Goal: Register for event/course

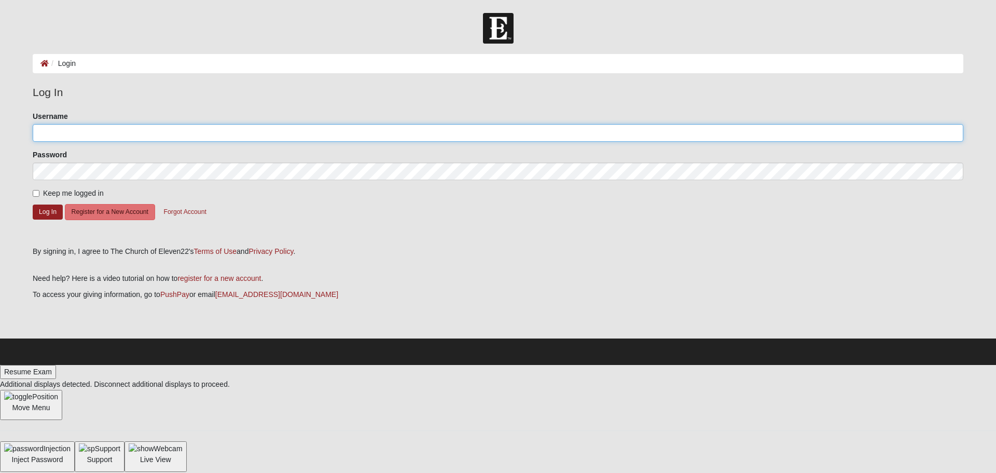
click at [121, 134] on input "Username" at bounding box center [498, 133] width 931 height 18
click at [62, 128] on input "Username" at bounding box center [498, 133] width 931 height 18
type input "davidsmithd5000@gmail.com"
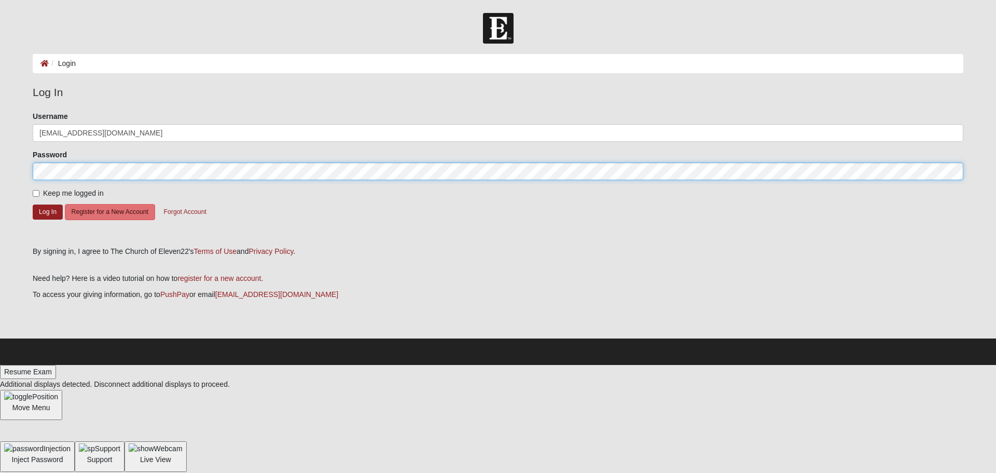
click at [33, 204] on button "Log In" at bounding box center [48, 211] width 30 height 15
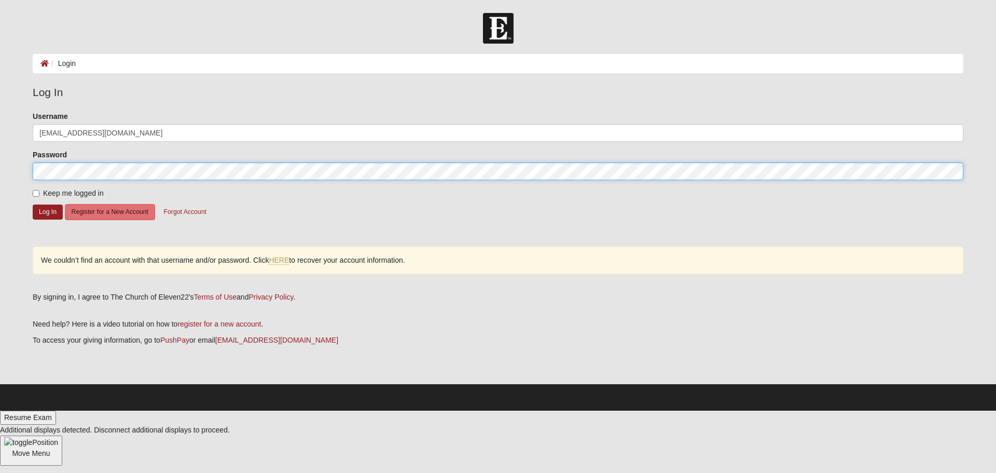
click at [33, 204] on button "Log In" at bounding box center [48, 211] width 30 height 15
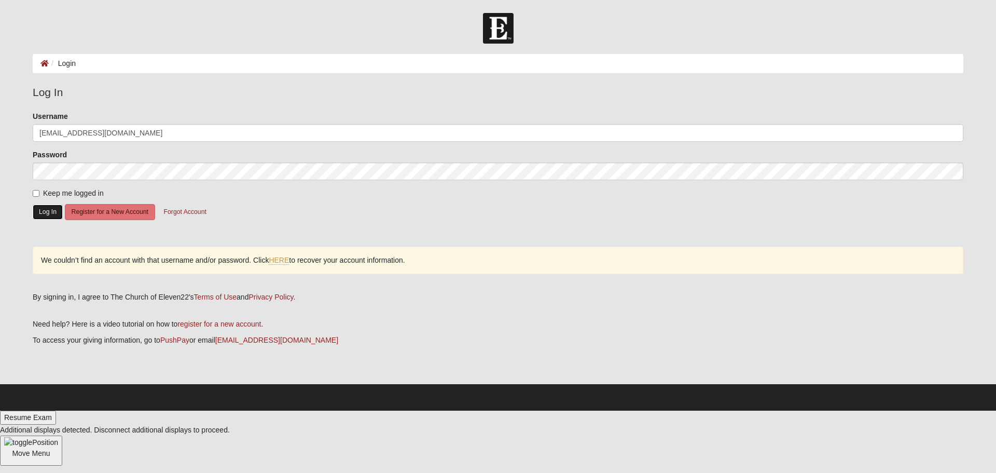
click at [53, 213] on button "Log In" at bounding box center [48, 211] width 30 height 15
click at [42, 62] on icon at bounding box center [44, 63] width 8 height 7
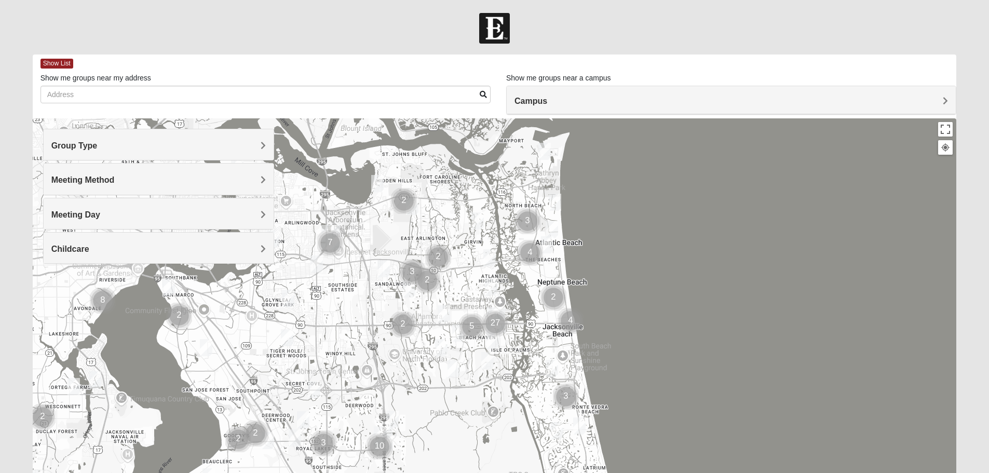
click at [248, 148] on h4 "Group Type" at bounding box center [158, 146] width 214 height 10
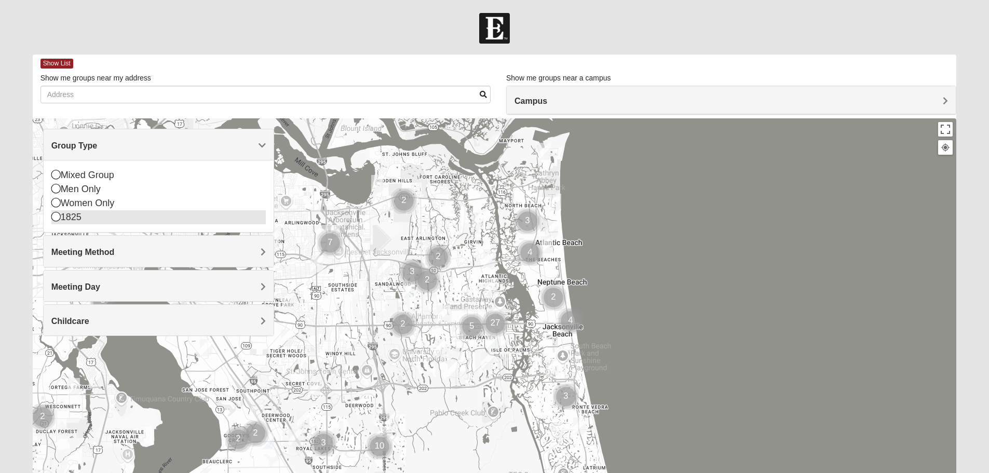
click at [54, 217] on icon at bounding box center [55, 216] width 9 height 9
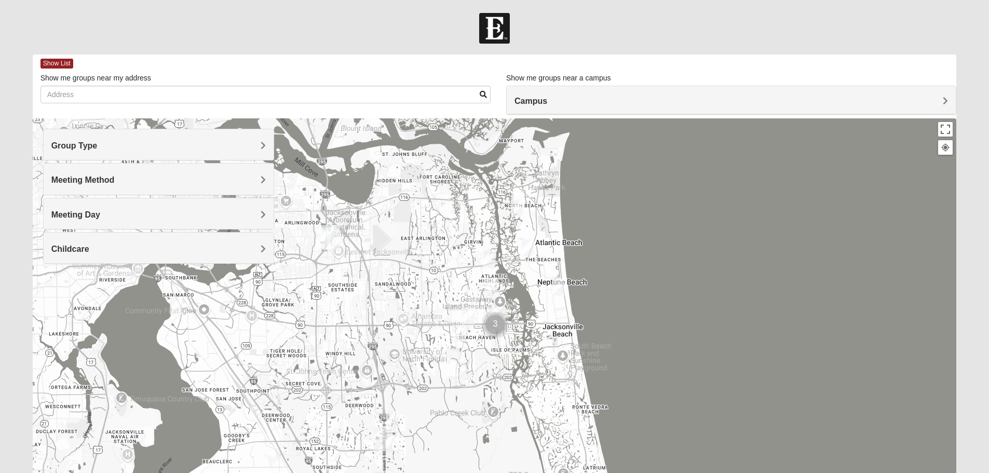
click at [215, 176] on h4 "Meeting Method" at bounding box center [158, 180] width 214 height 10
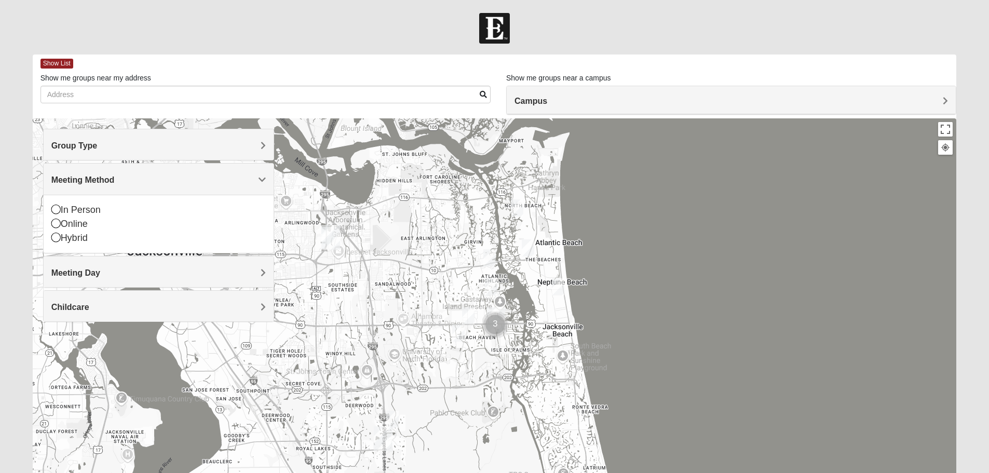
click at [259, 306] on h4 "Childcare" at bounding box center [158, 307] width 214 height 10
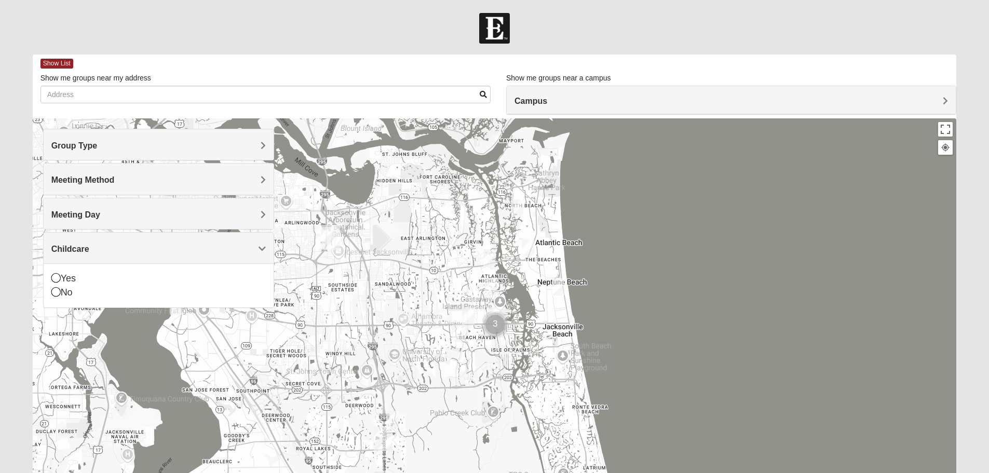
click at [237, 215] on h4 "Meeting Day" at bounding box center [158, 215] width 214 height 10
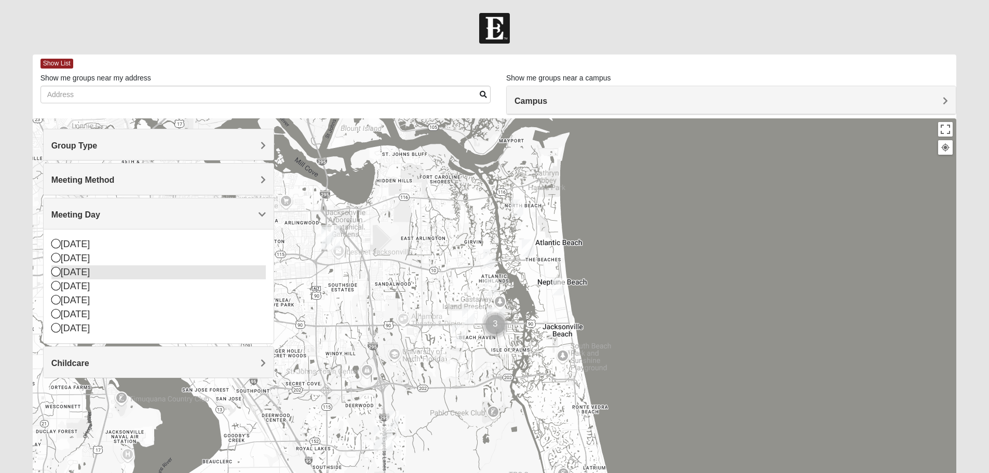
click at [57, 271] on icon at bounding box center [55, 271] width 9 height 9
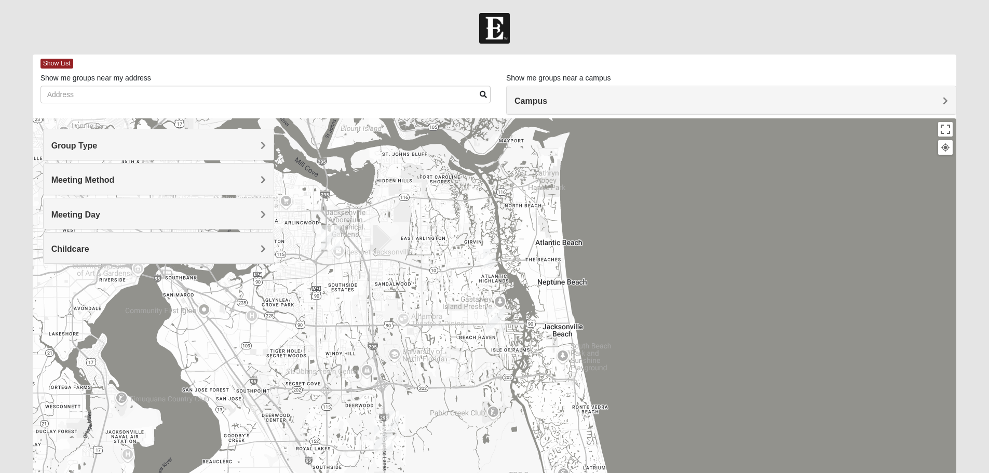
click at [487, 258] on img "1825 Womens Carkhuff 32224" at bounding box center [489, 257] width 12 height 17
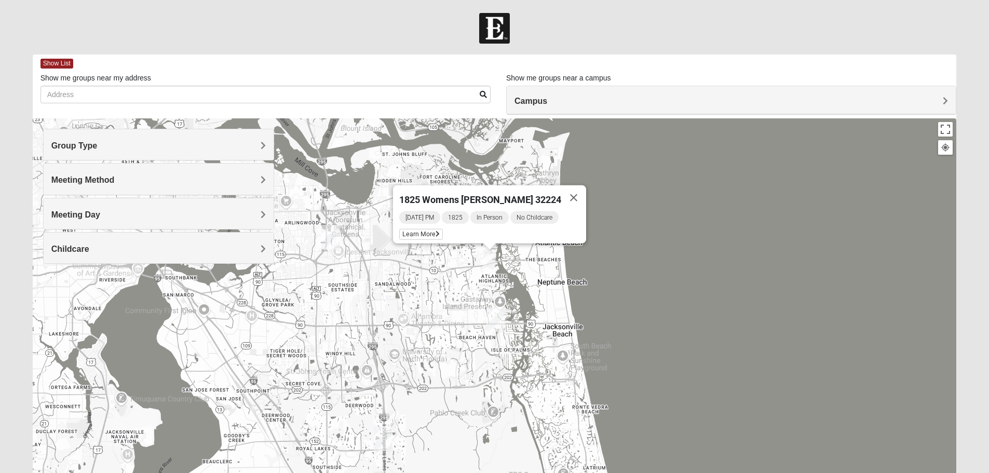
click at [394, 422] on img "1825 Mixed Logue 32256" at bounding box center [392, 419] width 12 height 17
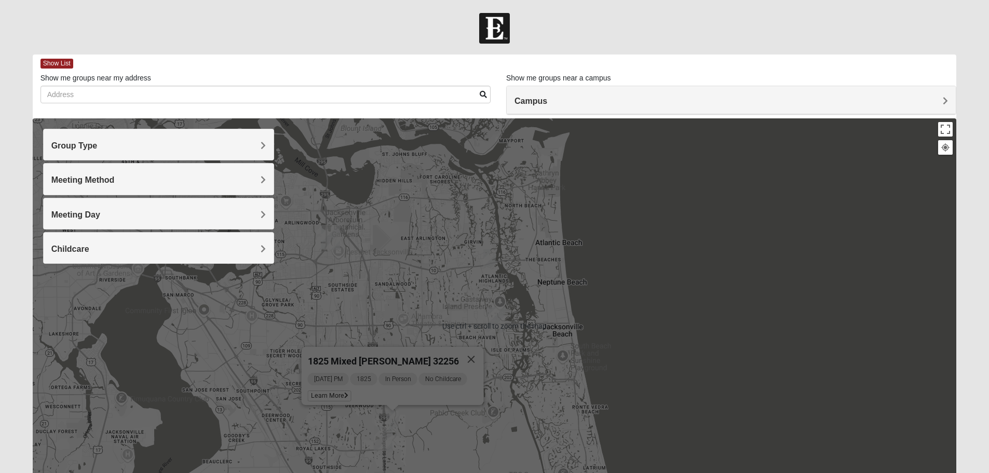
click at [412, 290] on div "1825 Mixed Logue 32256 Tuesday PM 1825 In Person No Childcare Learn More" at bounding box center [495, 325] width 924 height 415
click at [307, 426] on div "1825 Mixed Logue 32256 Tuesday PM 1825 In Person No Childcare Learn More" at bounding box center [495, 325] width 924 height 415
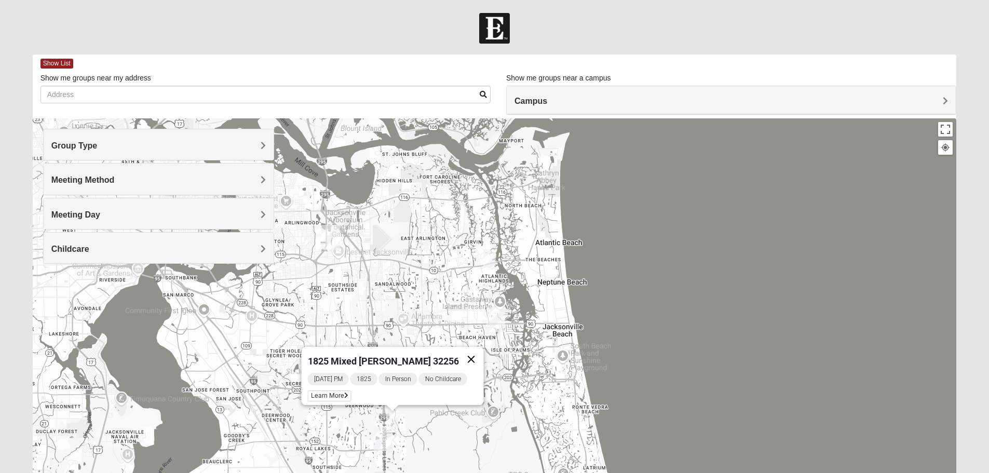
click at [471, 349] on button "Close" at bounding box center [470, 359] width 25 height 25
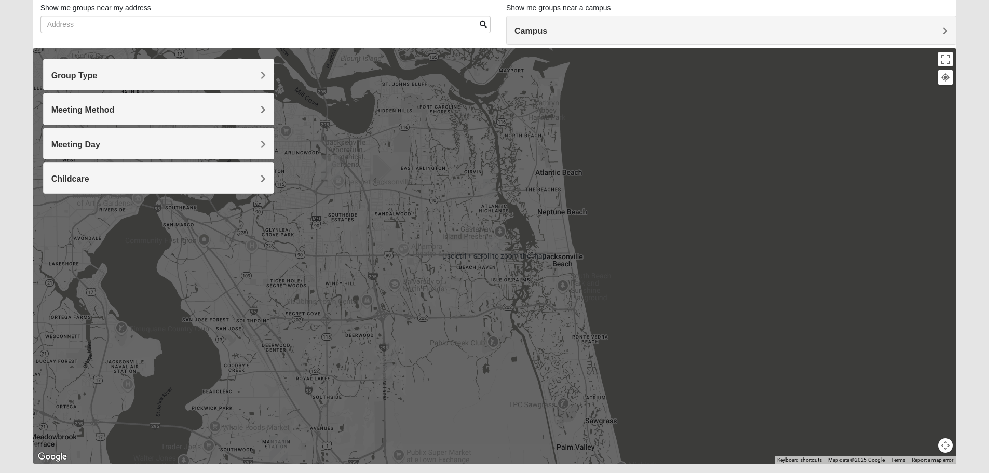
scroll to position [99, 0]
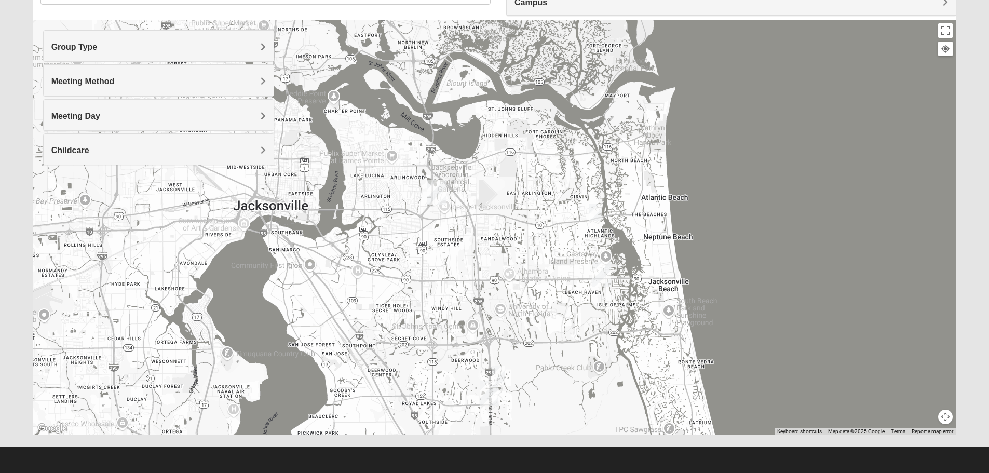
drag, startPoint x: 360, startPoint y: 197, endPoint x: 467, endPoint y: 251, distance: 119.5
click at [467, 251] on div at bounding box center [495, 227] width 924 height 415
click at [486, 391] on img "Baymeadows" at bounding box center [489, 393] width 19 height 25
click at [560, 388] on div "Baymeadows 8133 Point Meadows Way Jacksonville, FL 32256-9111" at bounding box center [495, 227] width 924 height 415
click at [500, 380] on img "1825 Mixed Logue 32256" at bounding box center [498, 373] width 12 height 17
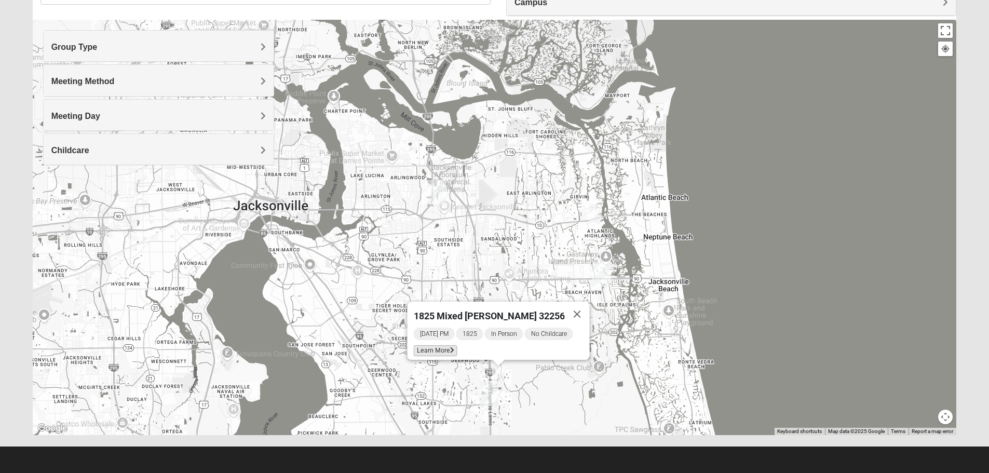
click at [450, 345] on span "Learn More" at bounding box center [435, 350] width 44 height 11
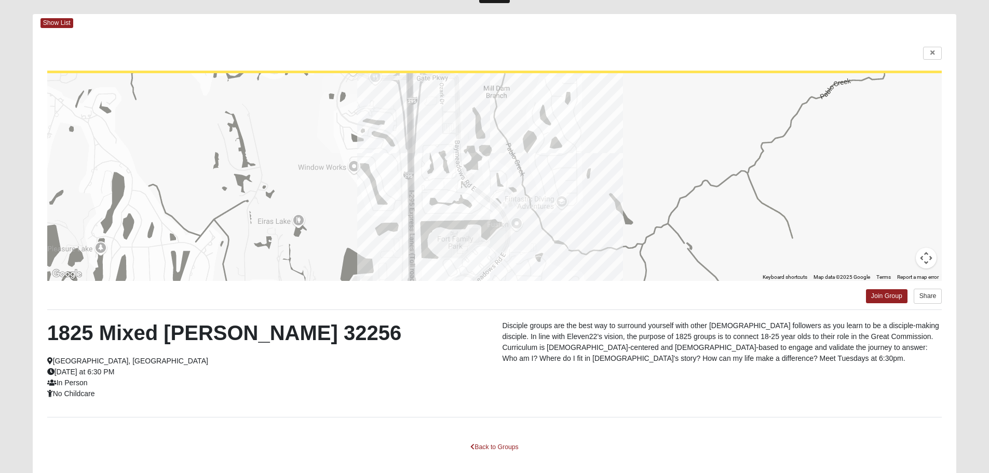
scroll to position [0, 0]
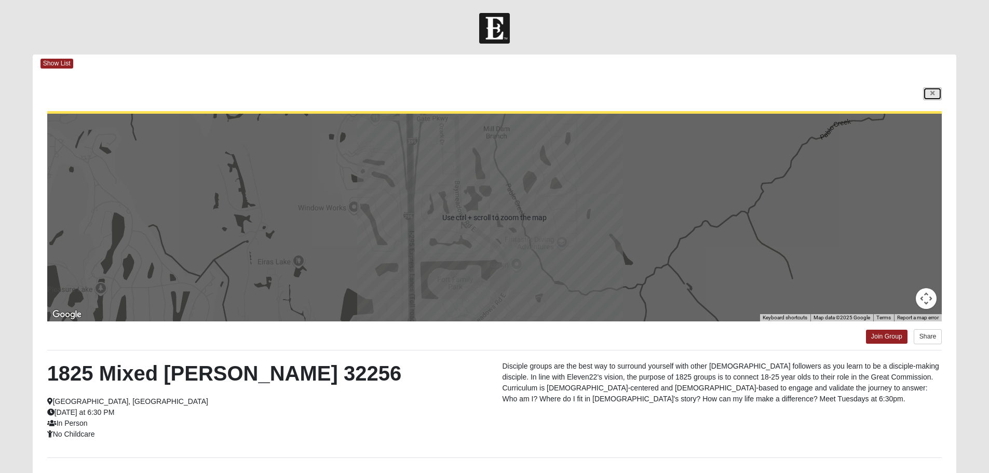
click at [936, 94] on link at bounding box center [932, 93] width 19 height 13
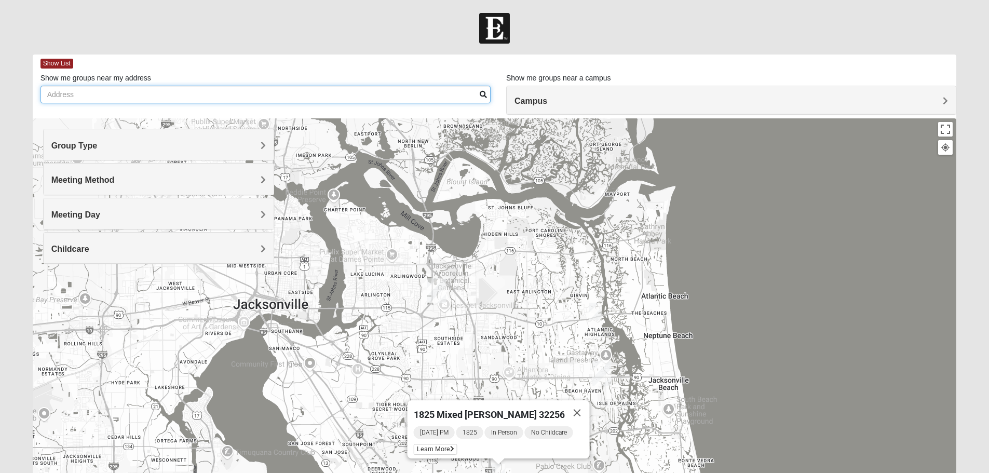
click at [211, 97] on input "Show me groups near my address" at bounding box center [265, 95] width 450 height 18
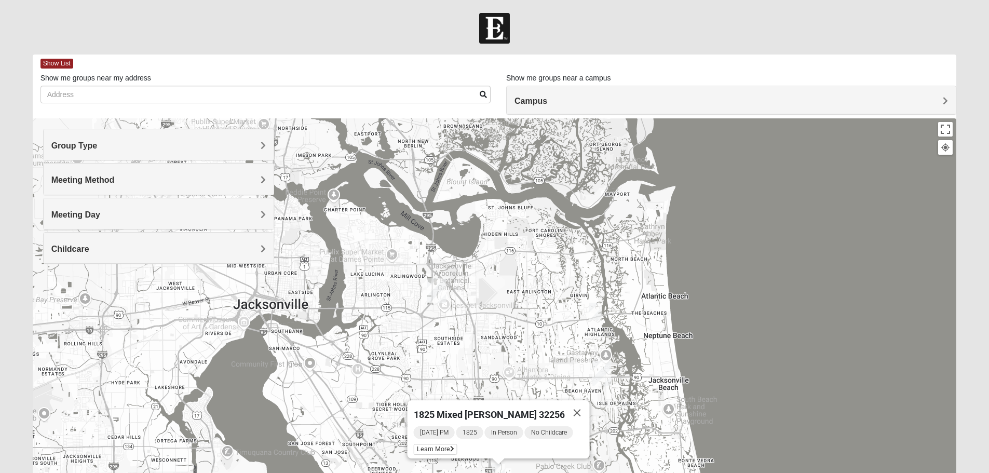
click at [115, 183] on span "Meeting Method" at bounding box center [82, 179] width 63 height 9
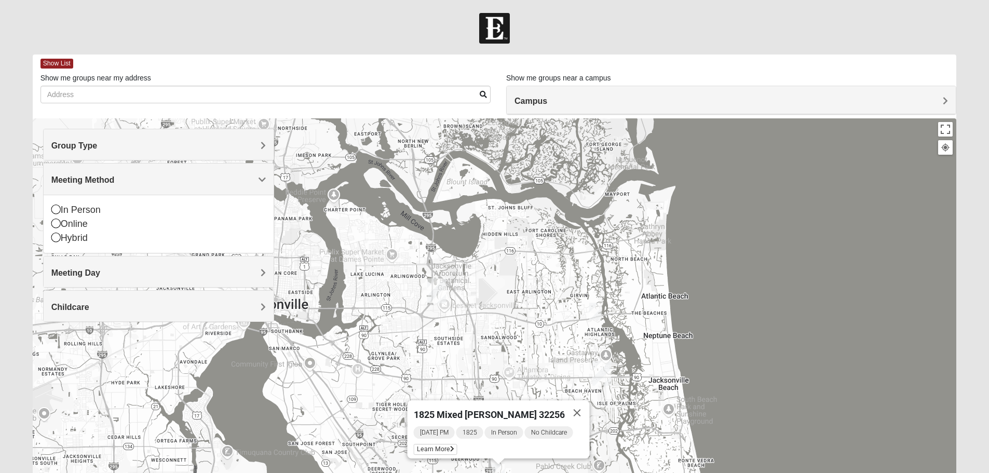
click at [115, 183] on span "Meeting Method" at bounding box center [82, 179] width 63 height 9
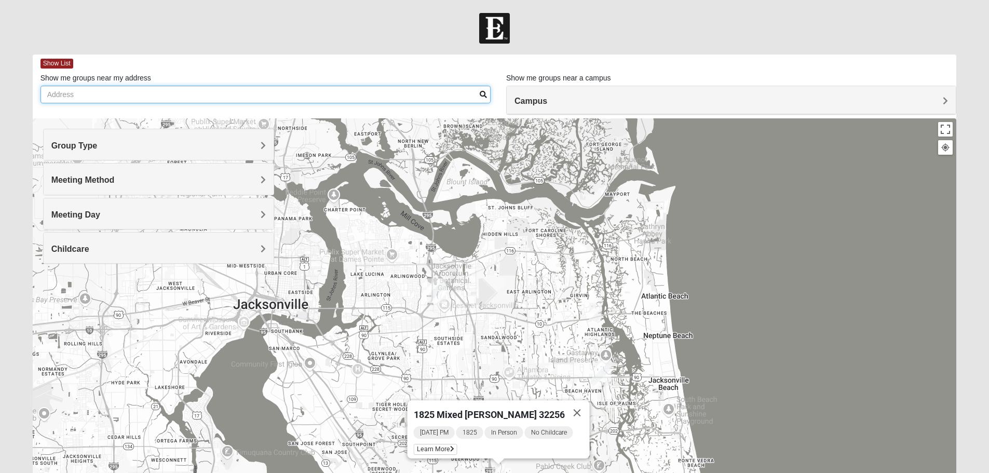
click at [232, 93] on input "Show me groups near my address" at bounding box center [265, 95] width 450 height 18
type input "7973 Joshua tree ln"
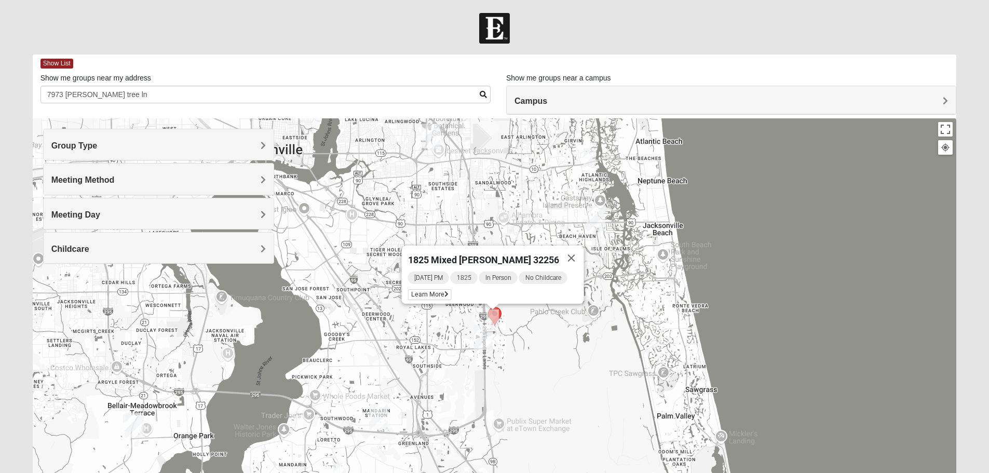
click at [494, 319] on img "1825 Mixed Logue 32256" at bounding box center [492, 317] width 12 height 17
click at [498, 310] on img "1825 Mixed Logue 32256" at bounding box center [492, 317] width 12 height 17
click at [500, 307] on img "Selected Address" at bounding box center [494, 316] width 13 height 19
click at [500, 308] on img "Selected Address" at bounding box center [494, 316] width 13 height 19
click at [494, 314] on img "1825 Mixed Logue 32256" at bounding box center [492, 317] width 12 height 17
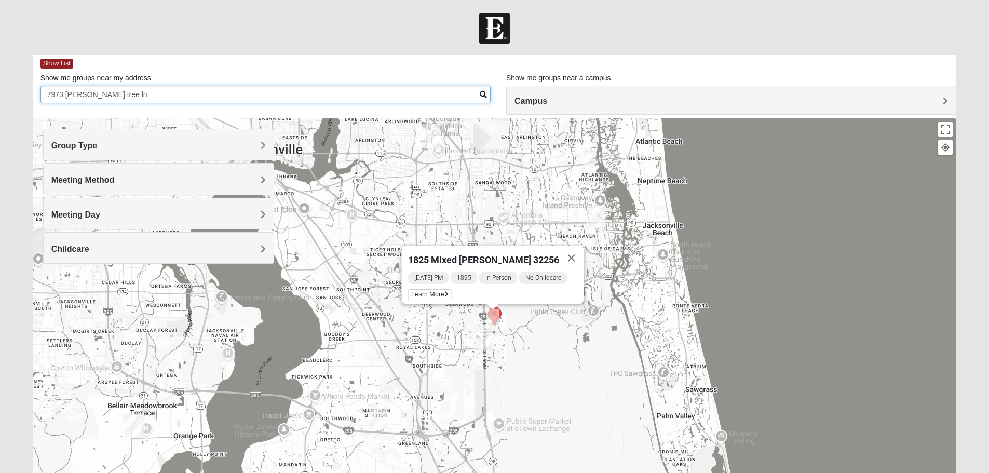
drag, startPoint x: 162, startPoint y: 94, endPoint x: 0, endPoint y: 111, distance: 162.7
click at [0, 111] on form "Log In Find A Group Error Show List Loading Groups" at bounding box center [494, 292] width 989 height 558
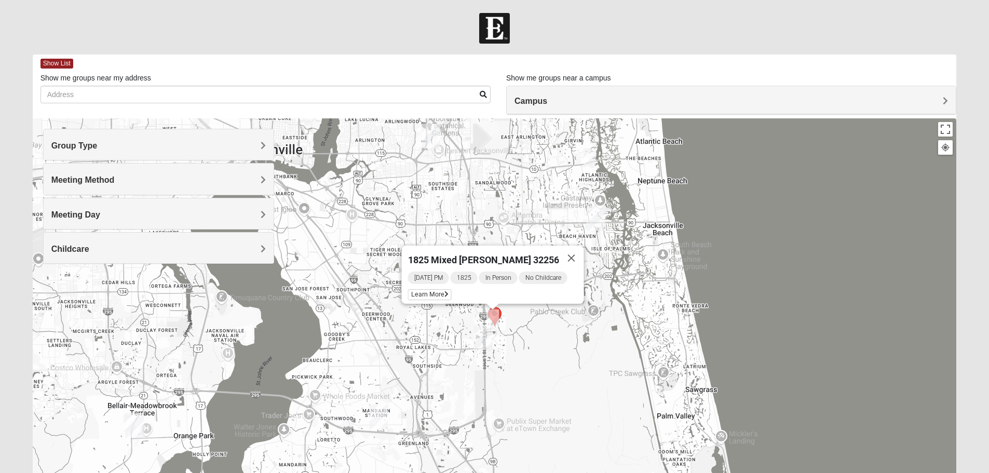
click at [229, 147] on h4 "Group Type" at bounding box center [158, 146] width 214 height 10
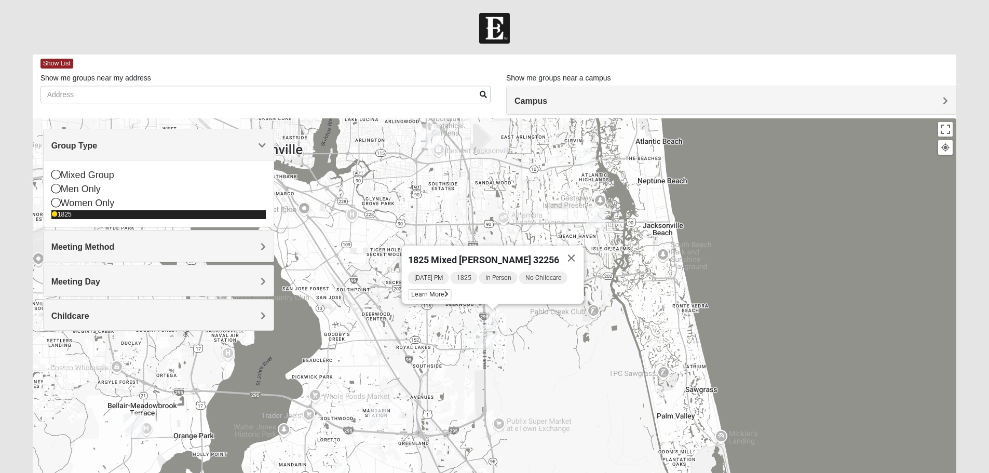
click at [55, 213] on icon at bounding box center [54, 214] width 6 height 6
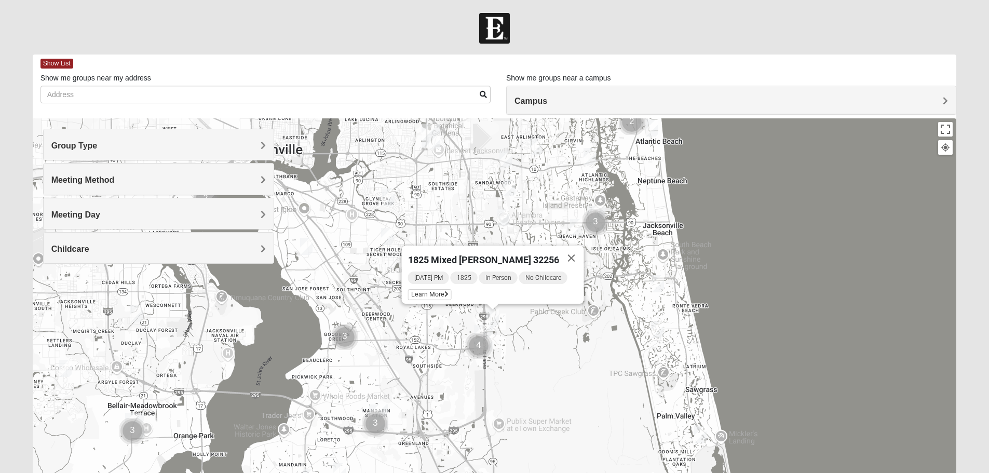
click at [206, 137] on div "Group Type" at bounding box center [159, 144] width 230 height 31
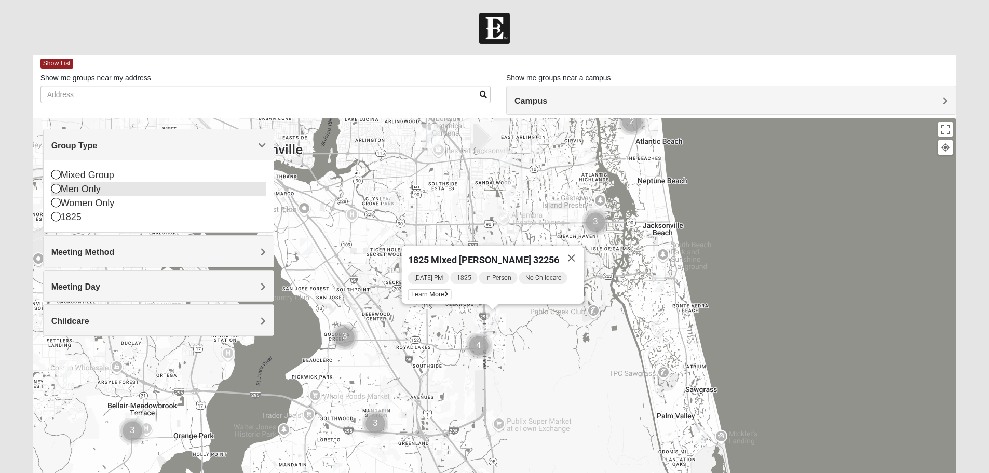
click at [57, 189] on icon at bounding box center [55, 188] width 9 height 9
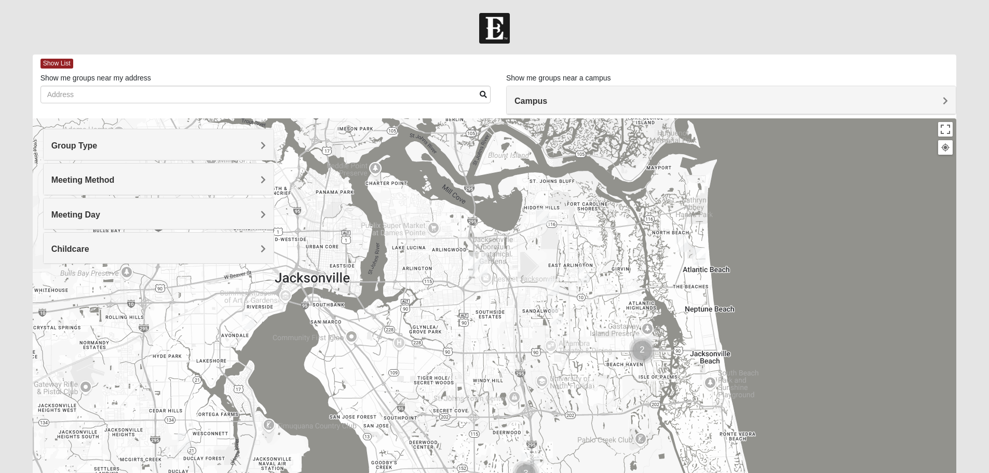
drag, startPoint x: 470, startPoint y: 165, endPoint x: 517, endPoint y: 294, distance: 137.6
click at [517, 294] on div at bounding box center [495, 325] width 924 height 415
click at [553, 285] on img "Mens Vanning 32224" at bounding box center [552, 287] width 12 height 17
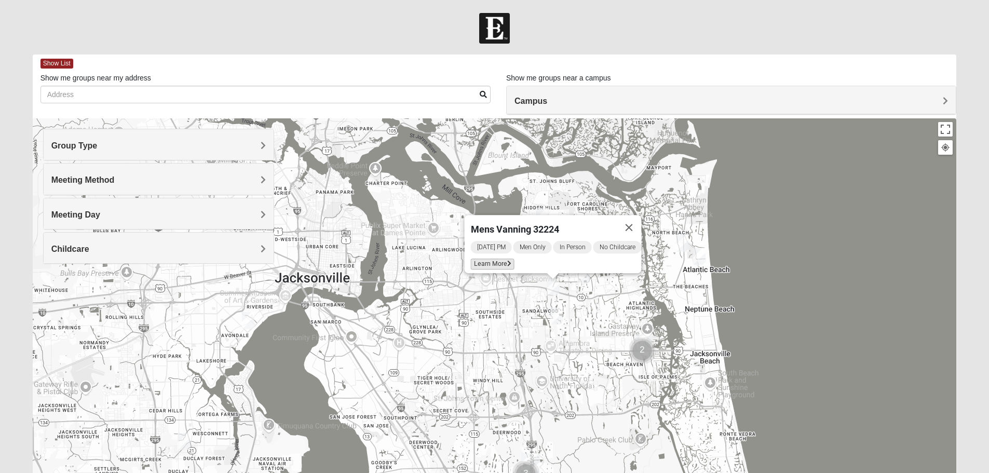
click at [496, 258] on span "Learn More" at bounding box center [492, 263] width 44 height 11
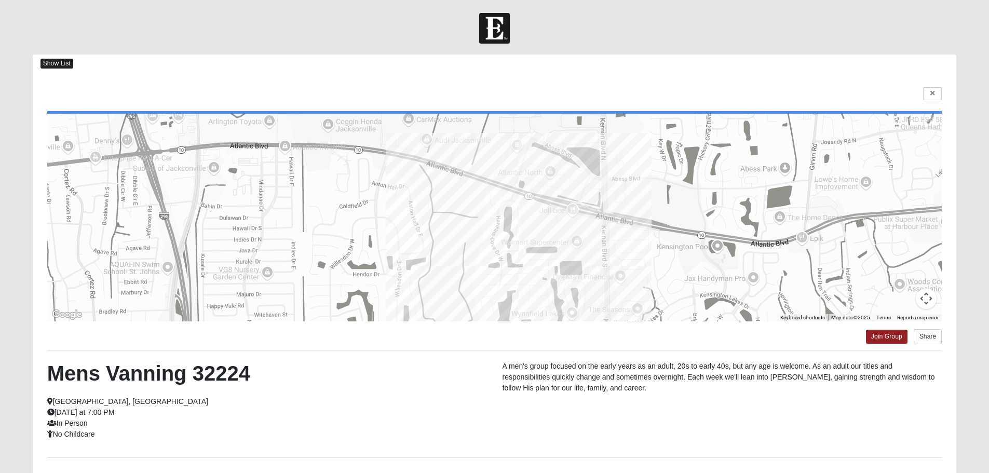
click at [63, 63] on span "Show List" at bounding box center [56, 64] width 33 height 10
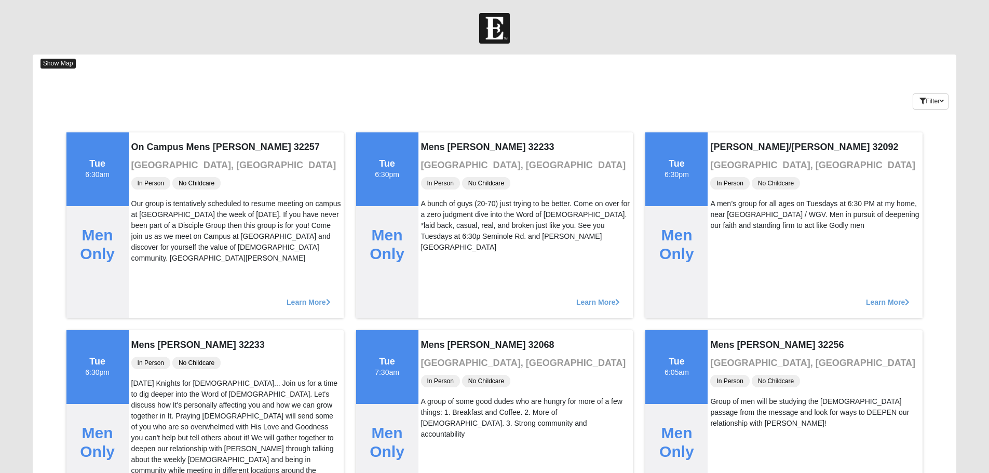
click at [63, 63] on span "Show Map" at bounding box center [57, 64] width 35 height 10
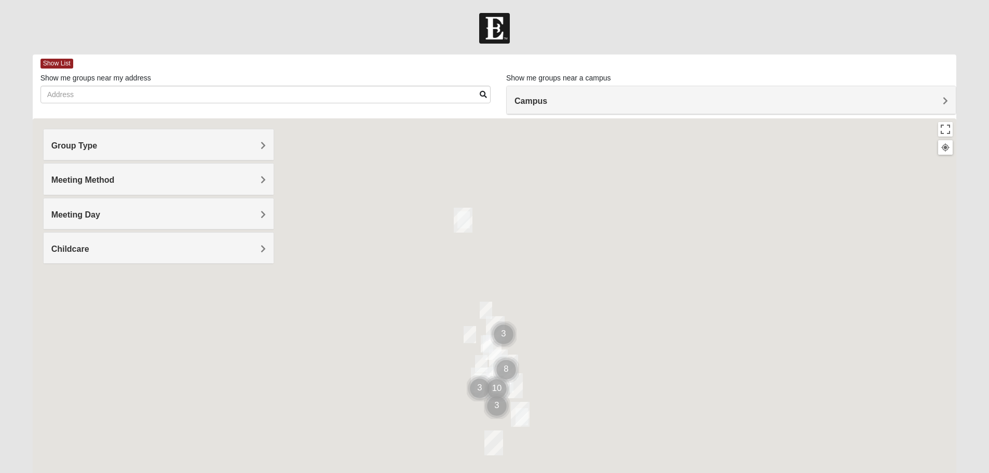
click at [207, 150] on h4 "Group Type" at bounding box center [158, 146] width 214 height 10
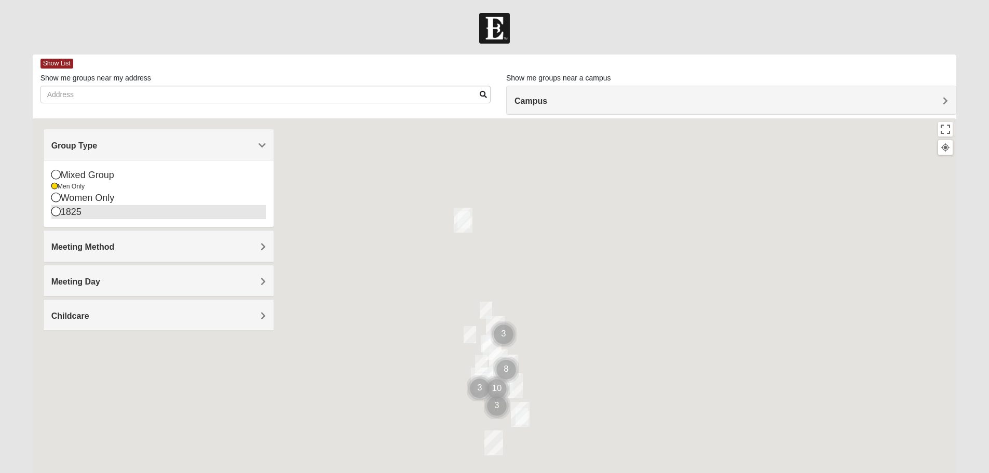
click at [53, 210] on icon at bounding box center [55, 211] width 9 height 9
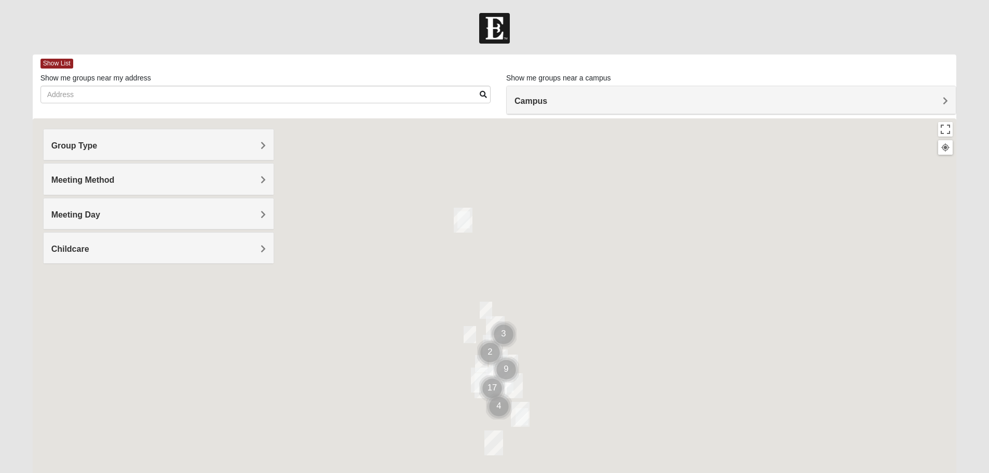
click at [184, 148] on h4 "Group Type" at bounding box center [158, 146] width 214 height 10
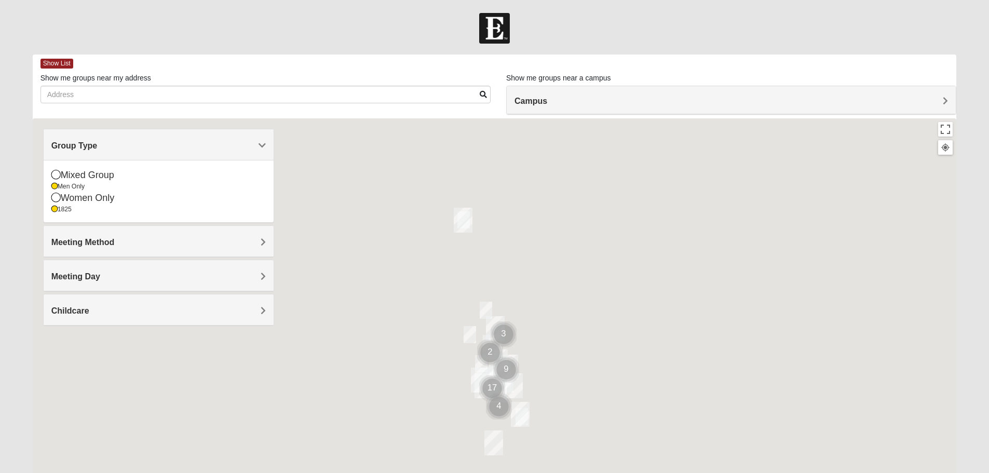
click at [184, 148] on h4 "Group Type" at bounding box center [158, 146] width 214 height 10
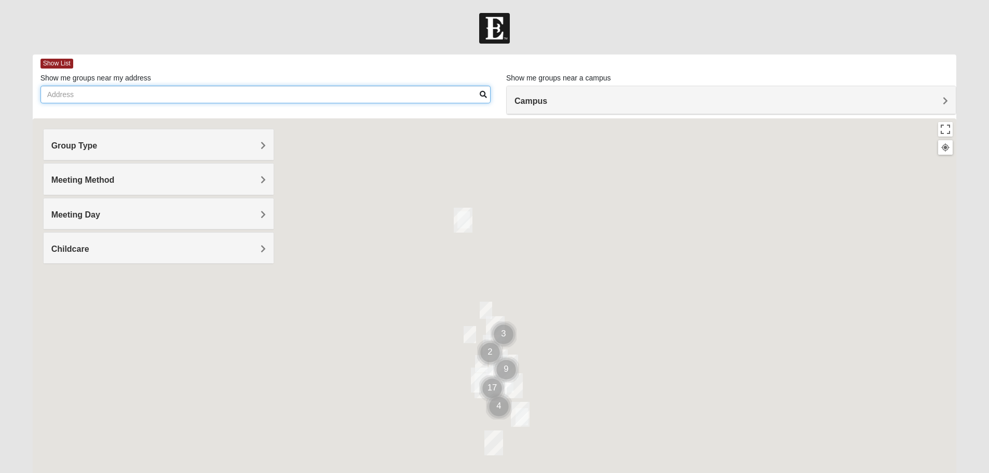
click at [466, 94] on input "Show me groups near my address" at bounding box center [265, 95] width 450 height 18
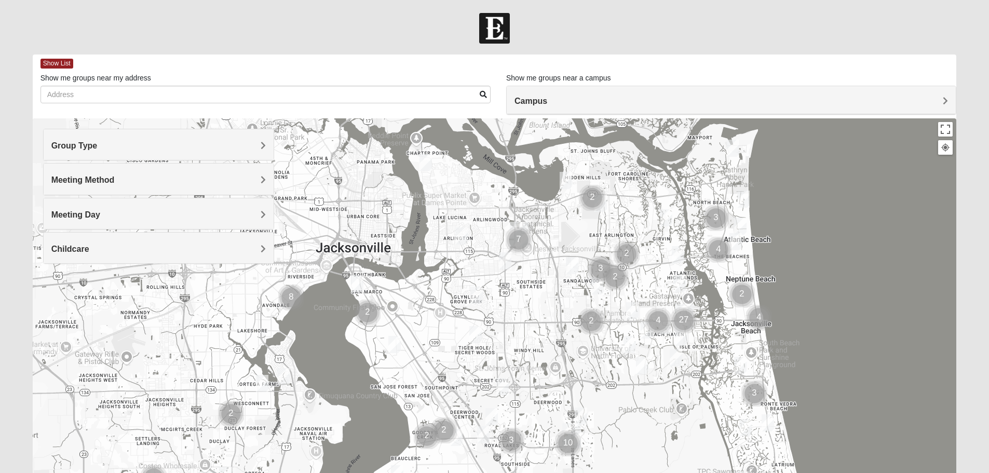
drag, startPoint x: 398, startPoint y: 237, endPoint x: 588, endPoint y: 234, distance: 190.0
click at [588, 234] on div at bounding box center [495, 325] width 924 height 415
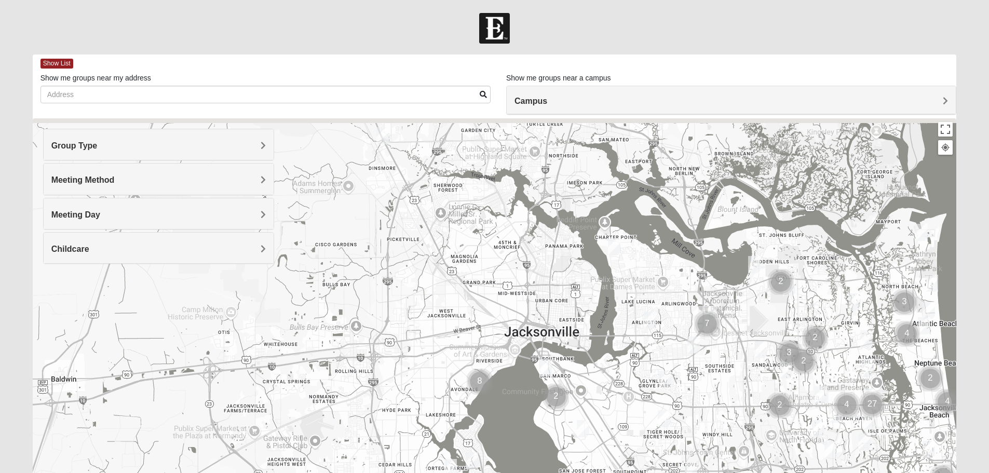
drag, startPoint x: 397, startPoint y: 211, endPoint x: 576, endPoint y: 313, distance: 205.7
click at [577, 312] on div at bounding box center [495, 325] width 924 height 415
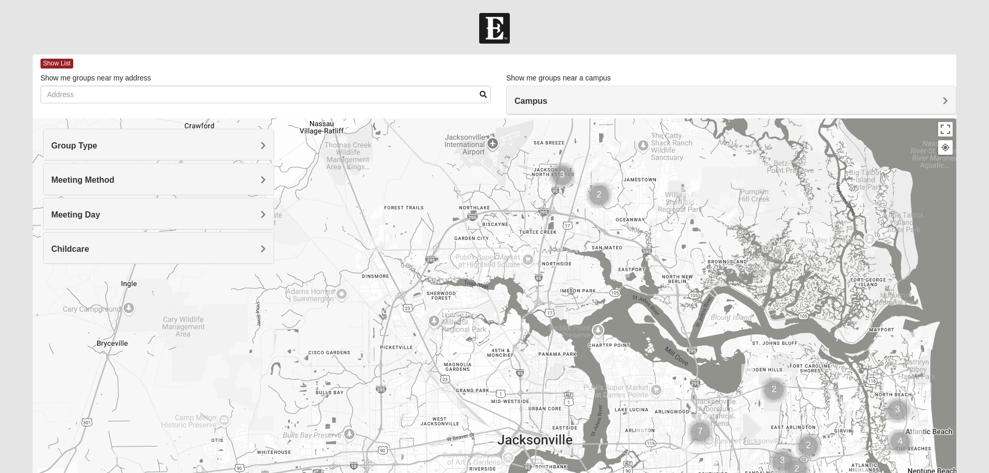
drag, startPoint x: 467, startPoint y: 211, endPoint x: 466, endPoint y: 279, distance: 68.0
click at [466, 279] on div at bounding box center [495, 325] width 924 height 415
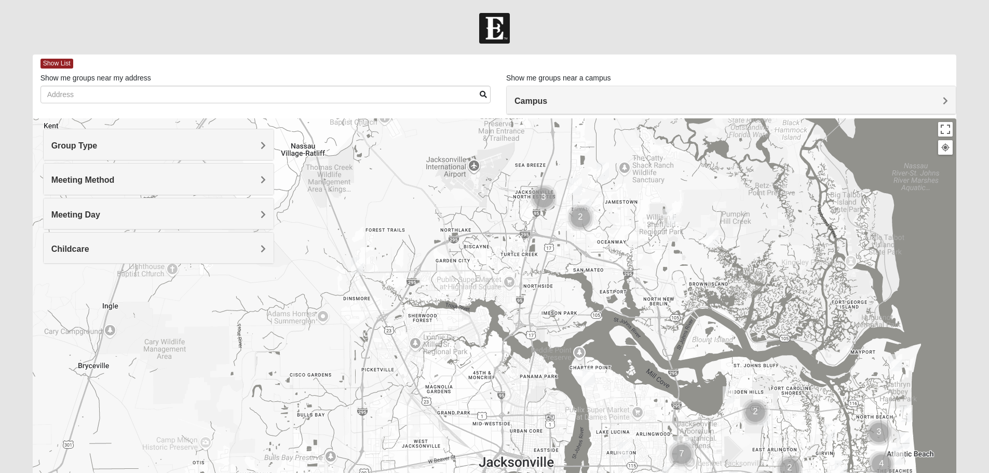
drag, startPoint x: 484, startPoint y: 246, endPoint x: 470, endPoint y: 263, distance: 21.4
click at [470, 263] on div at bounding box center [495, 325] width 924 height 415
click at [549, 202] on img "Cluster of 3 groups" at bounding box center [544, 198] width 26 height 26
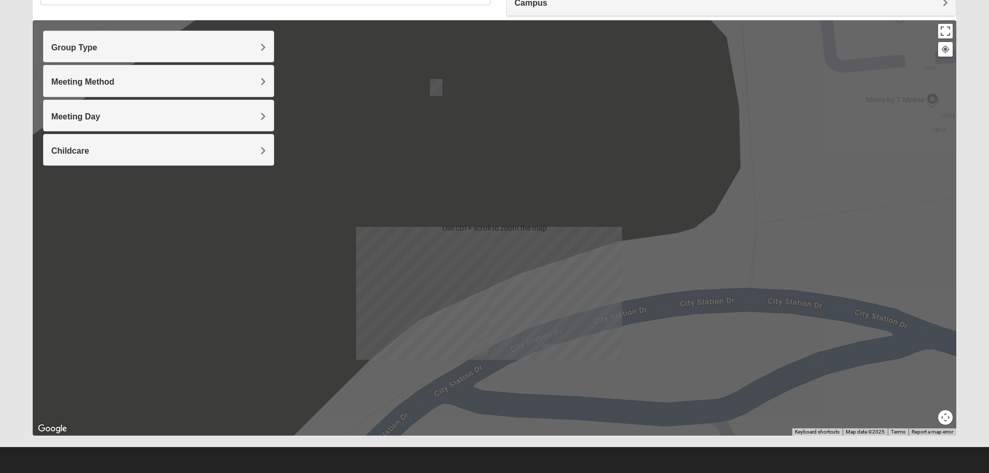
scroll to position [99, 0]
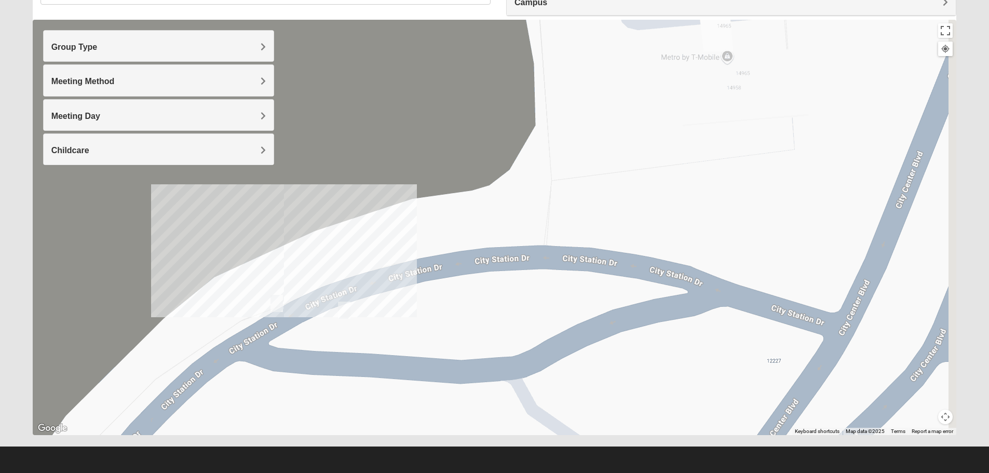
drag, startPoint x: 594, startPoint y: 293, endPoint x: 357, endPoint y: 247, distance: 241.6
click at [377, 249] on div "To navigate, press the arrow keys." at bounding box center [495, 227] width 924 height 415
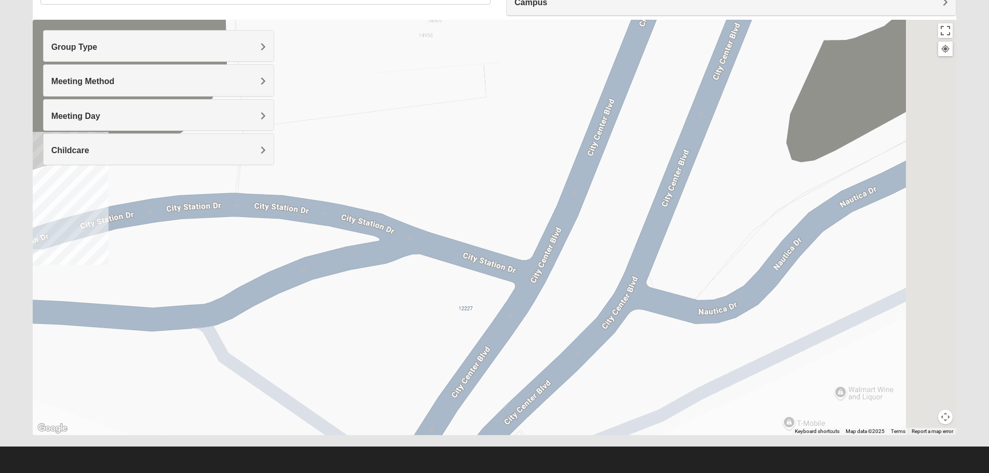
drag, startPoint x: 474, startPoint y: 258, endPoint x: 321, endPoint y: 239, distance: 154.9
click at [323, 239] on div "To navigate, press the arrow keys." at bounding box center [495, 227] width 924 height 415
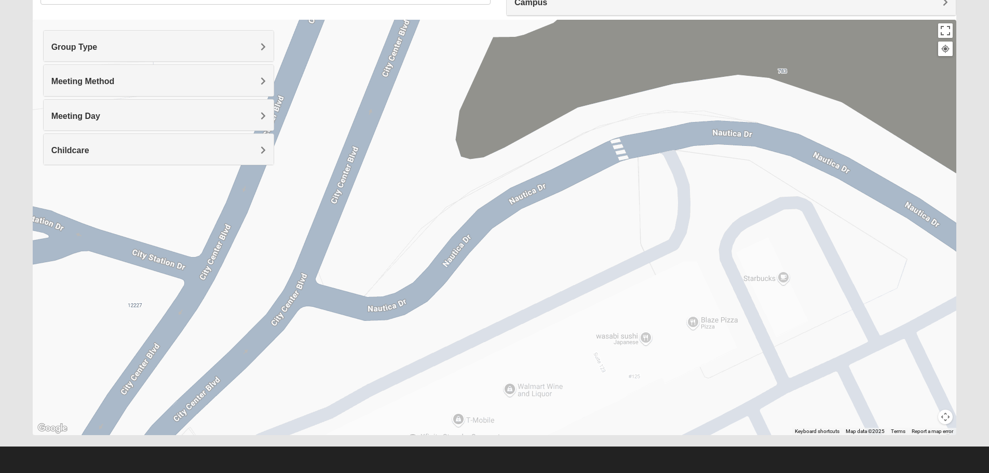
drag, startPoint x: 505, startPoint y: 222, endPoint x: 404, endPoint y: 261, distance: 108.6
click at [400, 261] on div "To navigate, press the arrow keys." at bounding box center [495, 227] width 924 height 415
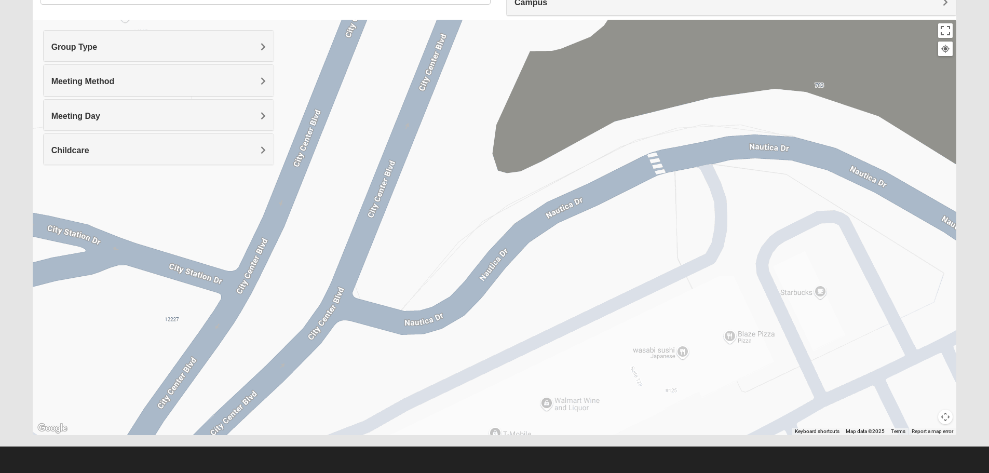
drag, startPoint x: 443, startPoint y: 252, endPoint x: 677, endPoint y: 224, distance: 235.8
click at [673, 226] on div "To navigate, press the arrow keys." at bounding box center [495, 227] width 924 height 415
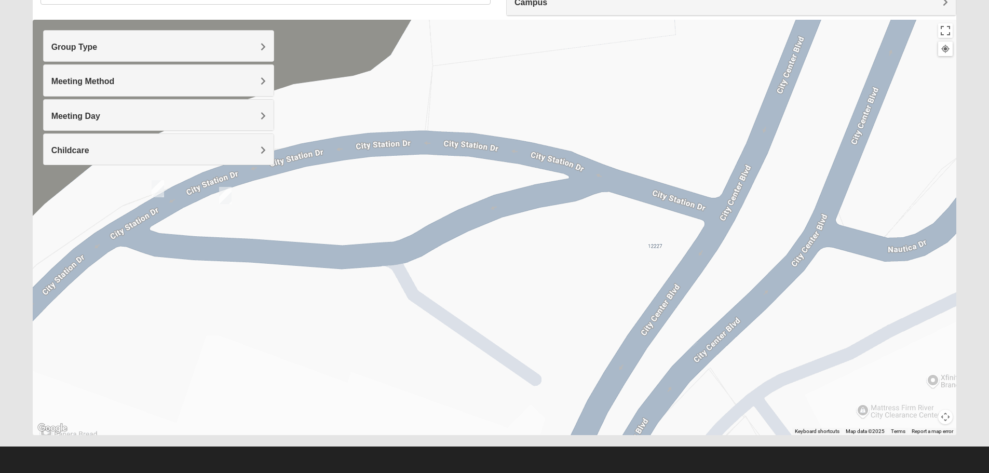
drag, startPoint x: 390, startPoint y: 204, endPoint x: 460, endPoint y: 223, distance: 72.5
click at [460, 223] on div "To navigate, press the arrow keys." at bounding box center [495, 227] width 924 height 415
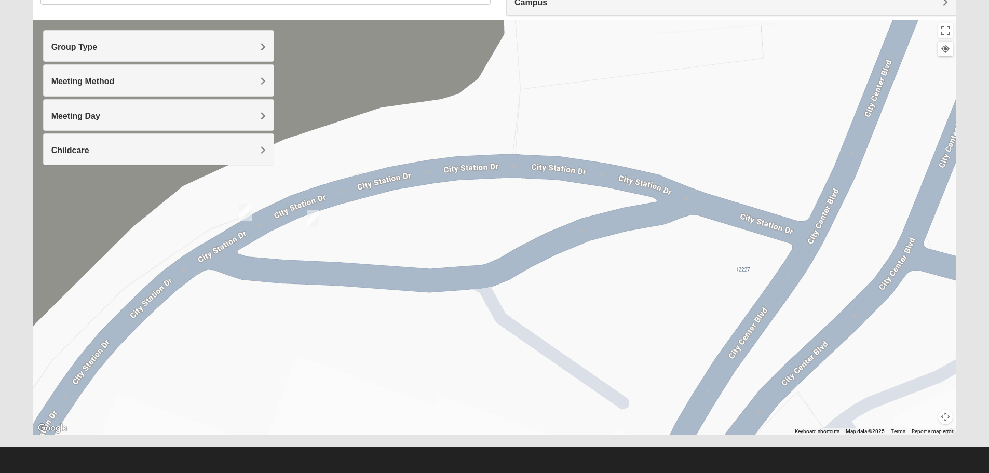
click at [315, 216] on img "Mens Ziller 32218" at bounding box center [313, 218] width 12 height 17
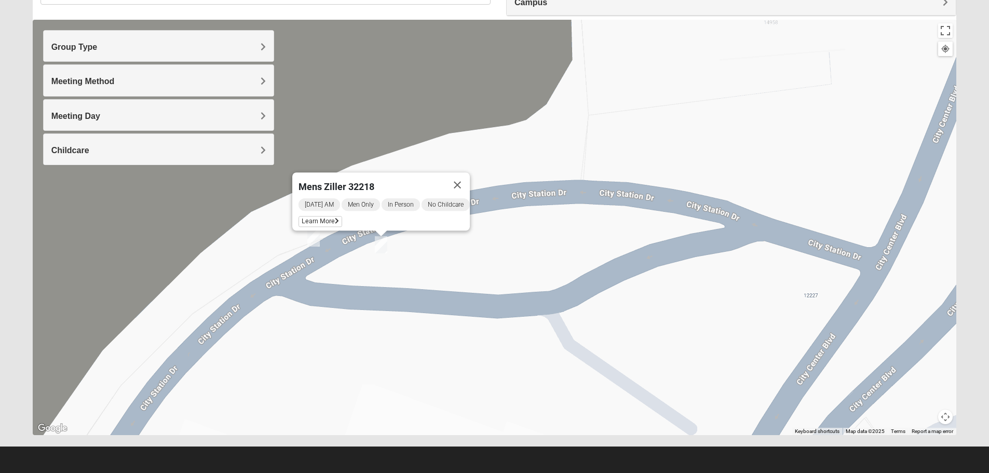
drag, startPoint x: 351, startPoint y: 247, endPoint x: 396, endPoint y: 264, distance: 47.6
click at [396, 264] on div "Mens Ziller 32218 Thursday AM Men Only In Person No Childcare Learn More" at bounding box center [495, 227] width 924 height 415
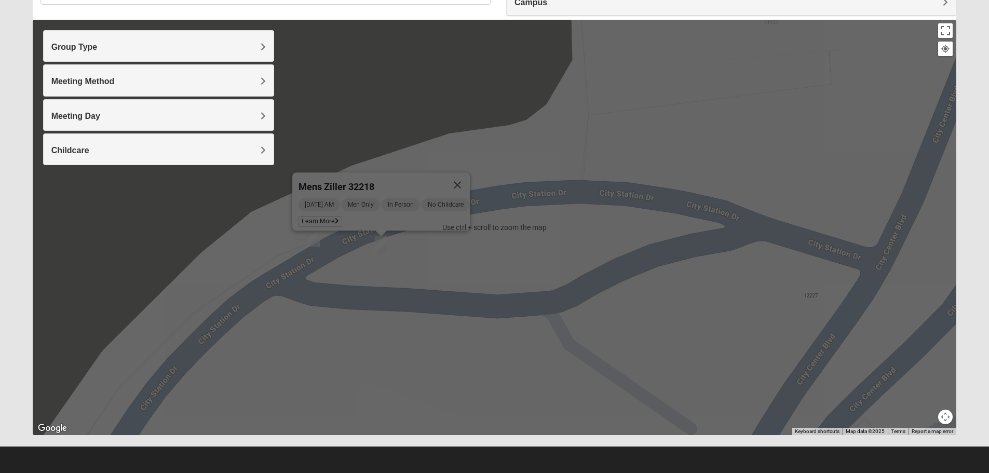
click at [204, 74] on div "Meeting Method" at bounding box center [159, 80] width 230 height 31
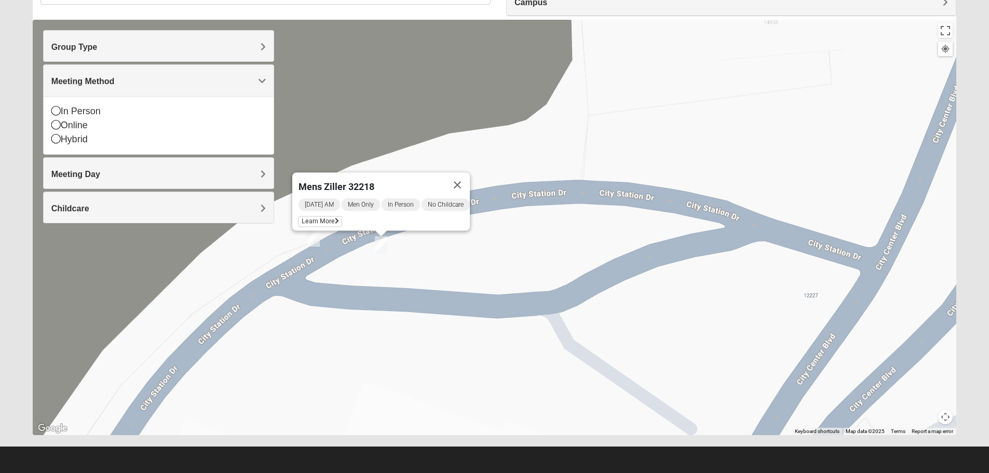
click at [211, 80] on h4 "Meeting Method" at bounding box center [158, 81] width 214 height 10
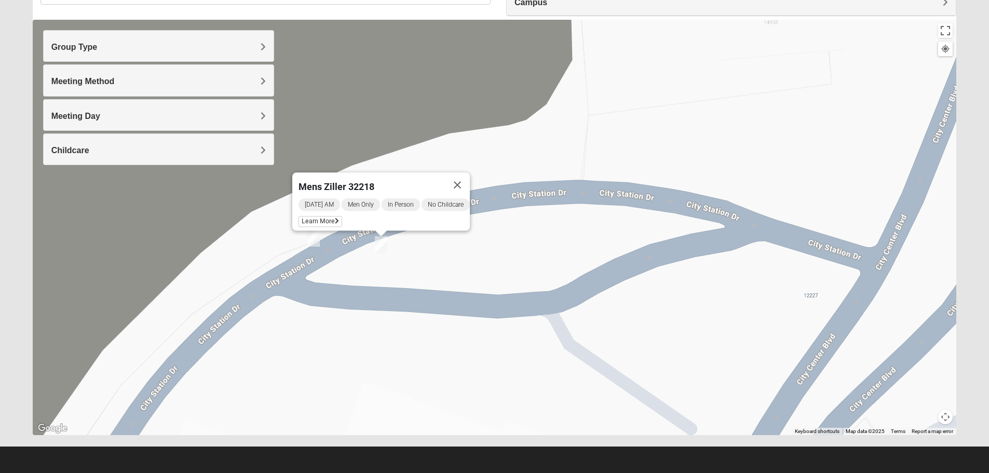
click at [176, 114] on h4 "Meeting Day" at bounding box center [158, 116] width 214 height 10
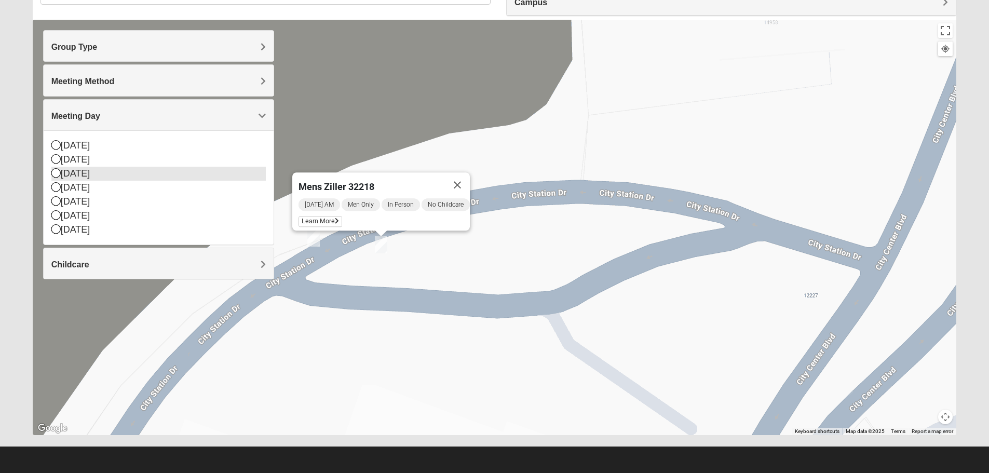
click at [57, 173] on icon at bounding box center [55, 172] width 9 height 9
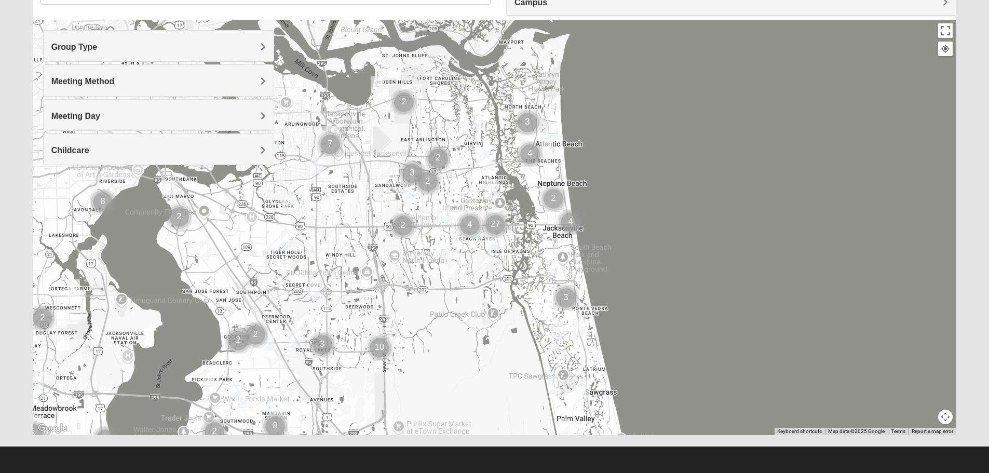
click at [268, 113] on div "Meeting Day" at bounding box center [159, 115] width 230 height 31
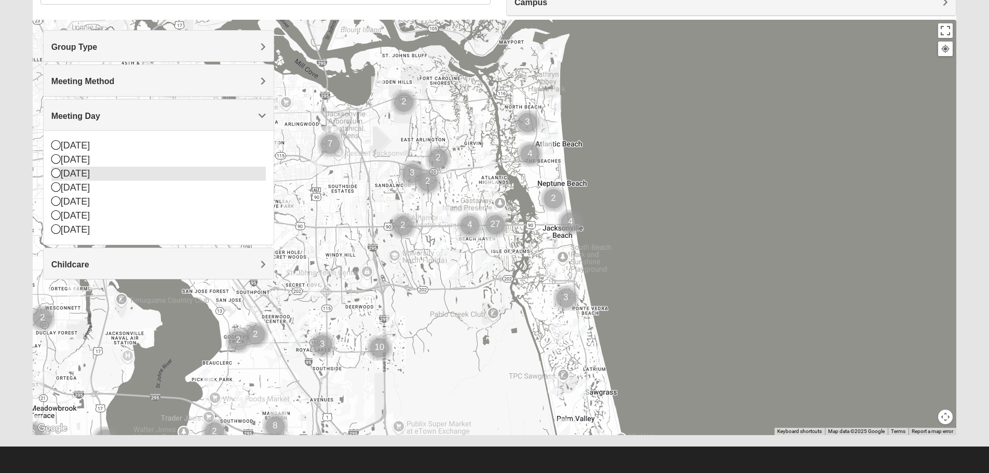
click at [56, 173] on icon at bounding box center [55, 172] width 9 height 9
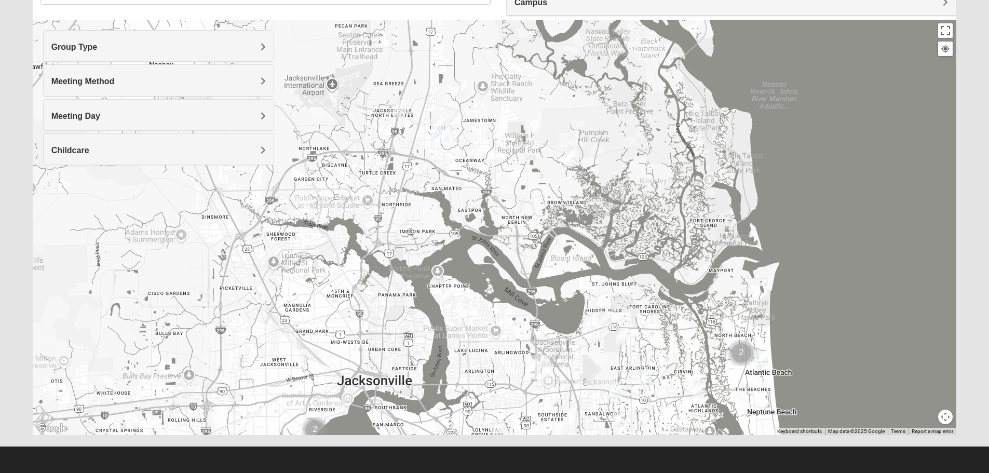
drag, startPoint x: 377, startPoint y: 116, endPoint x: 590, endPoint y: 350, distance: 316.3
click at [592, 352] on div at bounding box center [495, 227] width 924 height 415
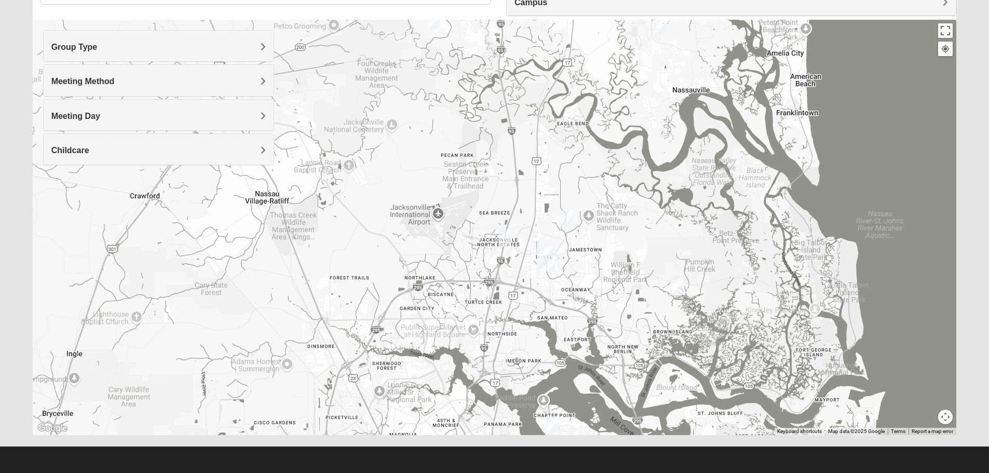
drag, startPoint x: 441, startPoint y: 199, endPoint x: 463, endPoint y: 210, distance: 24.1
click at [538, 316] on div at bounding box center [495, 227] width 924 height 415
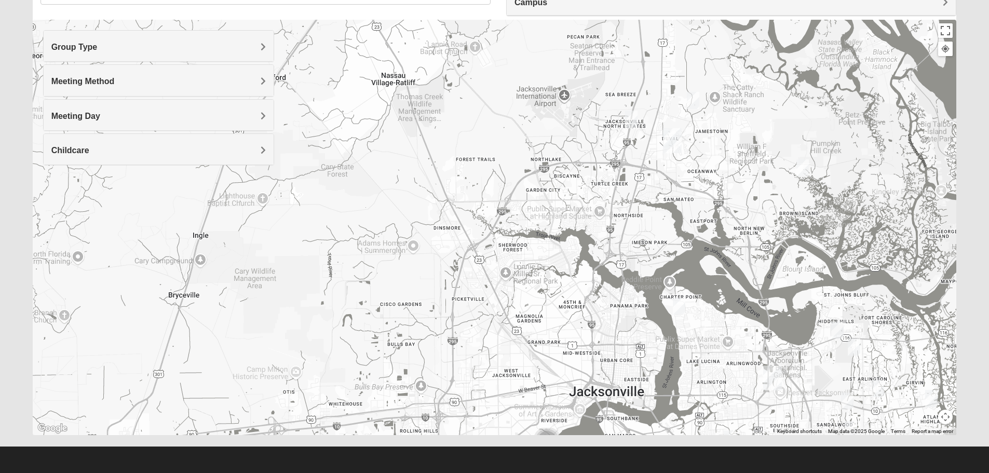
drag, startPoint x: 409, startPoint y: 156, endPoint x: 533, endPoint y: 33, distance: 174.3
click at [533, 33] on div at bounding box center [495, 227] width 924 height 415
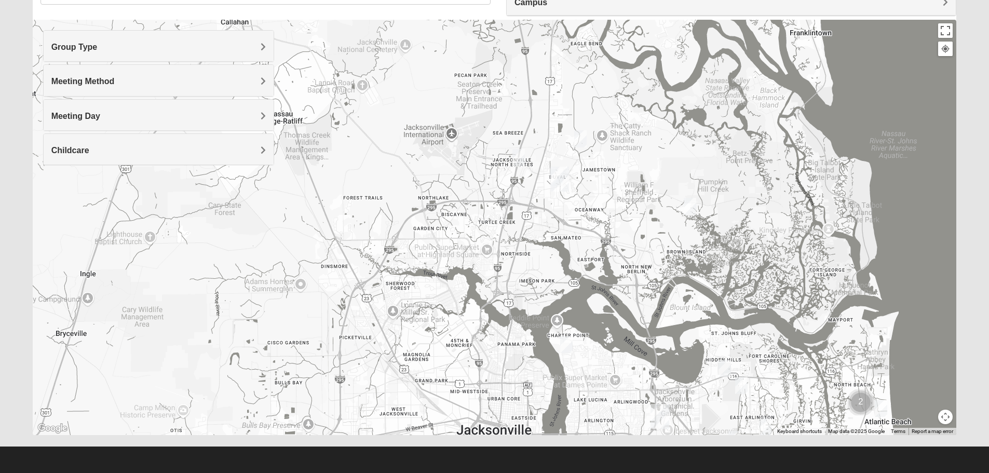
drag, startPoint x: 514, startPoint y: 156, endPoint x: 396, endPoint y: 198, distance: 125.1
click at [396, 198] on div at bounding box center [495, 227] width 924 height 415
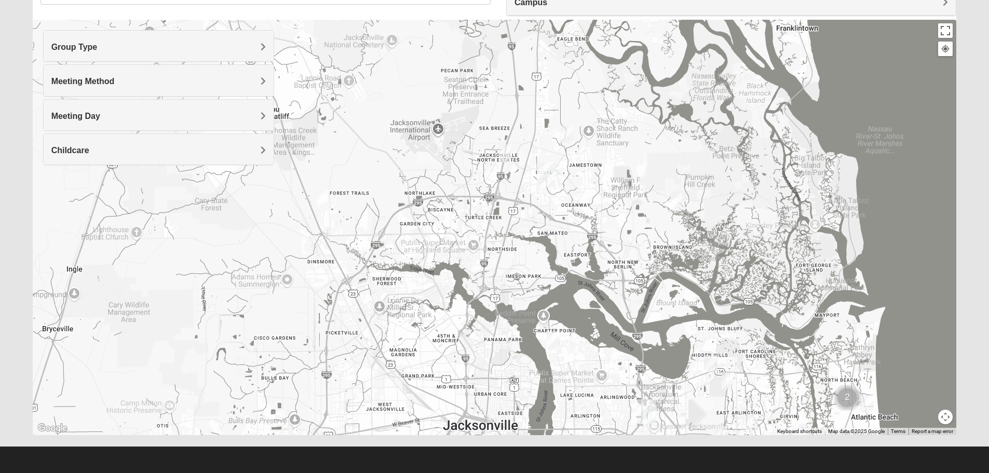
click at [258, 47] on h4 "Group Type" at bounding box center [158, 47] width 214 height 10
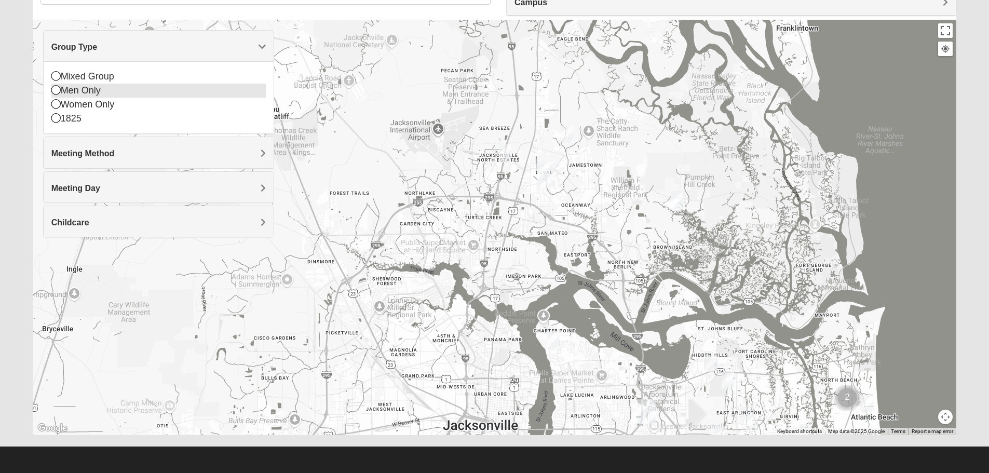
click at [54, 88] on icon at bounding box center [55, 89] width 9 height 9
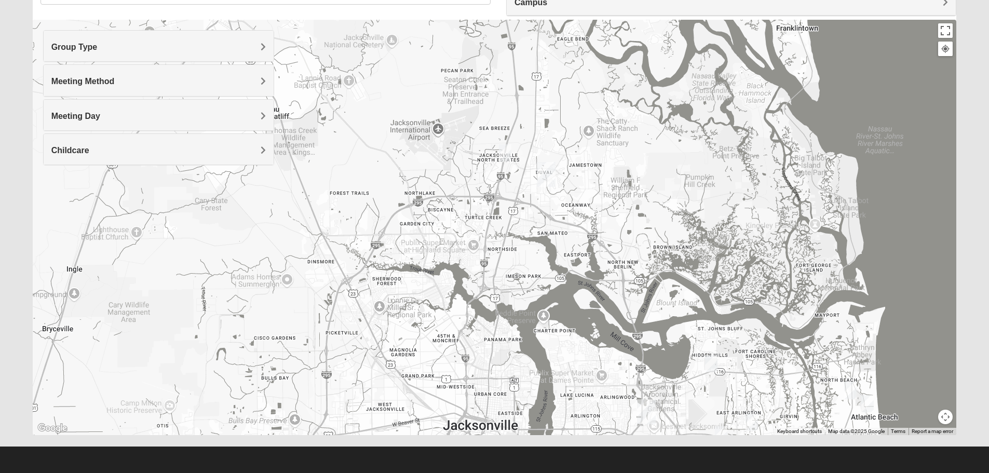
click at [546, 173] on img "North Jax" at bounding box center [546, 174] width 19 height 25
click at [268, 40] on div "Group Type" at bounding box center [159, 46] width 230 height 31
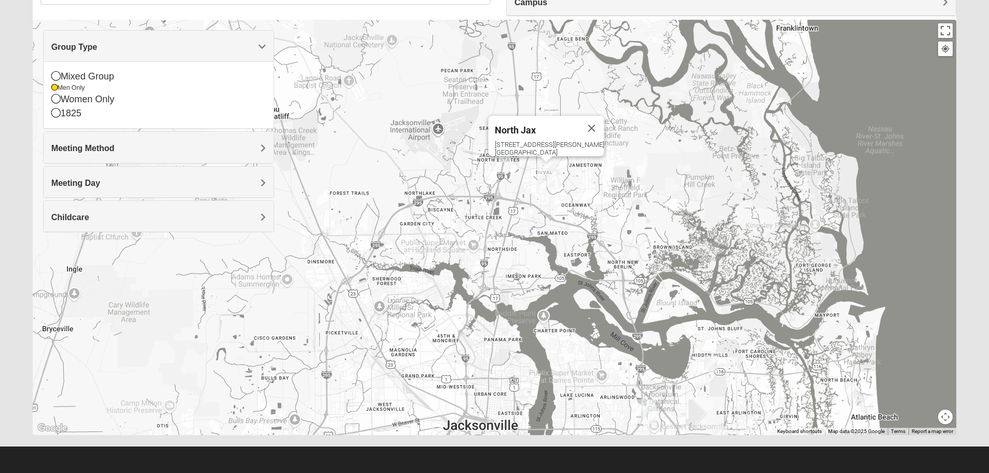
click at [98, 43] on span "Group Type" at bounding box center [74, 47] width 46 height 9
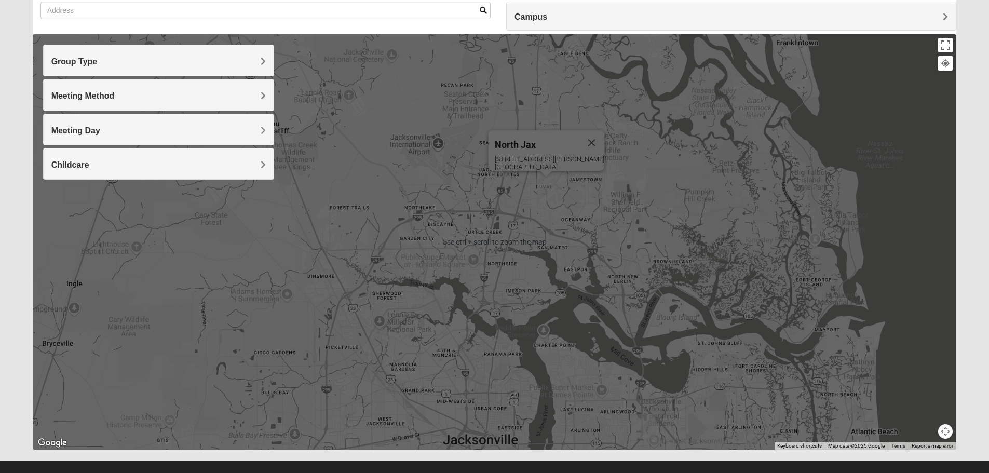
scroll to position [99, 0]
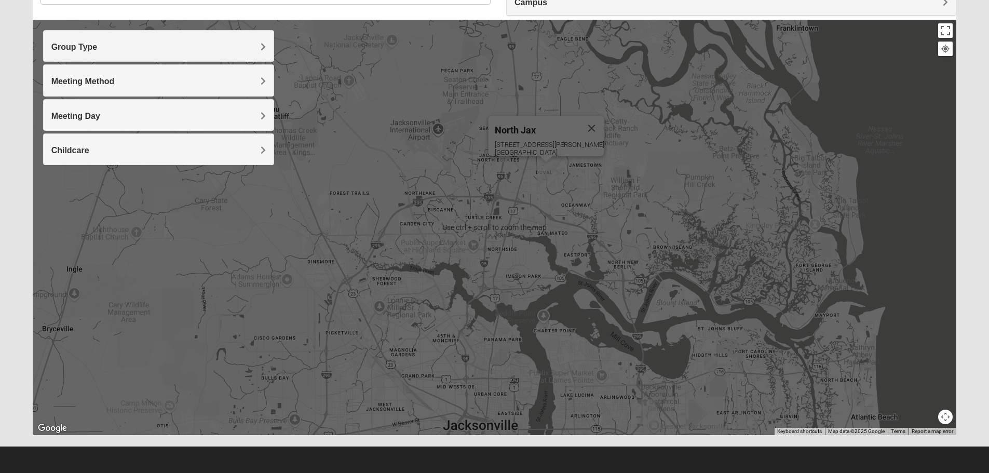
click at [544, 195] on div "North Jax 418 Starratt Road Jacksonville, FL 32218" at bounding box center [495, 227] width 924 height 415
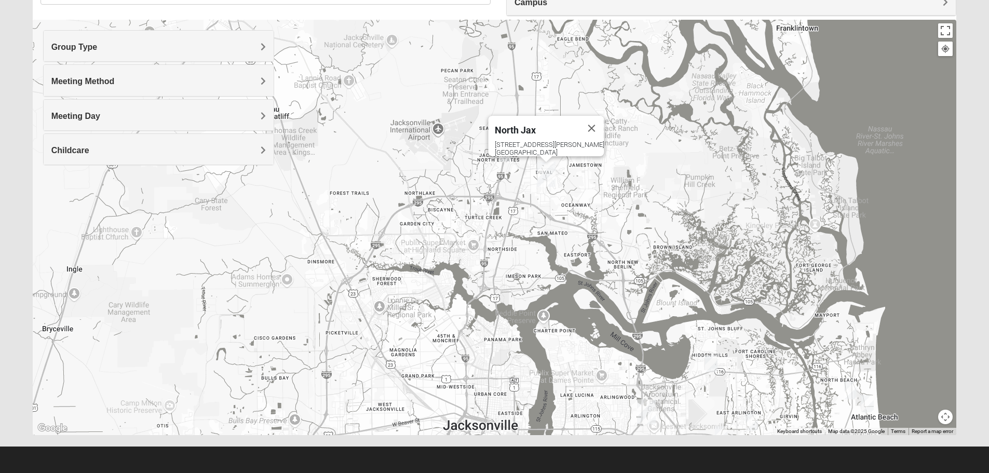
click at [554, 185] on img "North Jax" at bounding box center [546, 174] width 19 height 25
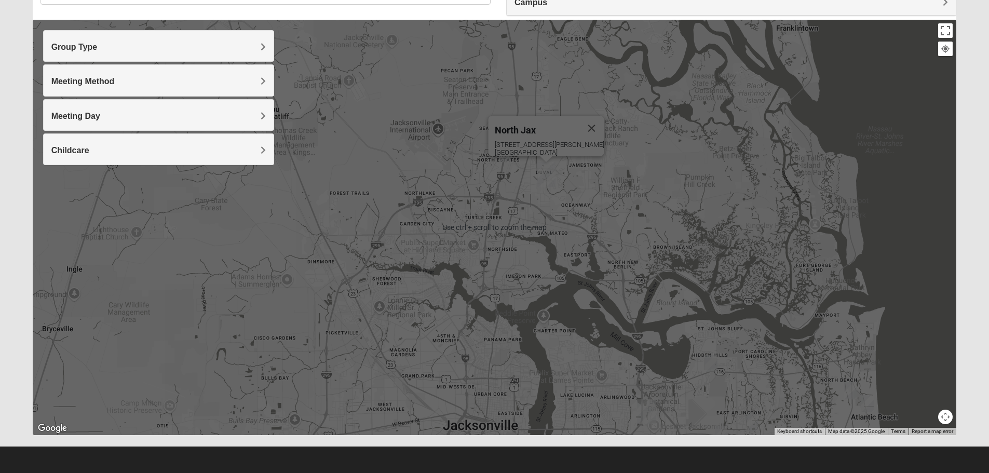
click at [545, 188] on div "North Jax 418 Starratt Road Jacksonville, FL 32218" at bounding box center [495, 227] width 924 height 415
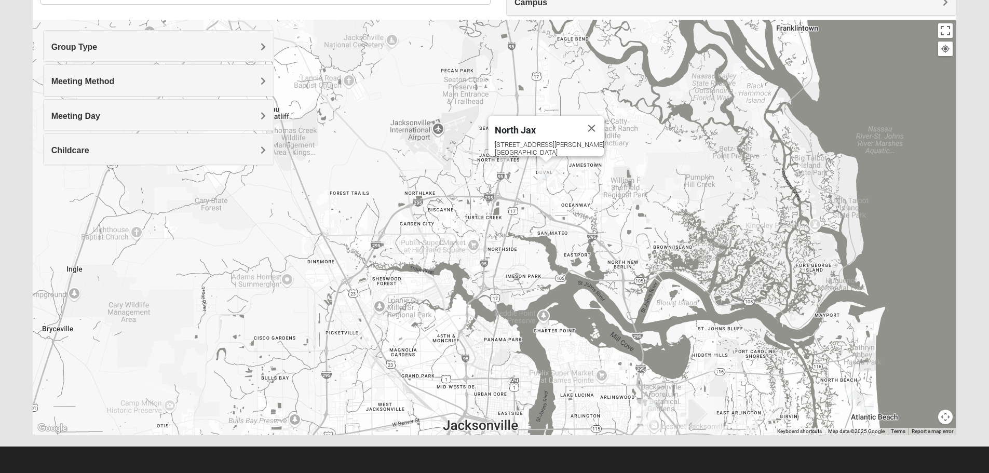
click at [548, 181] on img "North Jax" at bounding box center [546, 174] width 19 height 25
click at [521, 190] on div "North Jax 418 Starratt Road Jacksonville, FL 32218" at bounding box center [495, 227] width 924 height 415
click at [520, 190] on div "North Jax 418 Starratt Road Jacksonville, FL 32218" at bounding box center [495, 227] width 924 height 415
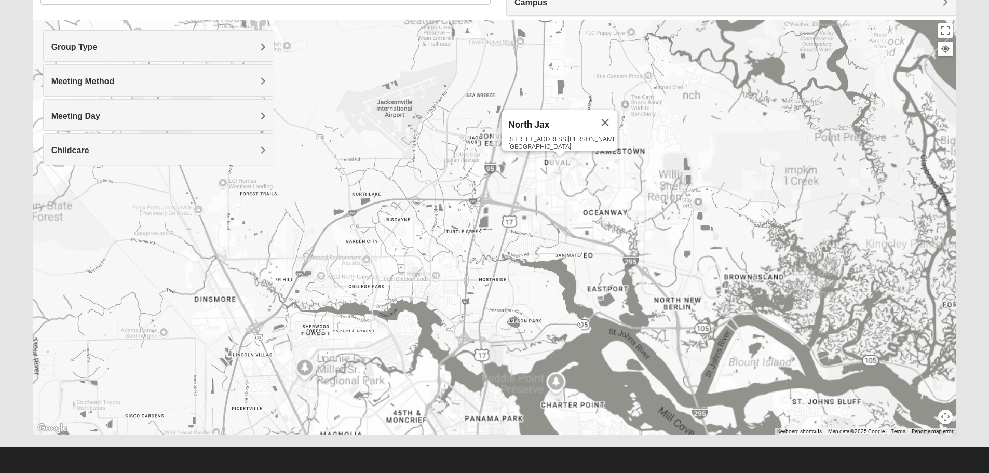
click at [512, 190] on div "North Jax 418 Starratt Road Jacksonville, FL 32218" at bounding box center [495, 227] width 924 height 415
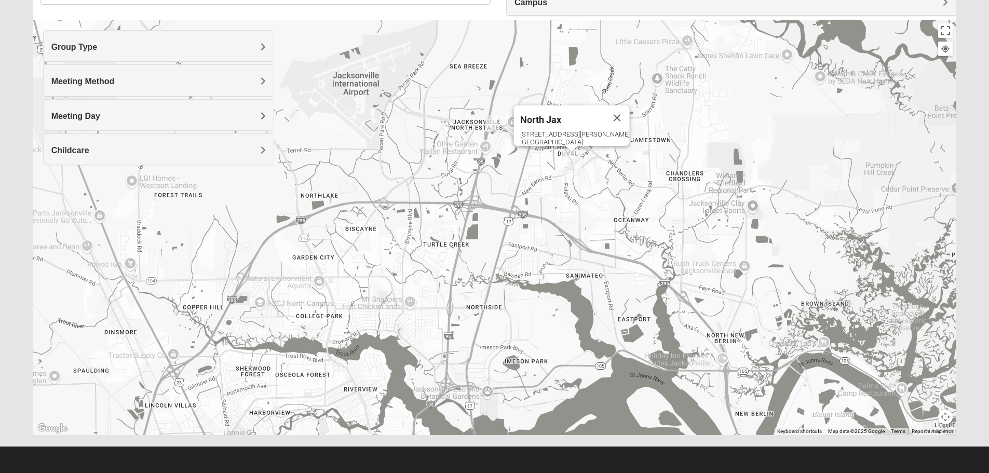
click at [589, 177] on div "North Jax 418 Starratt Road Jacksonville, FL 32218" at bounding box center [495, 227] width 924 height 415
click at [587, 177] on div "North Jax 418 Starratt Road Jacksonville, FL 32218" at bounding box center [495, 227] width 924 height 415
click at [586, 177] on div "North Jax 418 Starratt Road Jacksonville, FL 32218" at bounding box center [495, 227] width 924 height 415
drag, startPoint x: 640, startPoint y: 214, endPoint x: 633, endPoint y: 220, distance: 8.5
click at [640, 215] on div "North Jax 418 Starratt Road Jacksonville, FL 32218" at bounding box center [495, 227] width 924 height 415
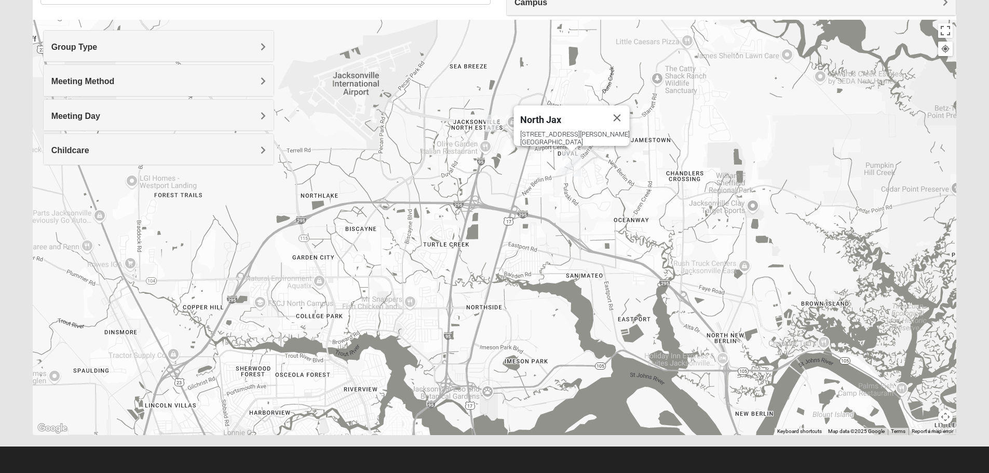
drag, startPoint x: 633, startPoint y: 220, endPoint x: 626, endPoint y: 222, distance: 7.1
click at [627, 221] on div "North Jax 418 Starratt Road Jacksonville, FL 32218" at bounding box center [495, 227] width 924 height 415
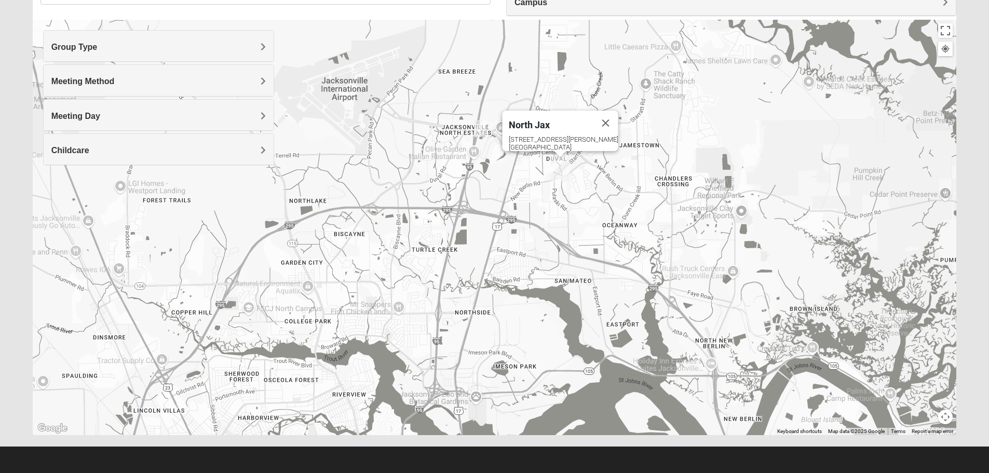
drag, startPoint x: 613, startPoint y: 225, endPoint x: 577, endPoint y: 228, distance: 36.4
click at [605, 227] on div "North Jax 418 Starratt Road Jacksonville, FL 32218" at bounding box center [495, 227] width 924 height 415
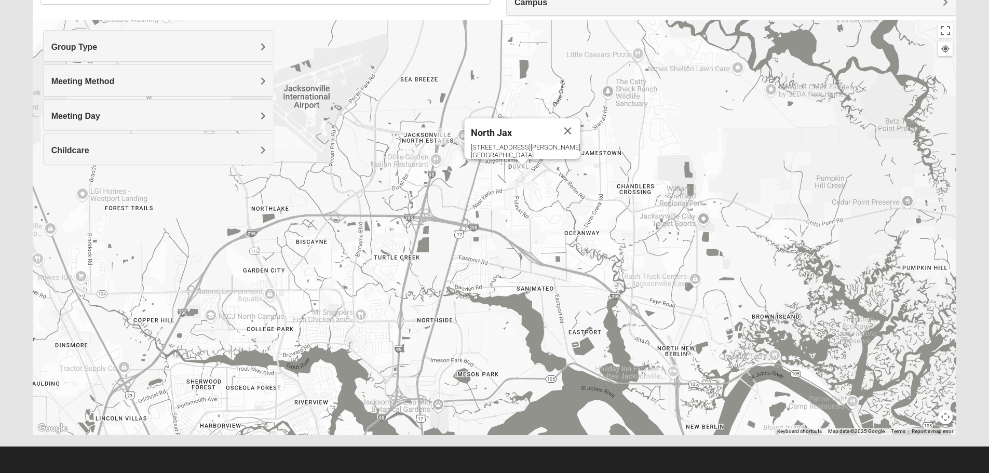
click at [527, 240] on div "North Jax 418 Starratt Road Jacksonville, FL 32218" at bounding box center [495, 227] width 924 height 415
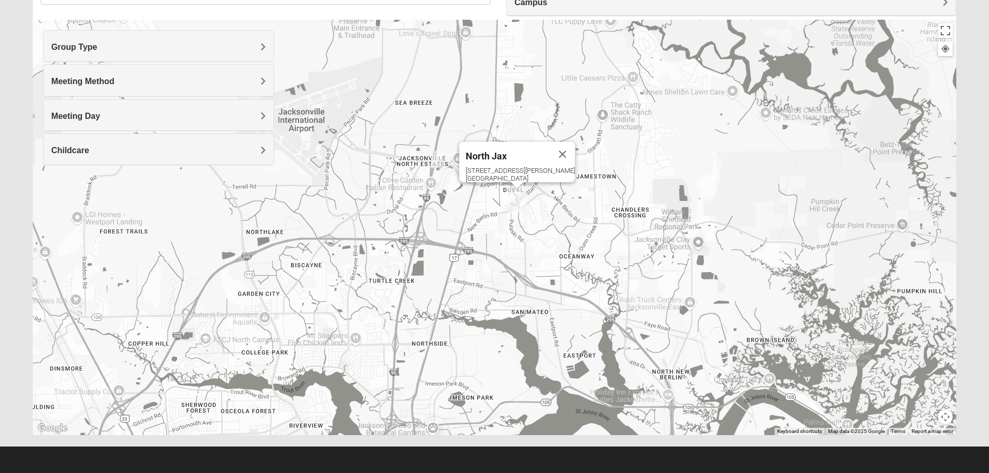
drag, startPoint x: 527, startPoint y: 260, endPoint x: 517, endPoint y: 273, distance: 16.7
click at [518, 272] on div "North Jax 418 Starratt Road Jacksonville, FL 32218" at bounding box center [495, 227] width 924 height 415
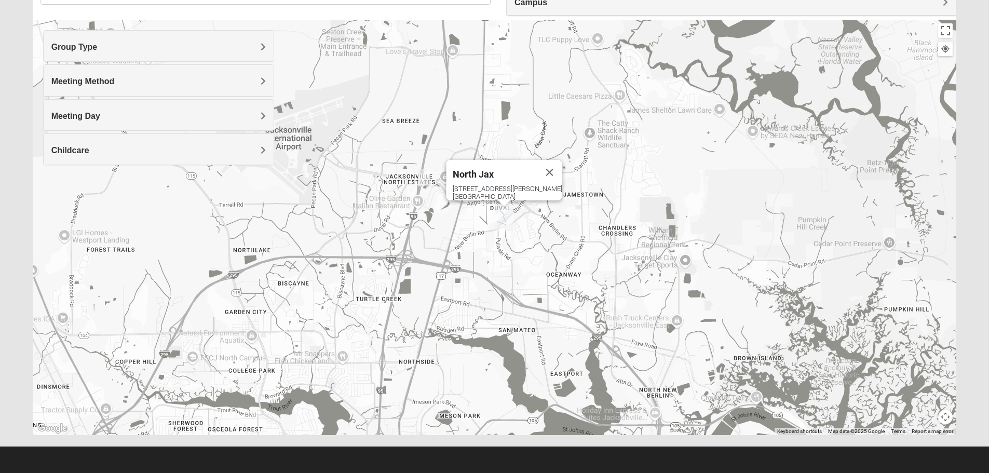
click at [497, 256] on div "North Jax 418 Starratt Road Jacksonville, FL 32218" at bounding box center [495, 227] width 924 height 415
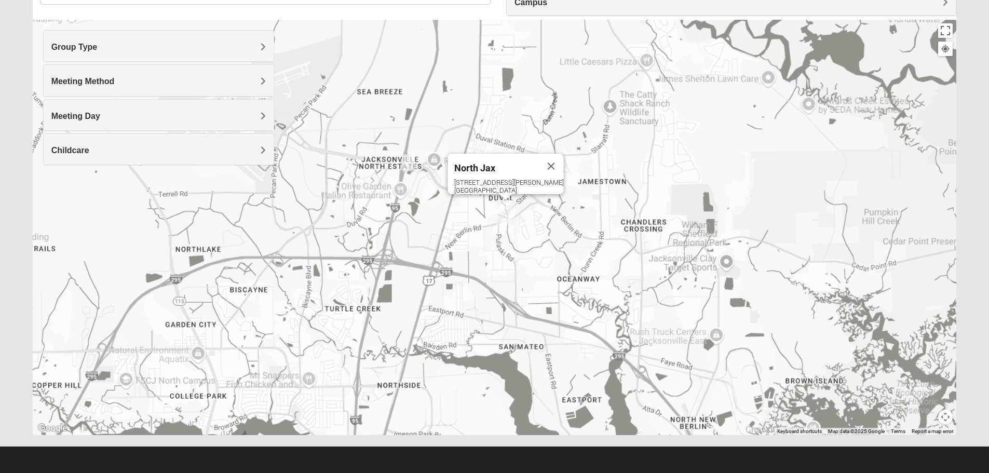
click at [490, 255] on div "North Jax 418 Starratt Road Jacksonville, FL 32218" at bounding box center [495, 227] width 924 height 415
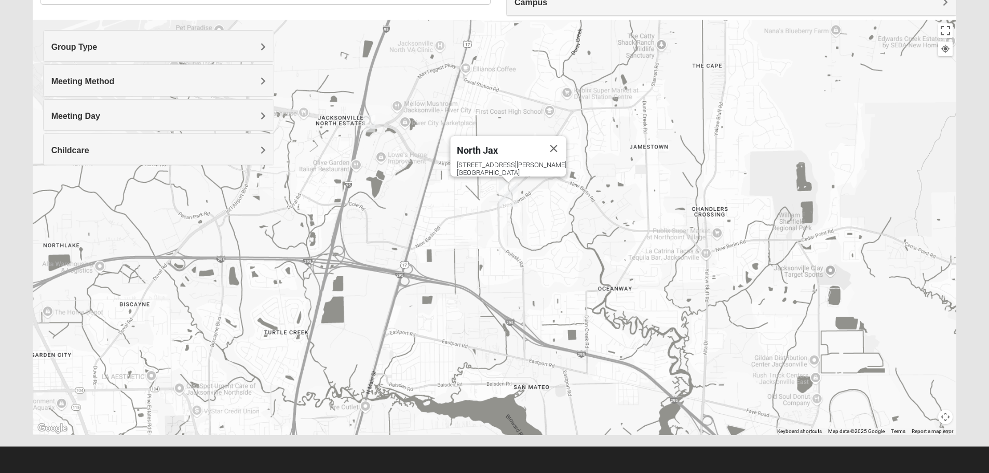
click at [490, 253] on div "North Jax 418 Starratt Road Jacksonville, FL 32218" at bounding box center [495, 227] width 924 height 415
click at [485, 239] on div "North Jax 418 Starratt Road Jacksonville, FL 32218" at bounding box center [495, 227] width 924 height 415
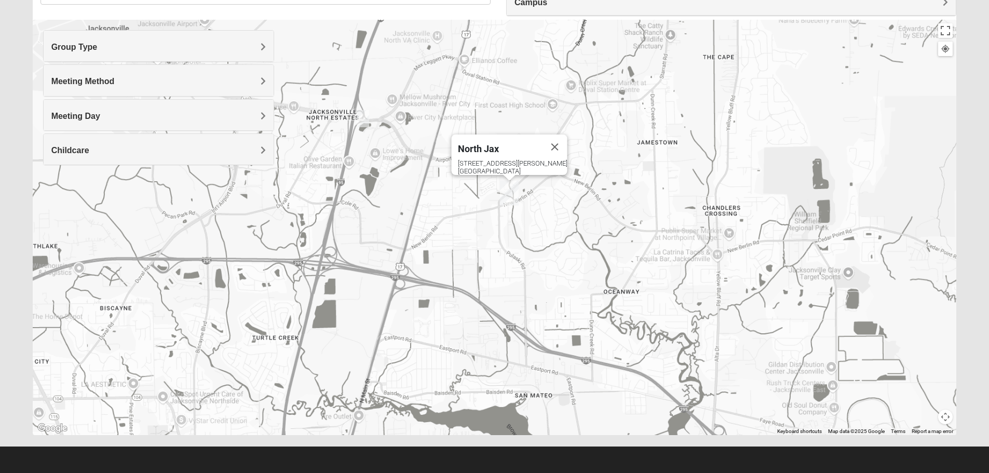
click at [485, 239] on div "North Jax 418 Starratt Road Jacksonville, FL 32218" at bounding box center [495, 227] width 924 height 415
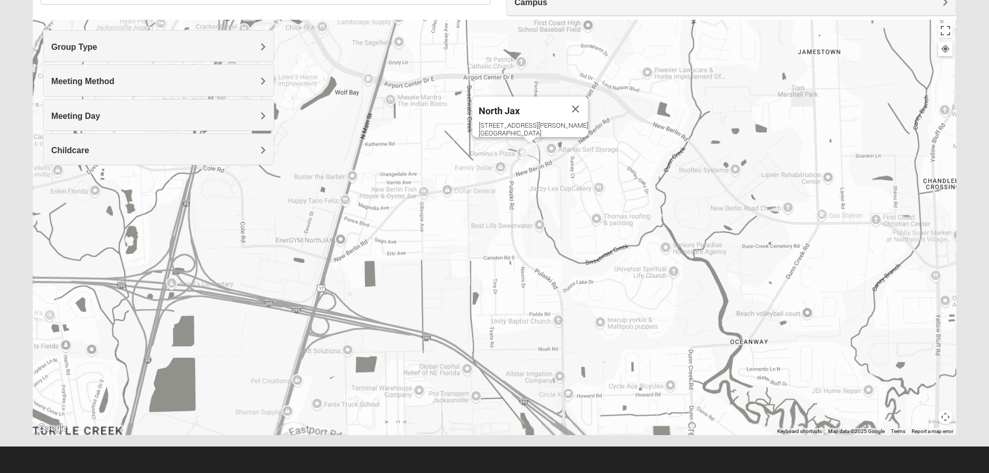
click at [485, 239] on div "North Jax 418 Starratt Road Jacksonville, FL 32218" at bounding box center [495, 227] width 924 height 415
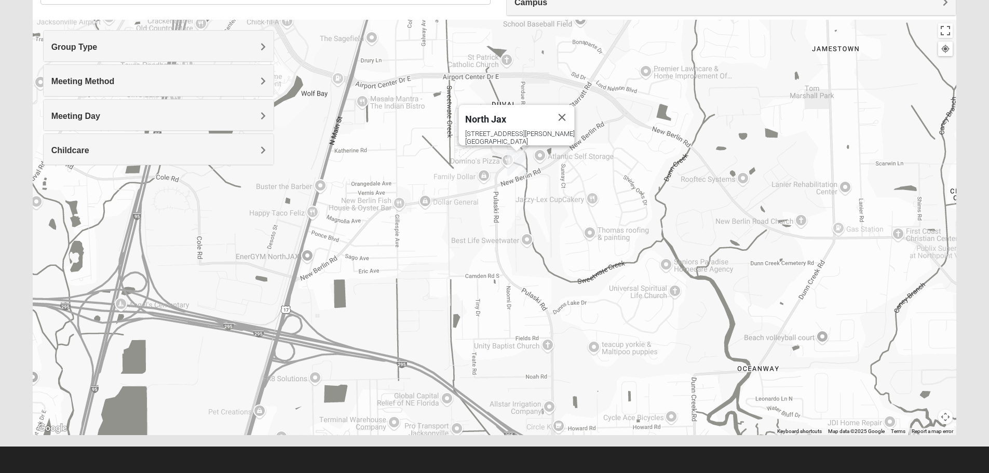
drag, startPoint x: 517, startPoint y: 203, endPoint x: 482, endPoint y: 244, distance: 53.7
click at [482, 244] on div "North Jax 418 Starratt Road Jacksonville, FL 32218" at bounding box center [495, 227] width 924 height 415
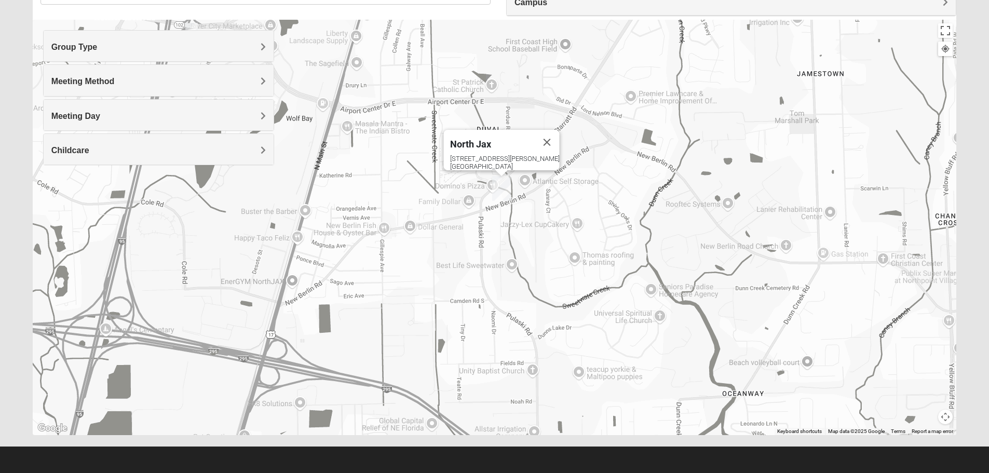
click at [492, 229] on div "North Jax 418 Starratt Road Jacksonville, FL 32218" at bounding box center [495, 227] width 924 height 415
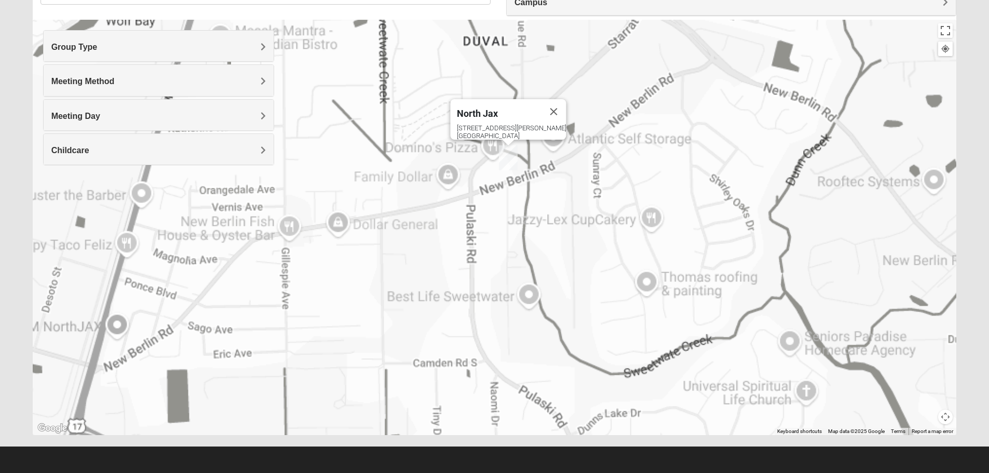
click at [492, 229] on div "North Jax 418 Starratt Road Jacksonville, FL 32218" at bounding box center [495, 227] width 924 height 415
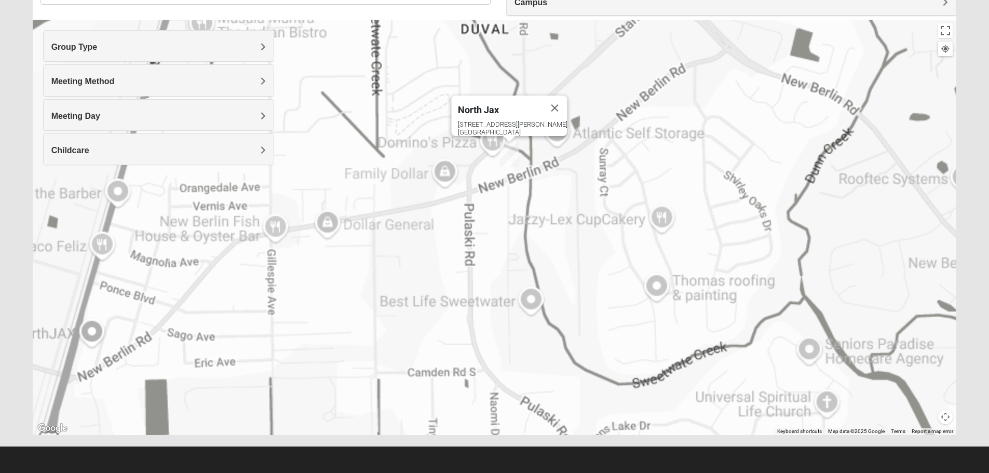
click at [492, 229] on div "North Jax 418 Starratt Road Jacksonville, FL 32218" at bounding box center [495, 227] width 924 height 415
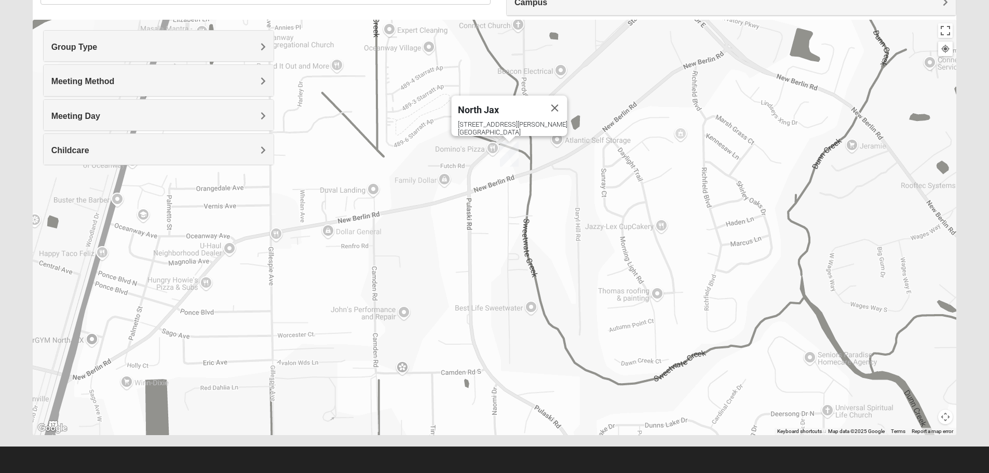
click at [492, 229] on div "North Jax 418 Starratt Road Jacksonville, FL 32218" at bounding box center [495, 227] width 924 height 415
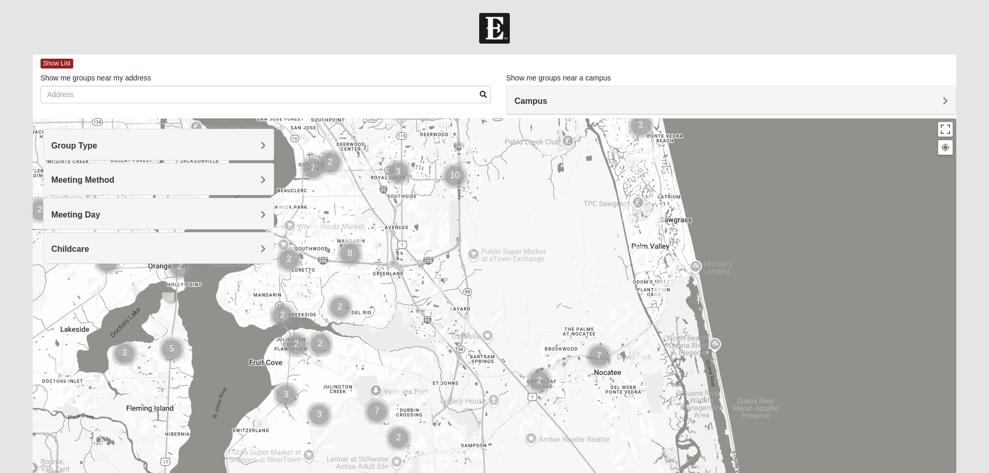
drag, startPoint x: 477, startPoint y: 427, endPoint x: 551, endPoint y: 154, distance: 282.7
click at [551, 154] on div at bounding box center [495, 325] width 924 height 415
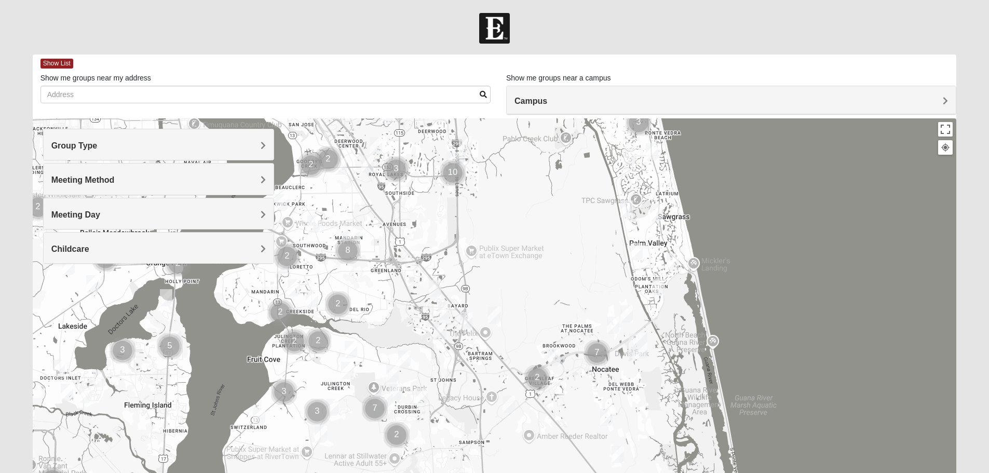
click at [244, 152] on div "Group Type" at bounding box center [159, 144] width 230 height 31
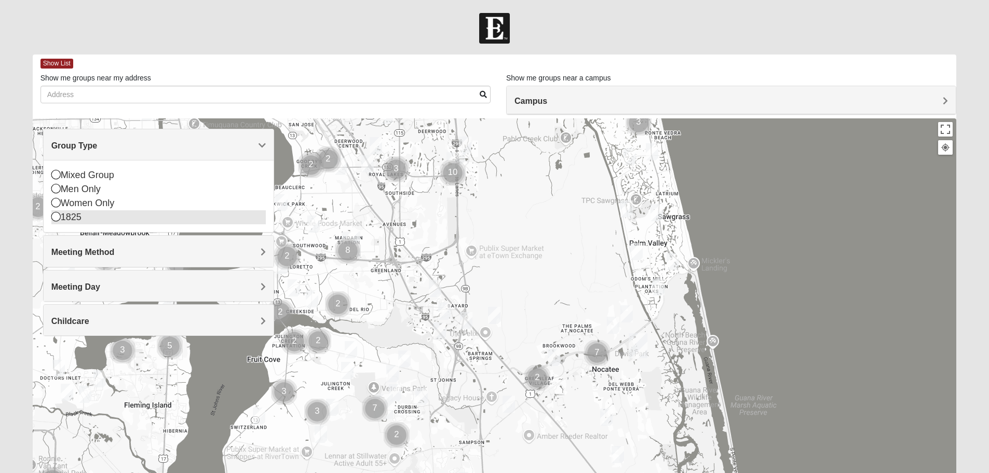
click at [57, 217] on icon at bounding box center [55, 216] width 9 height 9
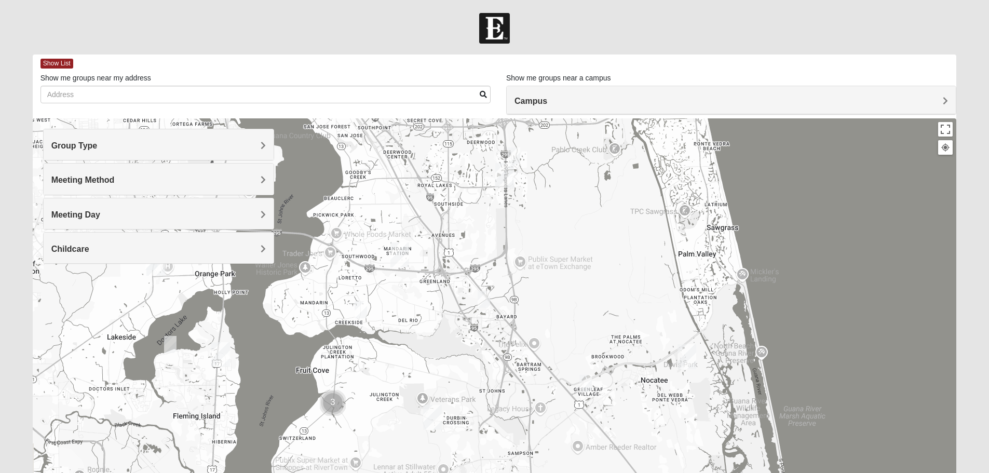
drag, startPoint x: 522, startPoint y: 280, endPoint x: 560, endPoint y: 300, distance: 43.6
click at [566, 307] on div at bounding box center [495, 325] width 924 height 415
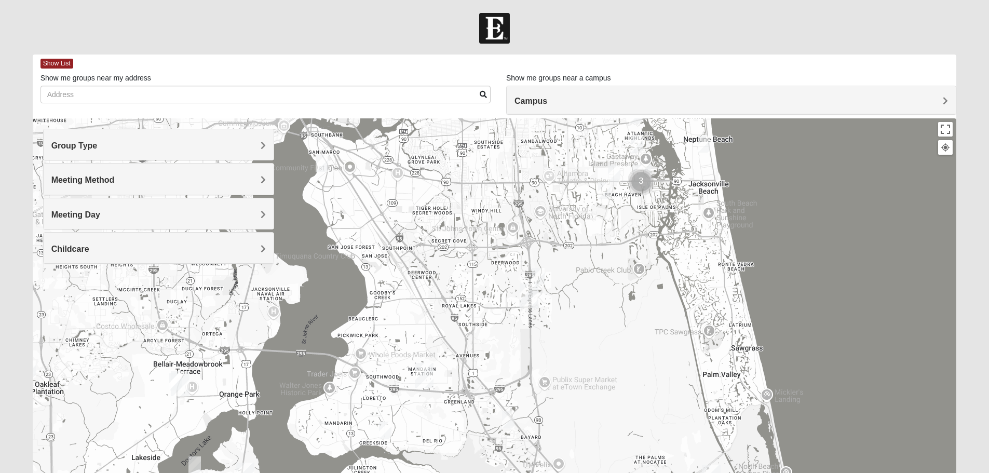
drag, startPoint x: 536, startPoint y: 234, endPoint x: 553, endPoint y: 345, distance: 112.4
click at [554, 348] on div at bounding box center [495, 325] width 924 height 415
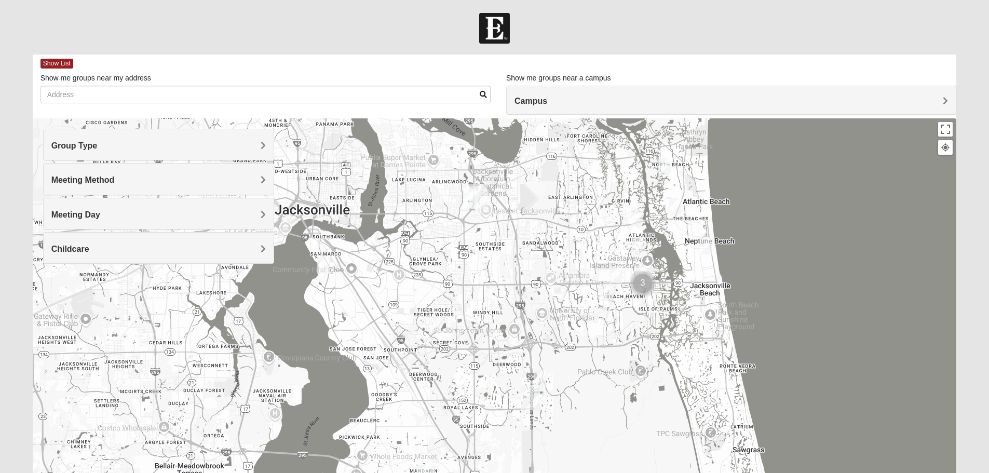
drag, startPoint x: 538, startPoint y: 251, endPoint x: 552, endPoint y: 334, distance: 84.1
click at [552, 337] on div at bounding box center [495, 325] width 924 height 415
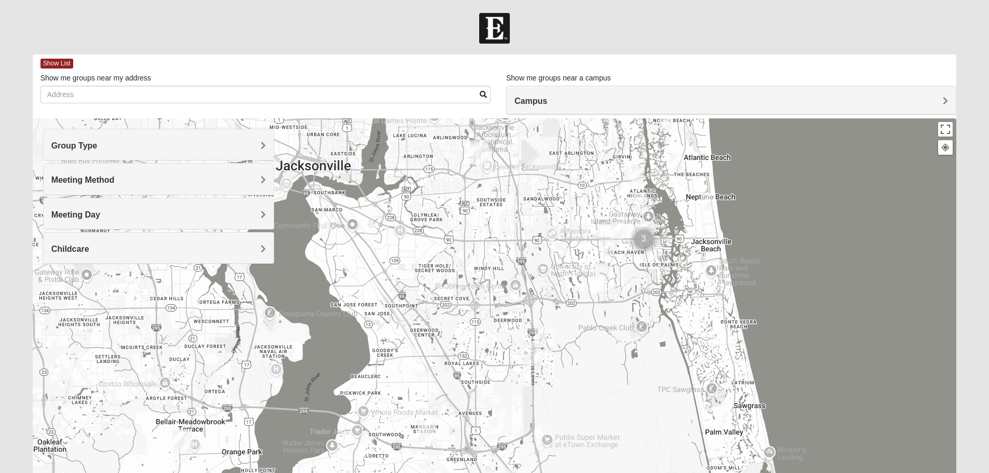
drag, startPoint x: 527, startPoint y: 243, endPoint x: 535, endPoint y: 182, distance: 61.2
click at [535, 182] on div at bounding box center [495, 325] width 924 height 415
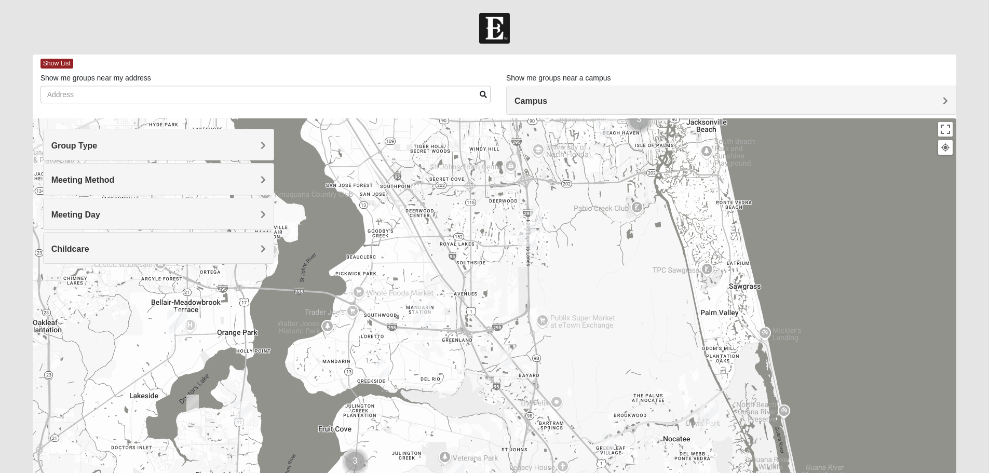
drag, startPoint x: 526, startPoint y: 316, endPoint x: 513, endPoint y: 193, distance: 123.6
click at [517, 222] on img "Baymeadows" at bounding box center [526, 234] width 19 height 25
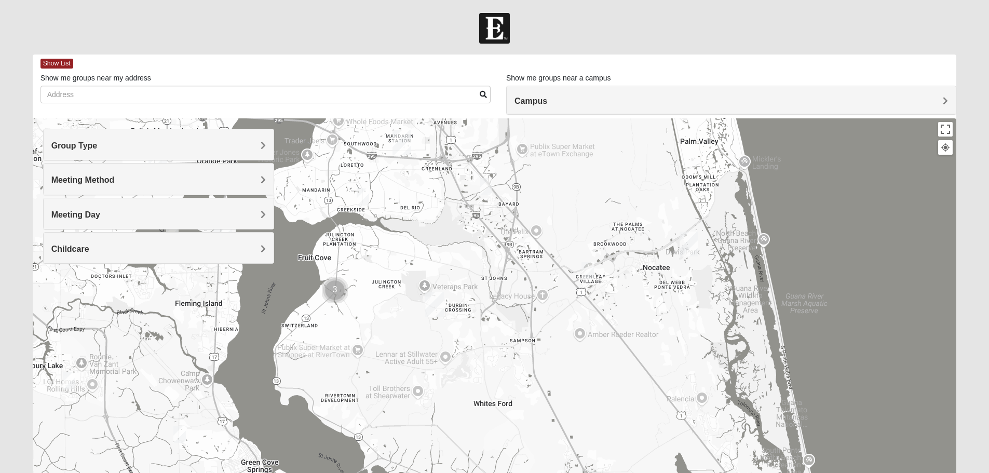
drag, startPoint x: 495, startPoint y: 326, endPoint x: 485, endPoint y: 204, distance: 121.8
click at [485, 206] on div at bounding box center [495, 325] width 924 height 415
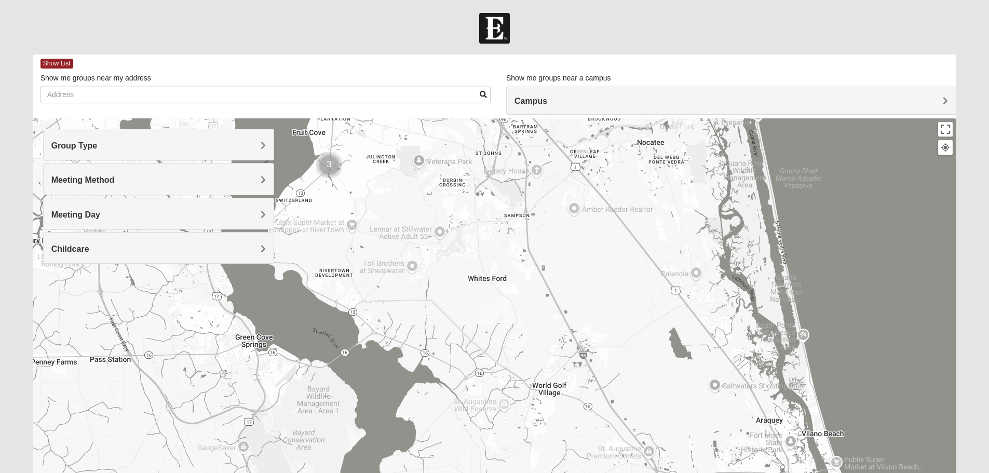
drag, startPoint x: 484, startPoint y: 338, endPoint x: 475, endPoint y: 224, distance: 114.0
click at [475, 225] on div at bounding box center [495, 325] width 924 height 415
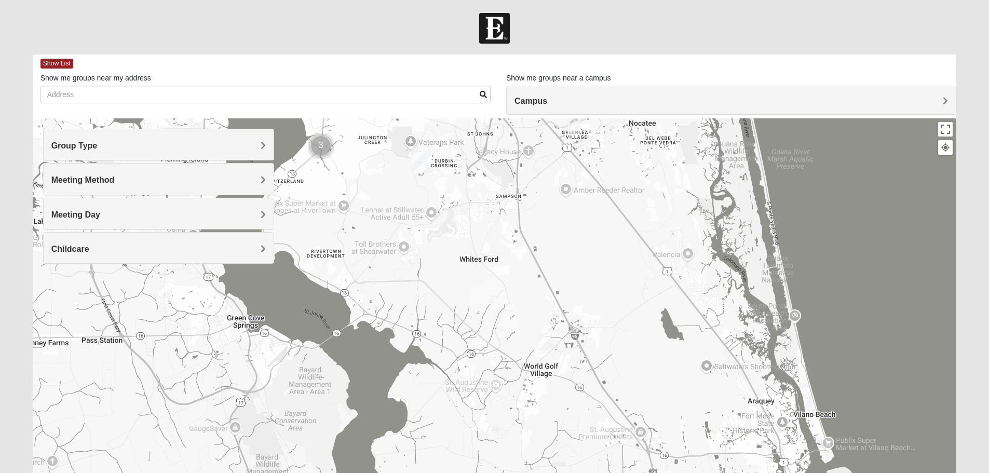
drag, startPoint x: 481, startPoint y: 249, endPoint x: 505, endPoint y: 379, distance: 132.0
click at [505, 380] on div at bounding box center [495, 325] width 924 height 415
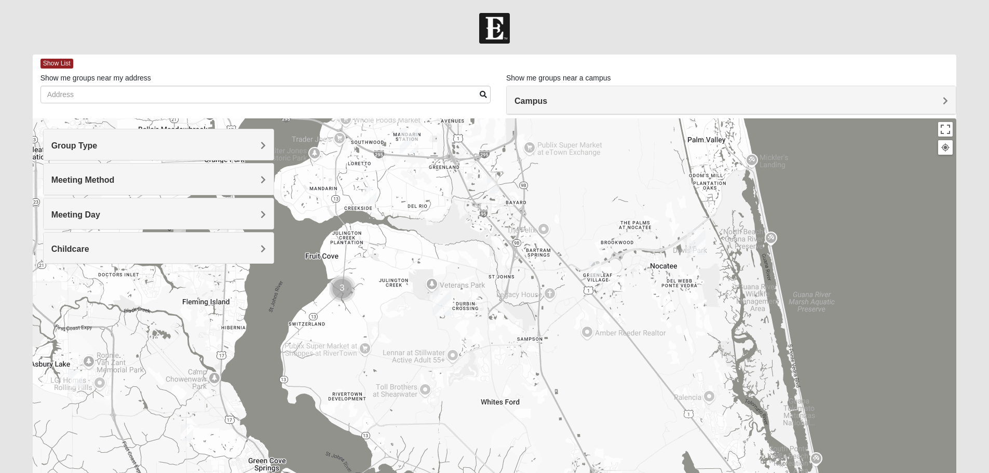
drag, startPoint x: 499, startPoint y: 225, endPoint x: 525, endPoint y: 293, distance: 73.0
click at [533, 338] on div at bounding box center [495, 325] width 924 height 415
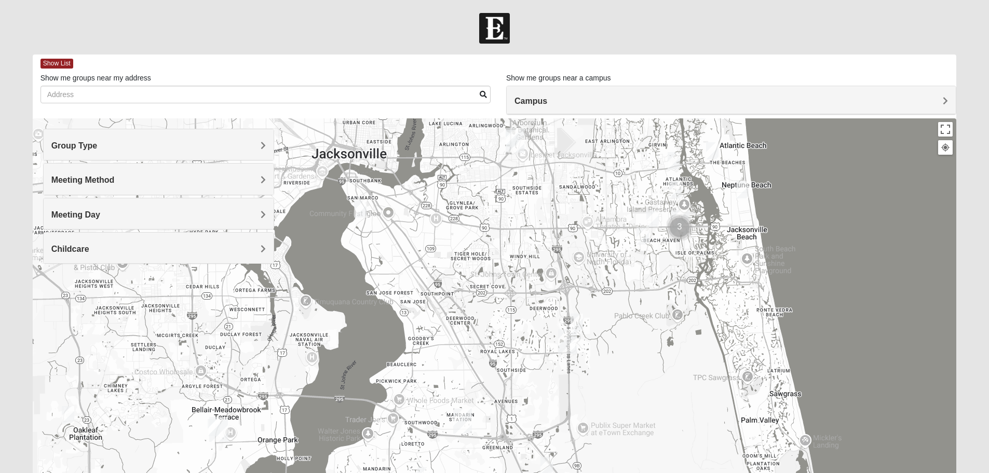
drag, startPoint x: 509, startPoint y: 212, endPoint x: 507, endPoint y: 272, distance: 60.2
click at [517, 365] on div at bounding box center [495, 325] width 924 height 415
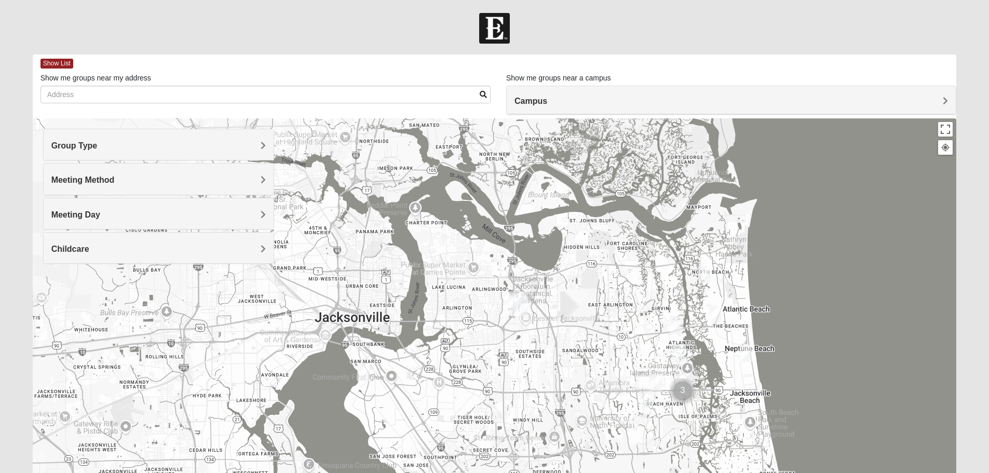
drag, startPoint x: 505, startPoint y: 267, endPoint x: 516, endPoint y: 348, distance: 81.2
click at [516, 348] on div at bounding box center [495, 325] width 924 height 415
click at [518, 299] on img "Arlington" at bounding box center [518, 304] width 19 height 25
click at [517, 310] on img "Arlington" at bounding box center [518, 304] width 19 height 25
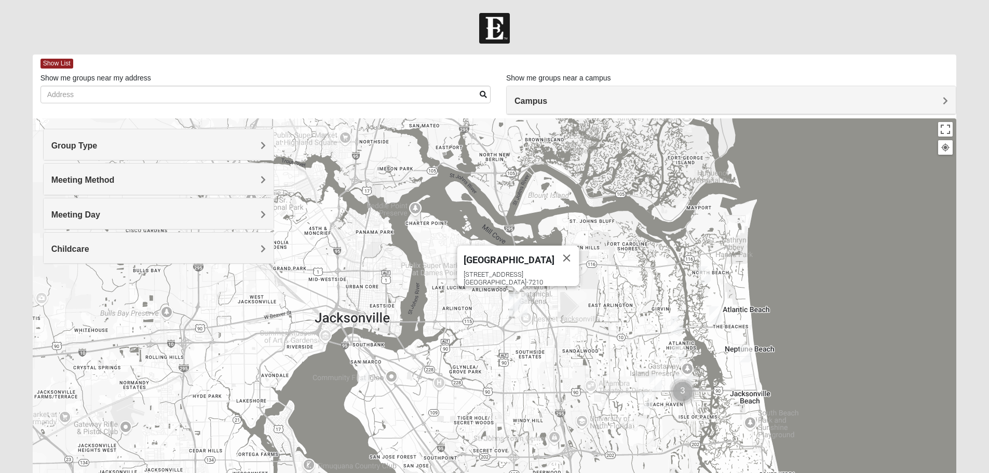
click at [514, 300] on img "Arlington" at bounding box center [518, 304] width 19 height 25
click at [513, 299] on img "Arlington" at bounding box center [518, 304] width 19 height 25
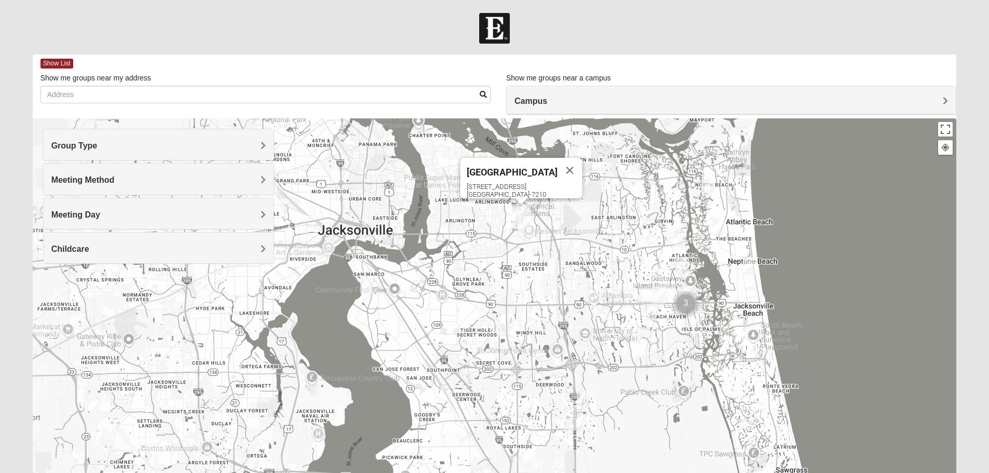
drag, startPoint x: 496, startPoint y: 368, endPoint x: 489, endPoint y: 265, distance: 103.5
click at [497, 276] on div "Arlington [STREET_ADDRESS]" at bounding box center [495, 325] width 924 height 415
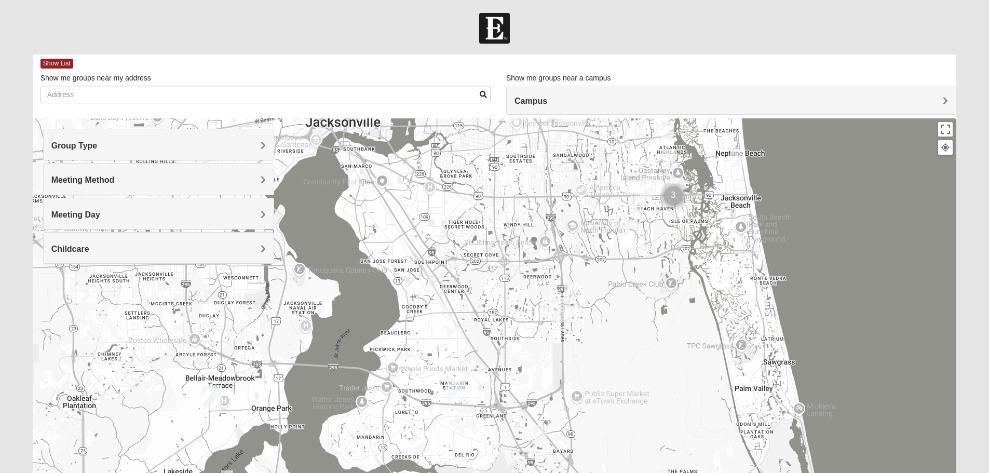
drag, startPoint x: 492, startPoint y: 368, endPoint x: 492, endPoint y: 253, distance: 115.7
click at [491, 262] on div "Arlington [STREET_ADDRESS]" at bounding box center [495, 325] width 924 height 415
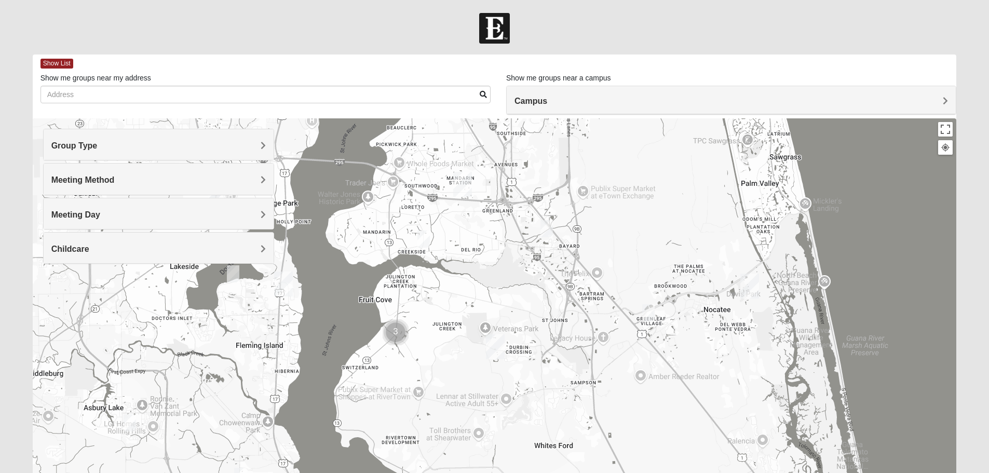
drag, startPoint x: 508, startPoint y: 326, endPoint x: 496, endPoint y: 247, distance: 80.3
click at [496, 249] on div "Arlington [STREET_ADDRESS]" at bounding box center [495, 325] width 924 height 415
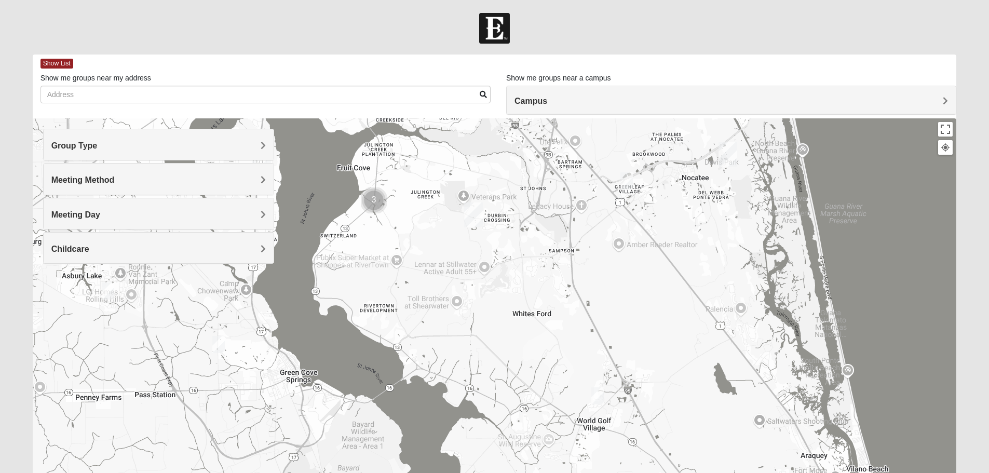
drag, startPoint x: 500, startPoint y: 330, endPoint x: 465, endPoint y: 235, distance: 100.6
click at [468, 239] on div "Arlington [STREET_ADDRESS]" at bounding box center [495, 325] width 924 height 415
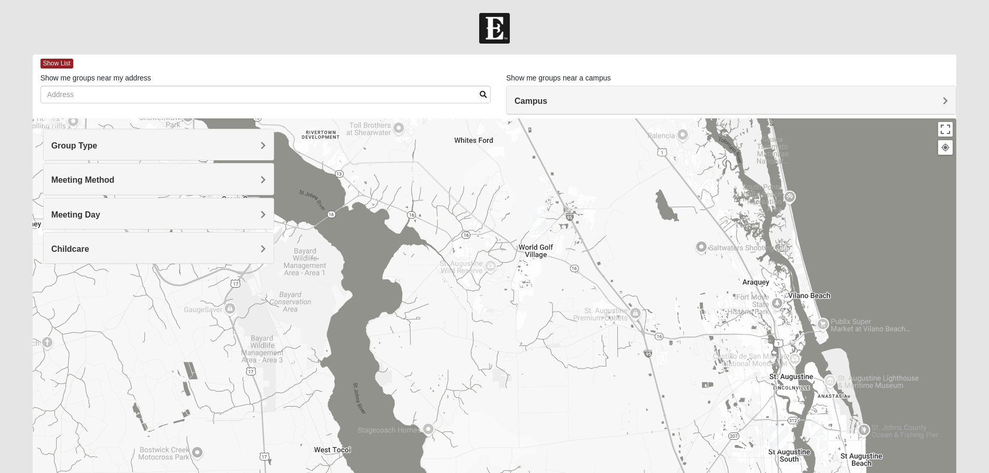
drag, startPoint x: 490, startPoint y: 356, endPoint x: 477, endPoint y: 261, distance: 95.9
click at [477, 261] on div "Arlington [STREET_ADDRESS]" at bounding box center [495, 325] width 924 height 415
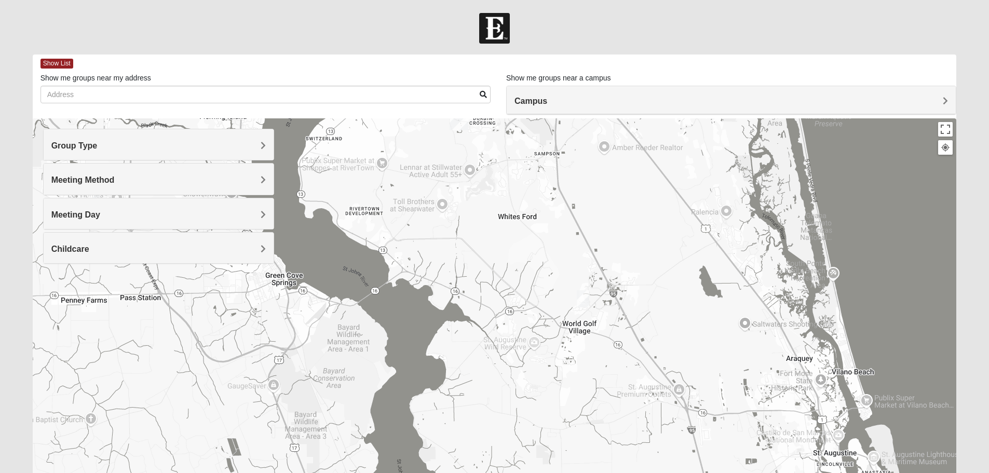
drag, startPoint x: 499, startPoint y: 305, endPoint x: 524, endPoint y: 344, distance: 46.6
click at [538, 399] on div "Arlington [STREET_ADDRESS]" at bounding box center [495, 325] width 924 height 415
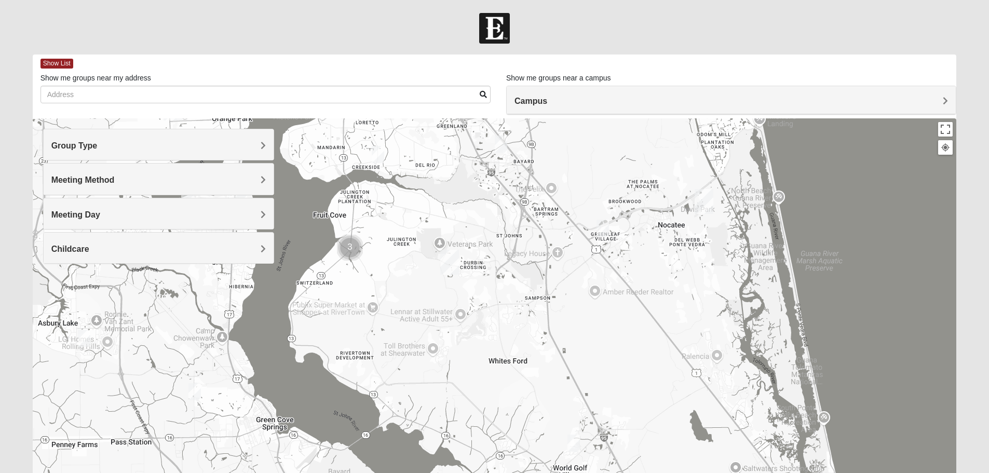
drag, startPoint x: 518, startPoint y: 266, endPoint x: 569, endPoint y: 368, distance: 113.5
click at [569, 368] on div "Arlington [STREET_ADDRESS]" at bounding box center [495, 325] width 924 height 415
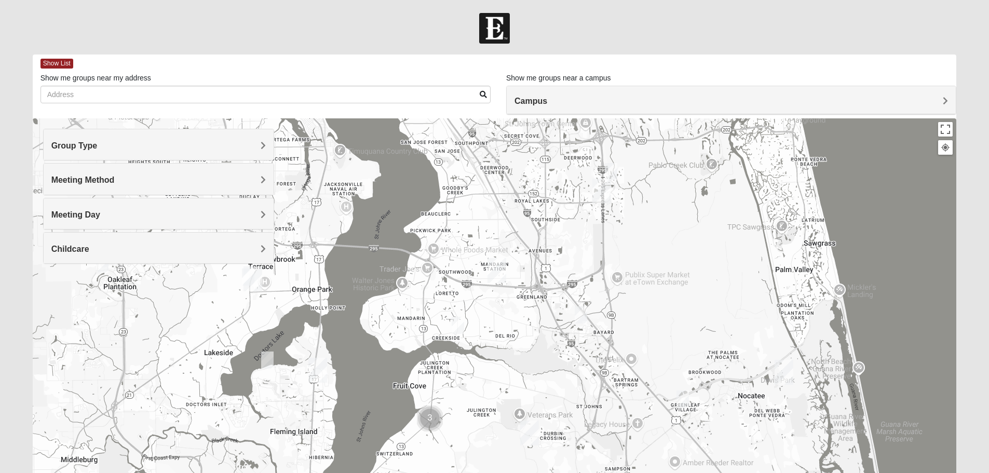
drag, startPoint x: 568, startPoint y: 340, endPoint x: 572, endPoint y: 354, distance: 15.1
click at [572, 354] on div "Arlington [STREET_ADDRESS]" at bounding box center [495, 325] width 924 height 415
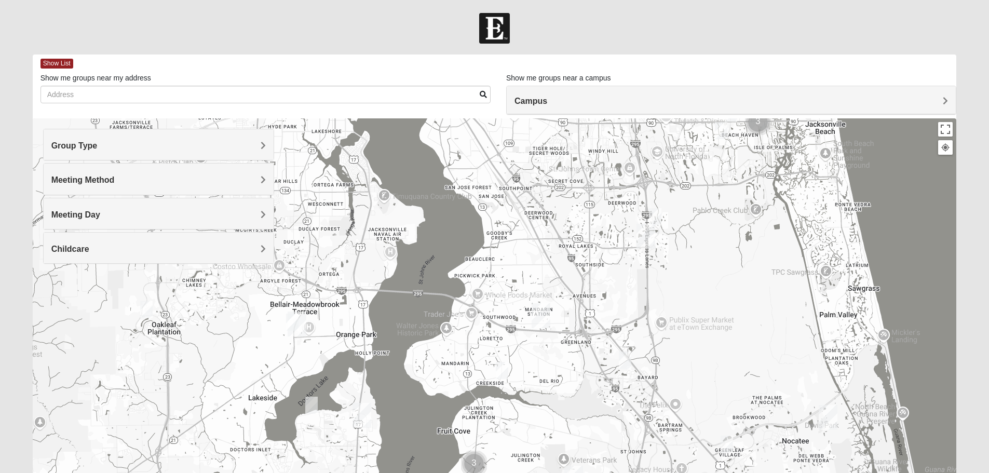
drag, startPoint x: 562, startPoint y: 298, endPoint x: 622, endPoint y: 329, distance: 67.5
click at [622, 329] on div "Arlington [STREET_ADDRESS]" at bounding box center [495, 325] width 924 height 415
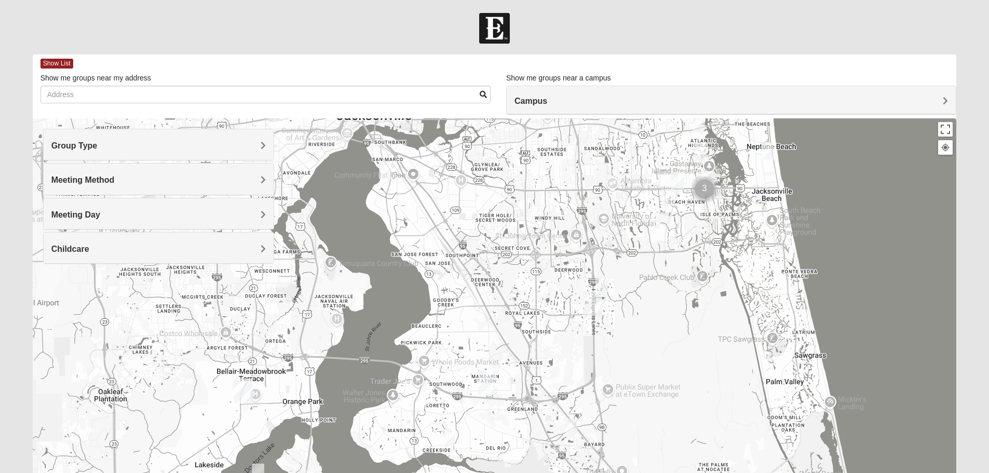
drag, startPoint x: 589, startPoint y: 291, endPoint x: 508, endPoint y: 352, distance: 102.2
click at [508, 353] on div "Arlington [STREET_ADDRESS]" at bounding box center [495, 325] width 924 height 415
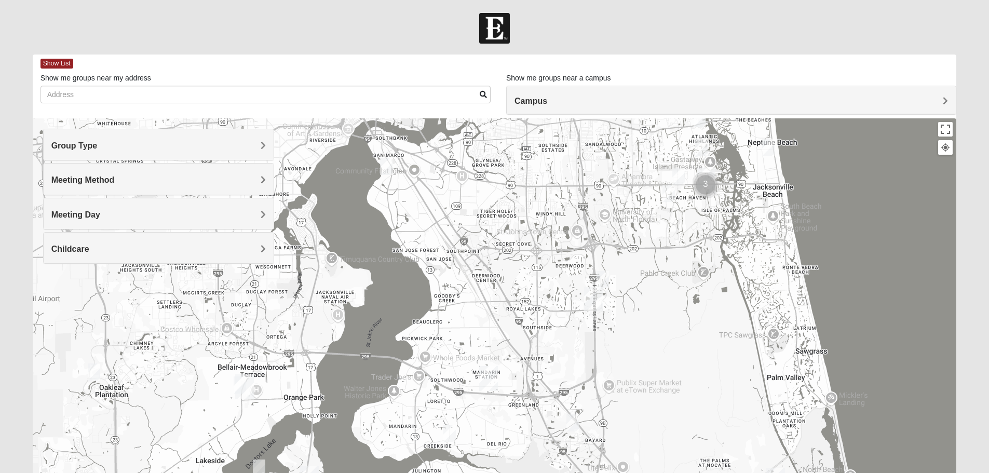
click at [491, 387] on img "Mandarin" at bounding box center [488, 378] width 19 height 25
click at [489, 382] on img "Mandarin" at bounding box center [488, 378] width 19 height 25
click at [259, 141] on h4 "Group Type" at bounding box center [158, 146] width 214 height 10
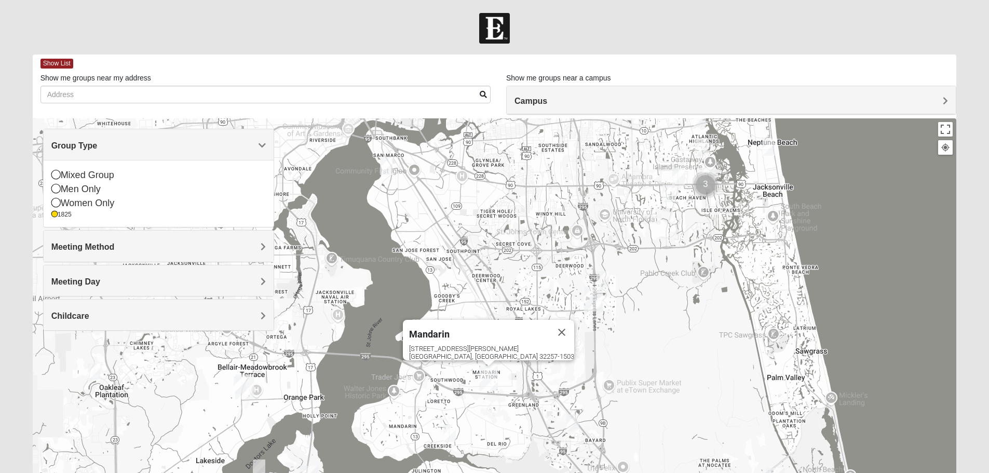
click at [98, 143] on span "Group Type" at bounding box center [74, 145] width 46 height 9
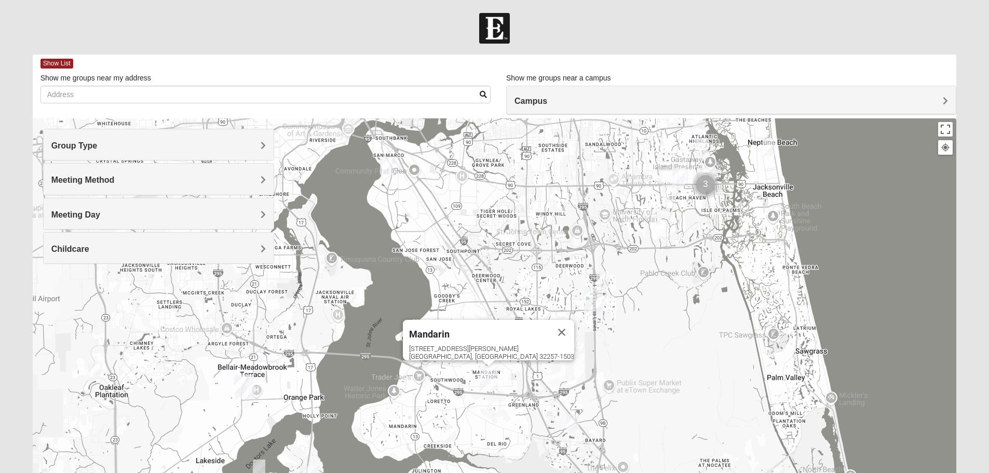
click at [256, 174] on div "Meeting Method" at bounding box center [159, 178] width 230 height 31
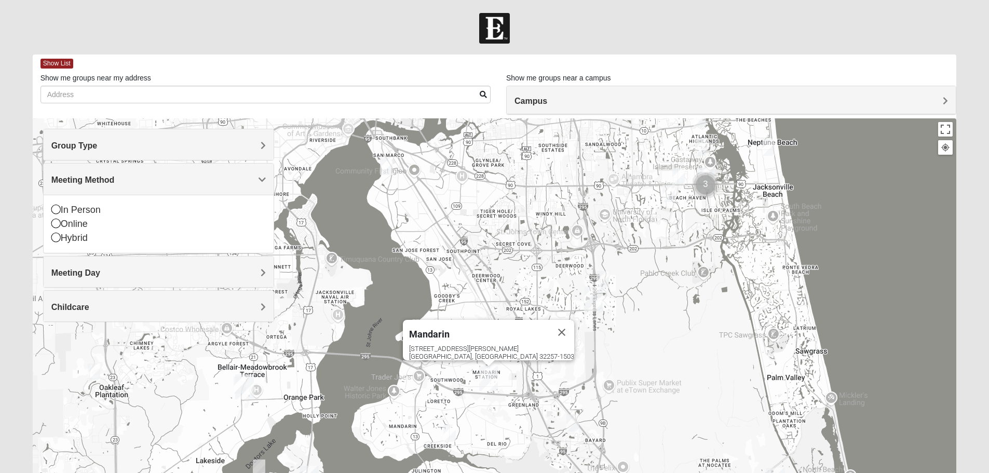
click at [255, 180] on h4 "Meeting Method" at bounding box center [158, 180] width 214 height 10
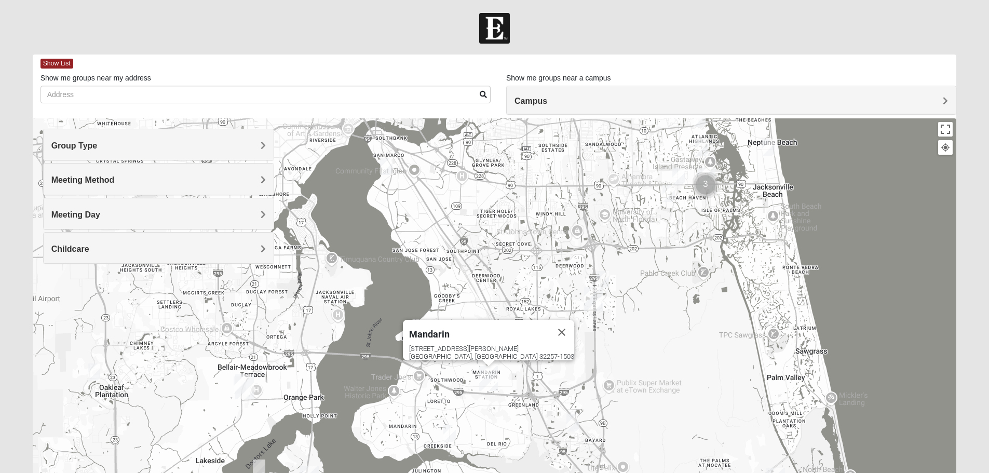
click at [254, 213] on h4 "Meeting Day" at bounding box center [158, 215] width 214 height 10
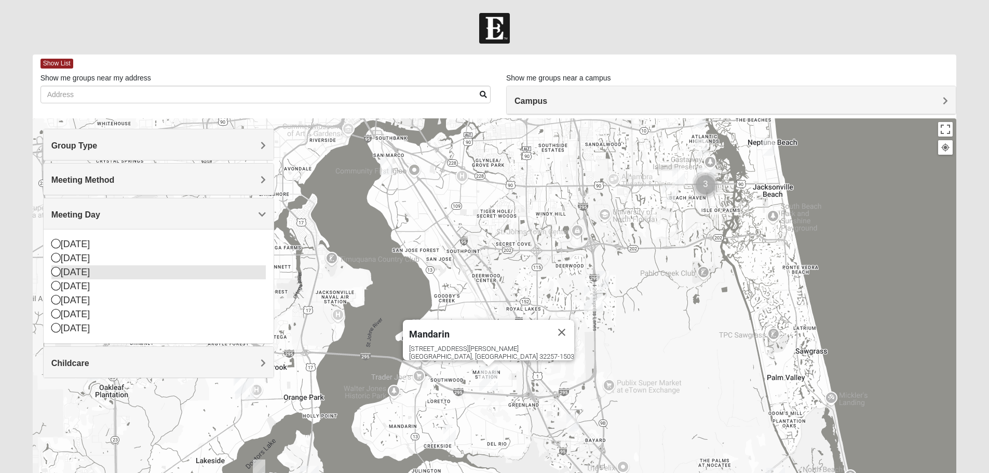
click at [54, 270] on icon at bounding box center [55, 271] width 9 height 9
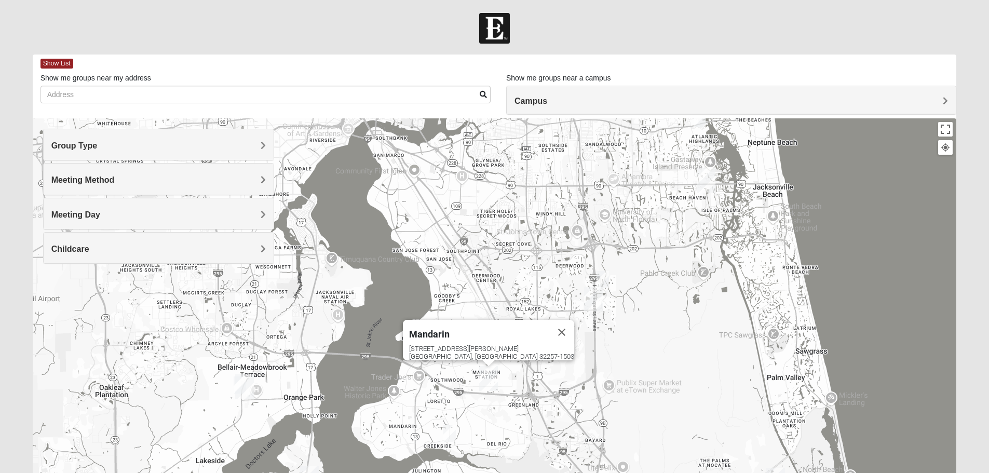
click at [593, 302] on img "Baymeadows" at bounding box center [593, 298] width 19 height 25
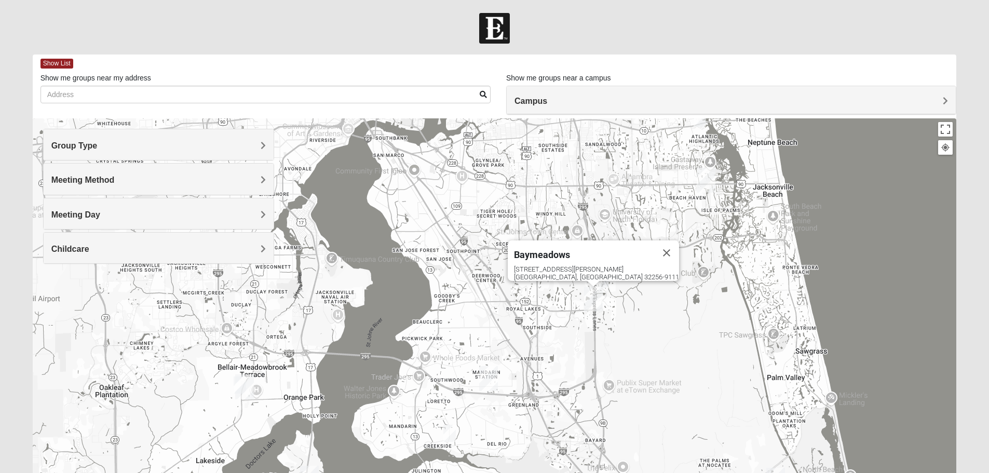
click at [603, 284] on img "1825 Mixed Logue 32256" at bounding box center [602, 279] width 12 height 17
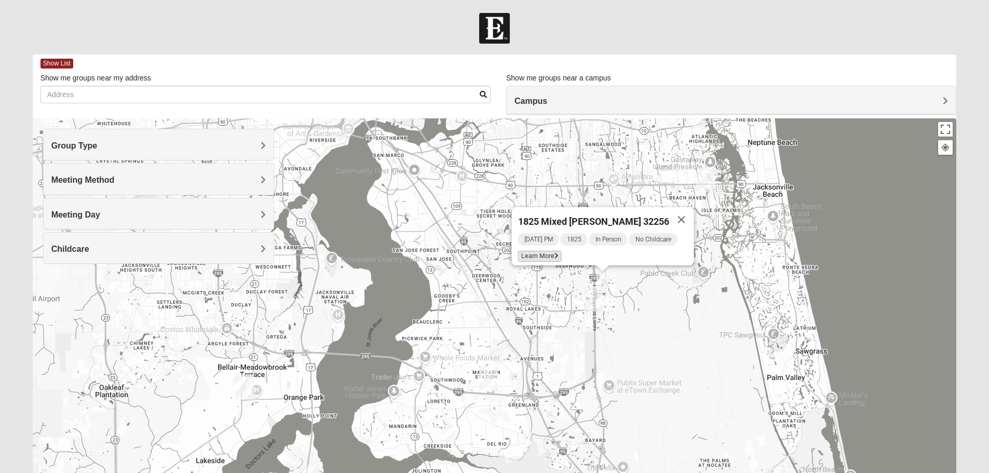
click at [550, 251] on span "Learn More" at bounding box center [539, 256] width 44 height 11
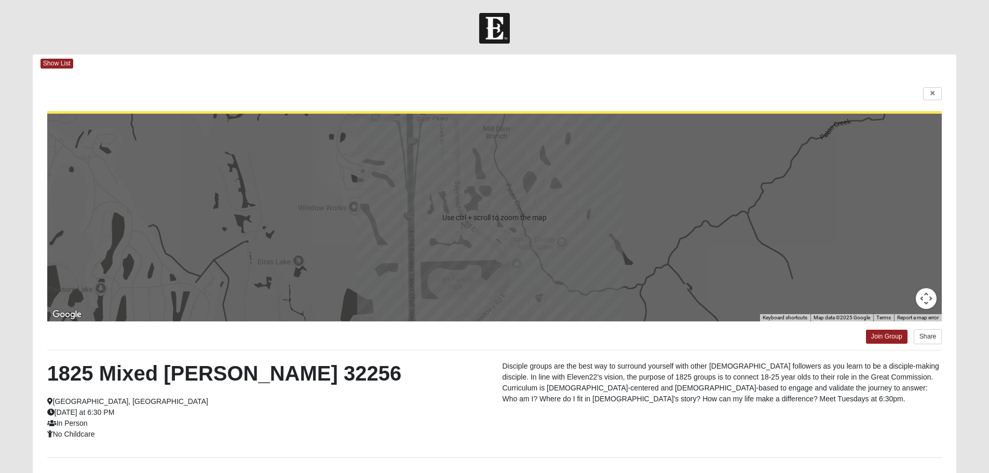
scroll to position [52, 0]
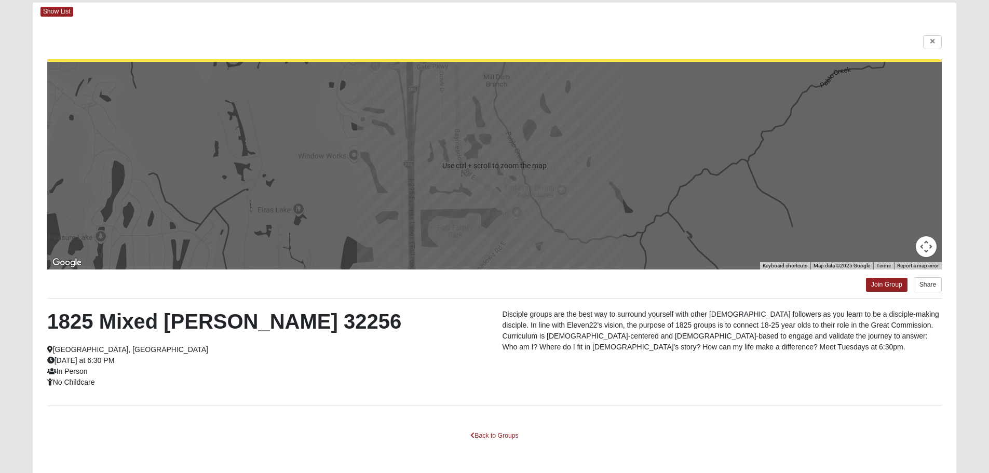
click at [550, 147] on div at bounding box center [494, 166] width 895 height 208
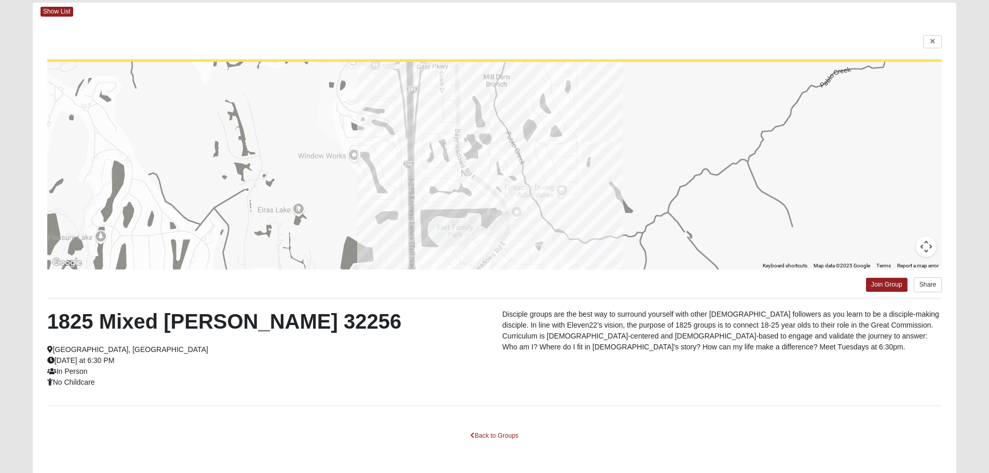
click at [606, 135] on div at bounding box center [494, 166] width 895 height 208
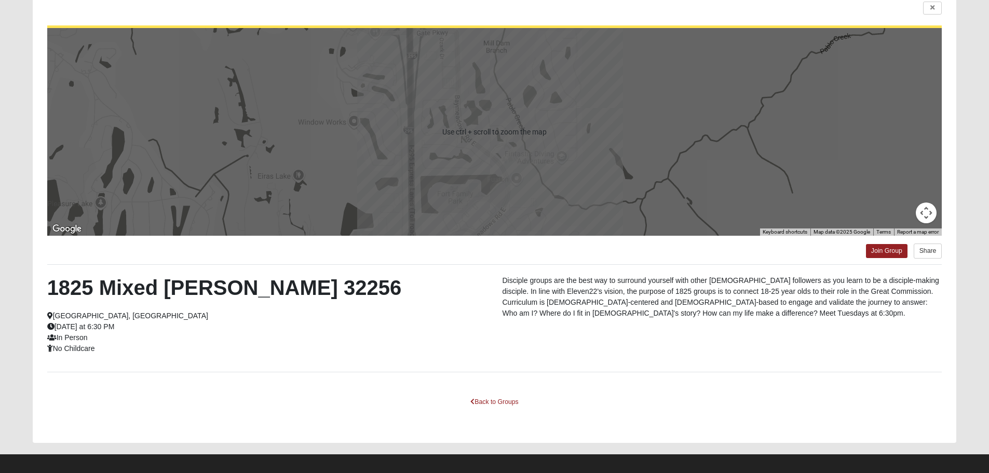
scroll to position [93, 0]
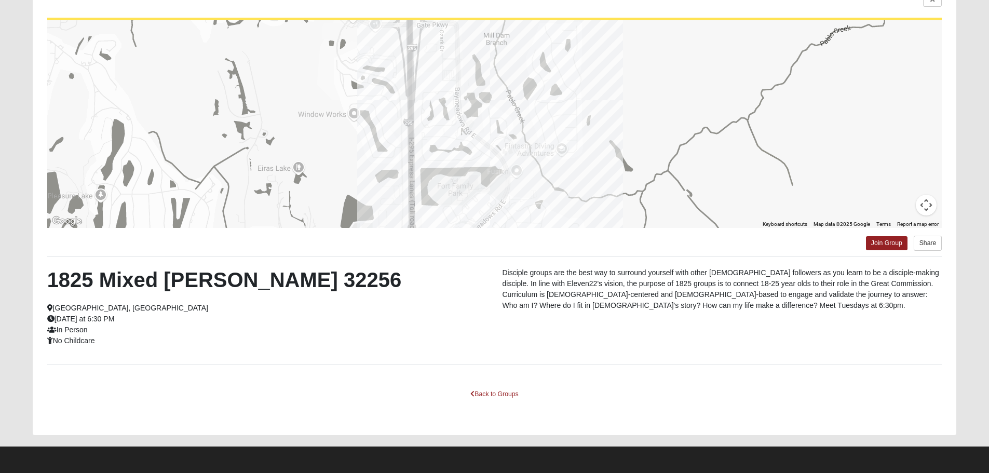
click at [610, 133] on div at bounding box center [494, 124] width 895 height 208
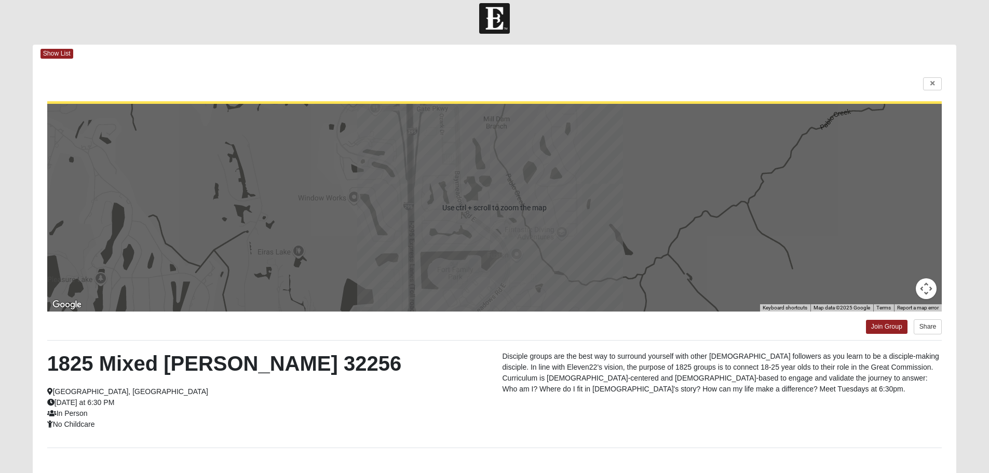
scroll to position [0, 0]
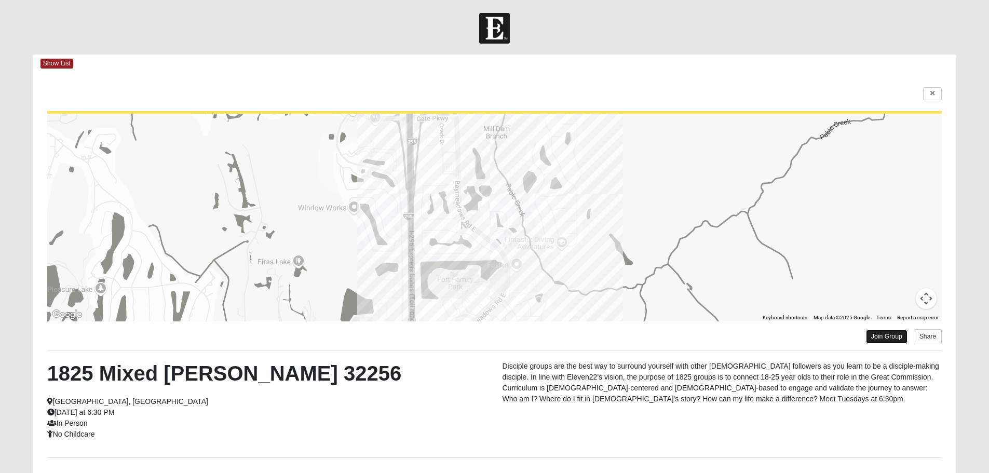
click at [874, 338] on link "Join Group" at bounding box center [887, 337] width 42 height 14
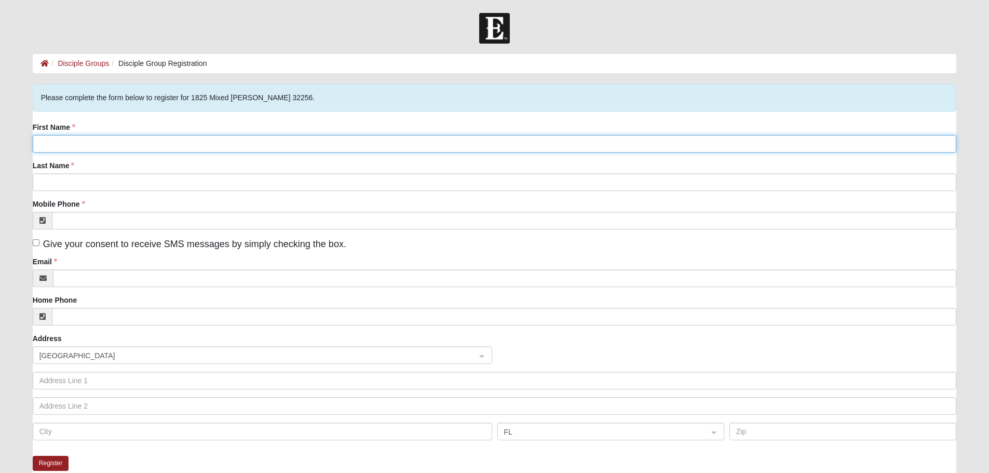
click at [171, 146] on input "First Name" at bounding box center [495, 144] width 924 height 18
type input "[PERSON_NAME]"
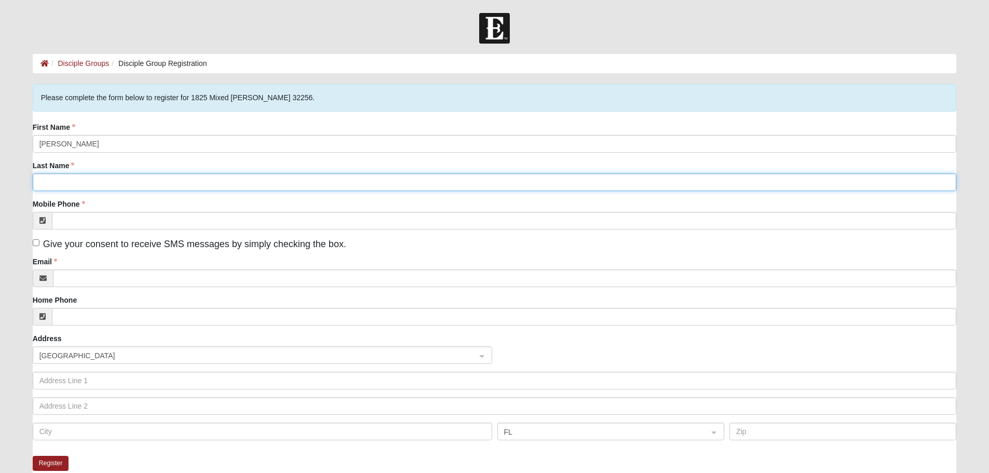
click at [488, 186] on input "Last Name" at bounding box center [495, 182] width 924 height 18
type input "[PERSON_NAME]"
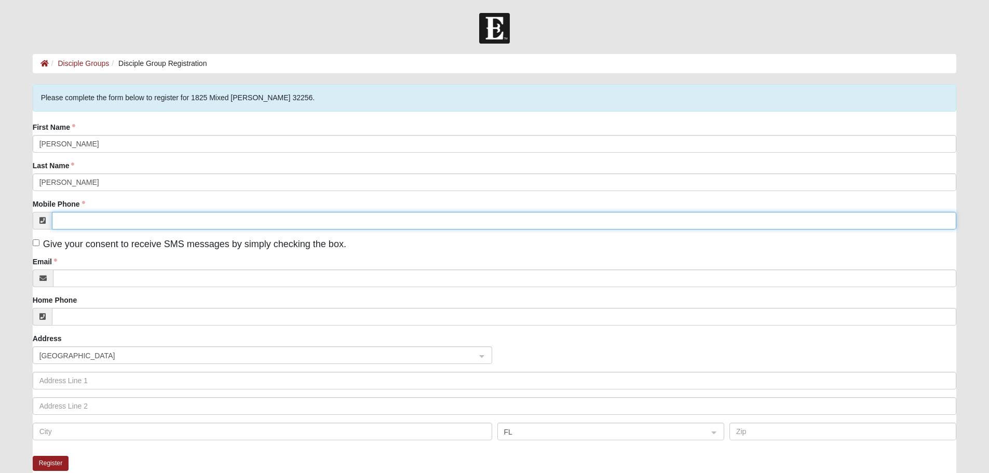
click at [110, 221] on input "Mobile Phone" at bounding box center [504, 221] width 905 height 18
type input "[PHONE_NUMBER]"
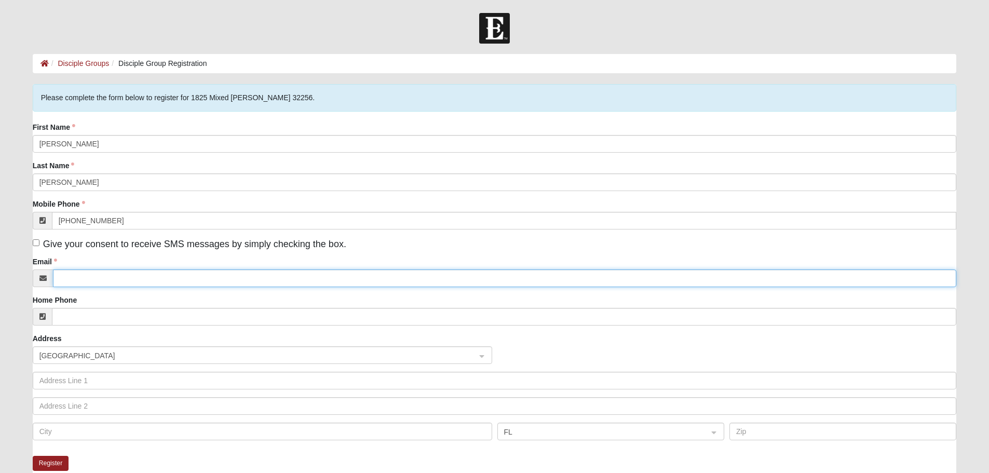
type input "[EMAIL_ADDRESS][DOMAIN_NAME]"
type input "[STREET_ADDRESS]"
type input "[GEOGRAPHIC_DATA]"
type input "32218"
click at [151, 283] on input "[EMAIL_ADDRESS][DOMAIN_NAME]" at bounding box center [505, 278] width 904 height 18
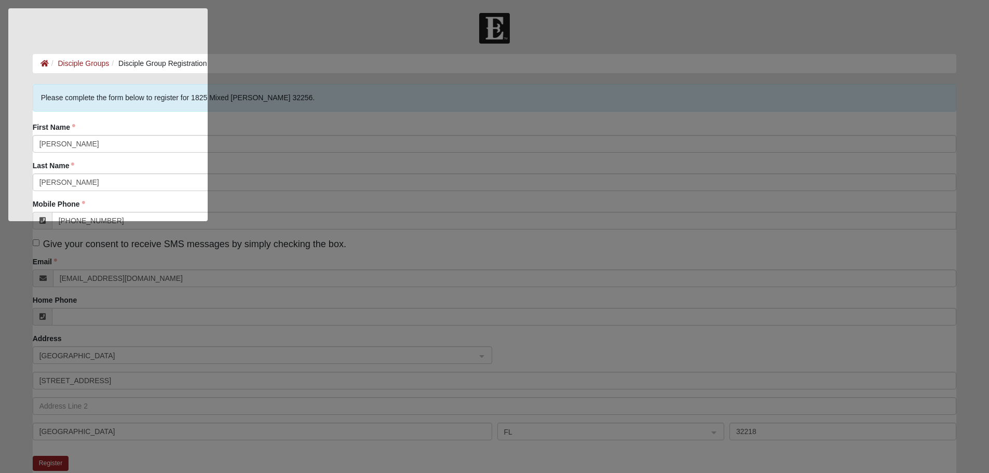
click at [158, 279] on html "Log In Disciple Group Registration Disciple Groups Disciple Group Registration …" at bounding box center [494, 395] width 989 height 790
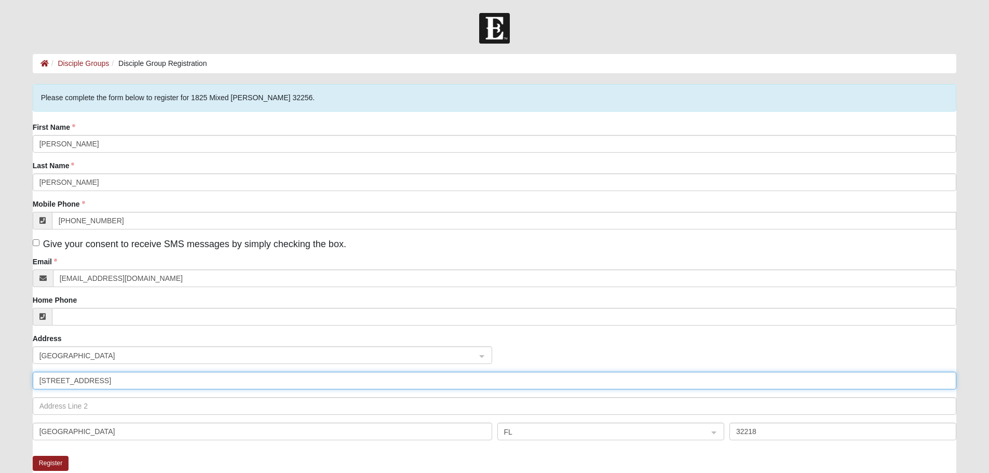
click at [155, 382] on input "[STREET_ADDRESS]" at bounding box center [495, 381] width 924 height 18
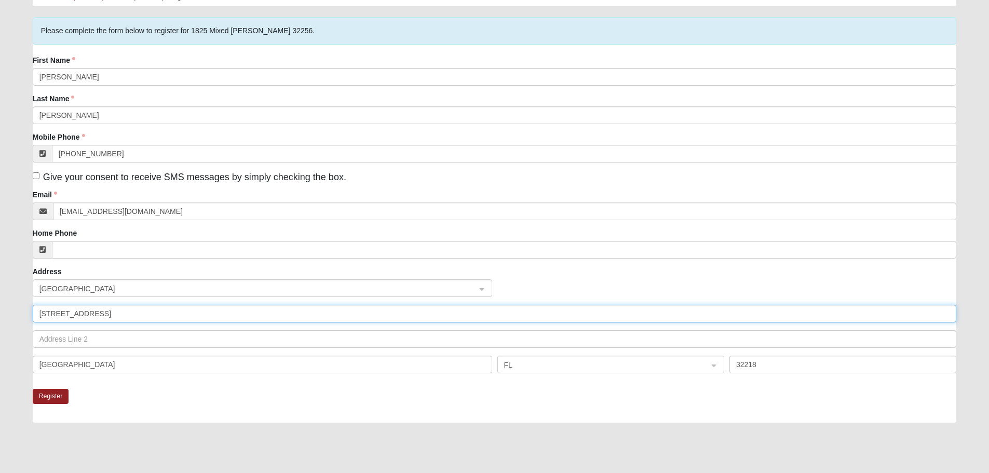
scroll to position [52, 0]
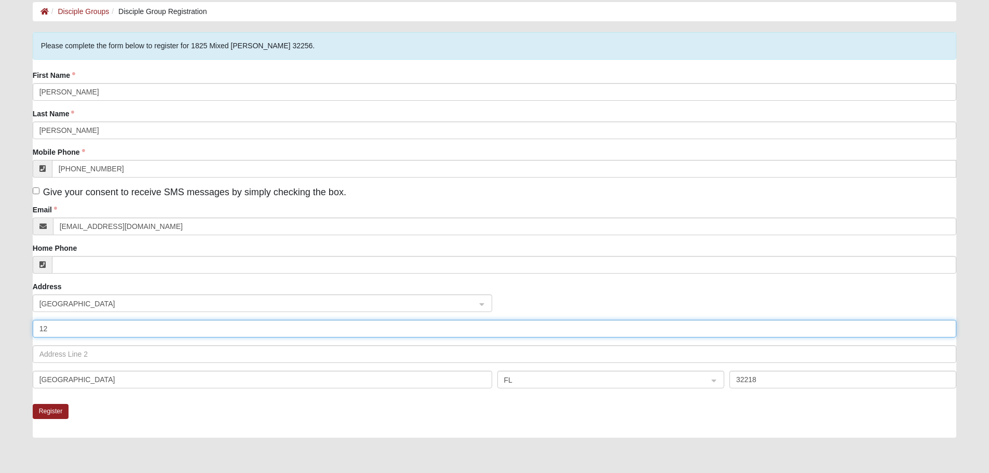
type input "1"
click at [520, 294] on div "Address [GEOGRAPHIC_DATA]" at bounding box center [495, 338] width 924 height 115
click at [200, 231] on input "[EMAIL_ADDRESS][DOMAIN_NAME]" at bounding box center [505, 226] width 904 height 18
type input "d"
click at [37, 191] on input "Give your consent to receive SMS messages by simply checking the box." at bounding box center [36, 190] width 7 height 7
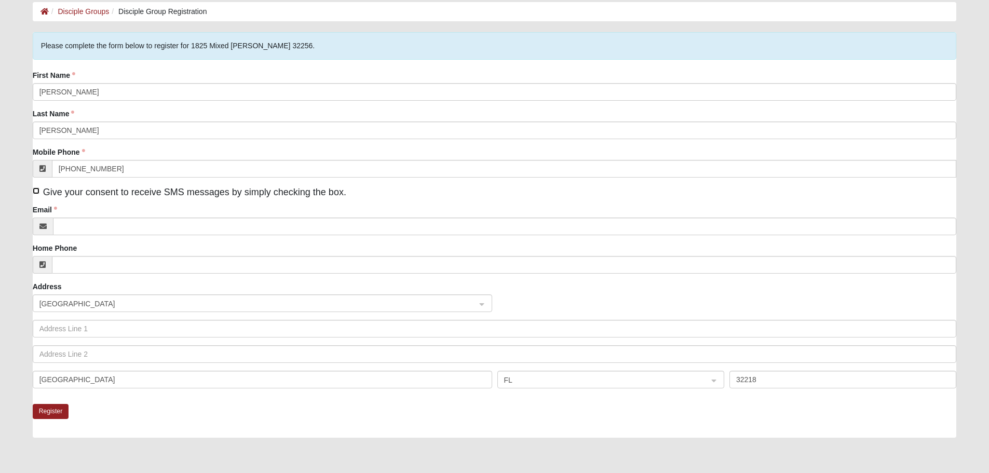
checkbox input "true"
click at [93, 226] on input "Email" at bounding box center [505, 226] width 904 height 18
type input "[EMAIL_ADDRESS][DOMAIN_NAME]"
click at [43, 408] on button "Register" at bounding box center [51, 411] width 36 height 15
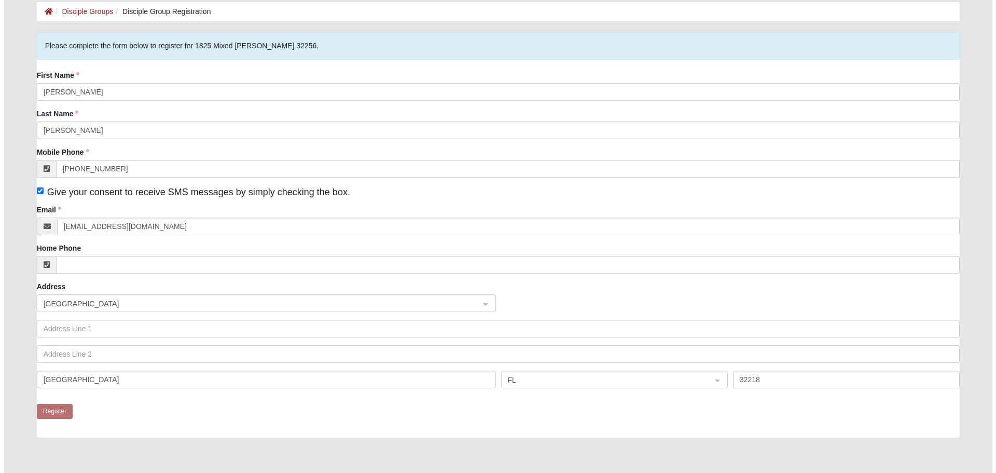
scroll to position [0, 0]
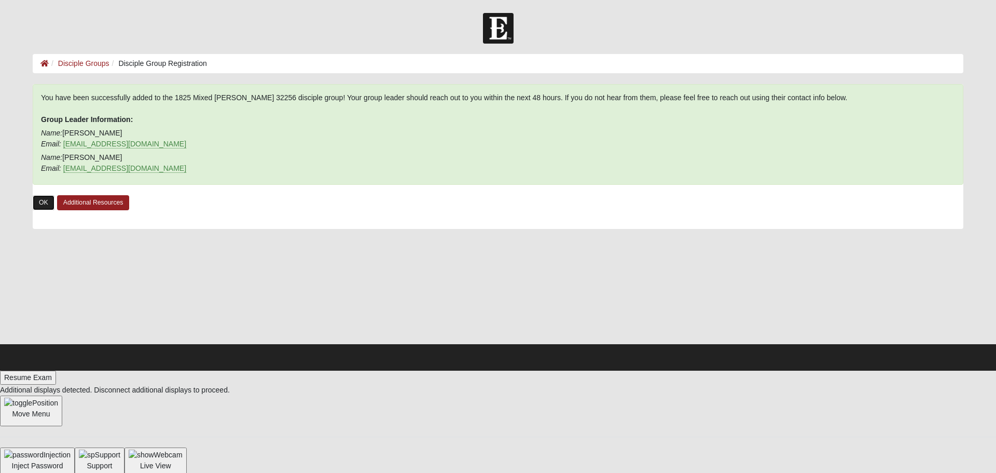
click at [43, 201] on link "OK" at bounding box center [44, 202] width 22 height 15
